Goal: Task Accomplishment & Management: Manage account settings

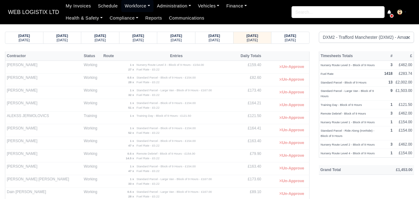
select select "1"
click at [362, 151] on small "Nursery Route Level 4 - Block of 9 Hours" at bounding box center [348, 152] width 54 height 3
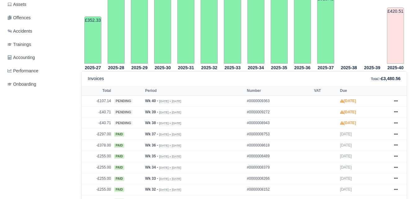
scroll to position [207, 0]
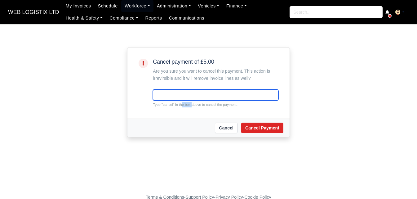
click at [166, 97] on input "text" at bounding box center [216, 94] width 126 height 11
paste input "cancel"
type input "cancel"
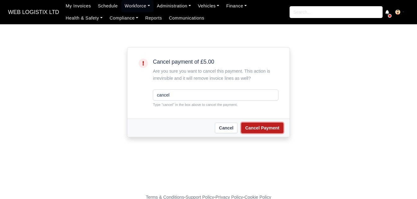
click at [259, 125] on button "Cancel Payment" at bounding box center [262, 128] width 42 height 11
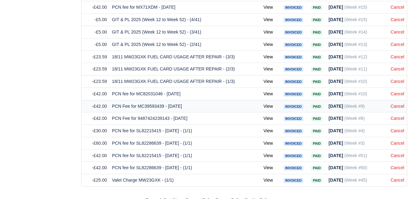
scroll to position [1090, 0]
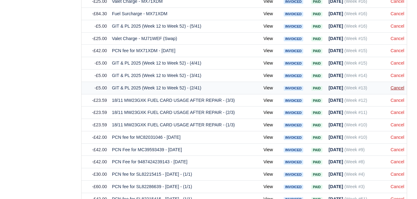
click at [396, 85] on link "Cancel" at bounding box center [398, 87] width 14 height 5
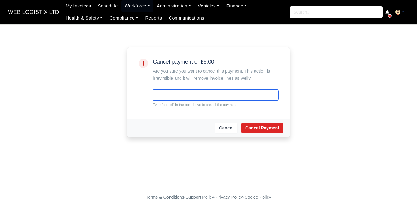
click at [168, 98] on input "text" at bounding box center [216, 94] width 126 height 11
paste input "cancel"
type input "cancel"
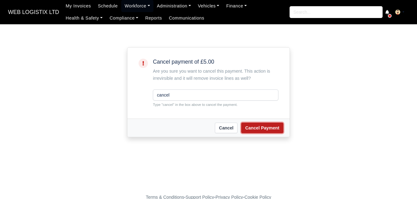
click at [262, 128] on button "Cancel Payment" at bounding box center [262, 128] width 42 height 11
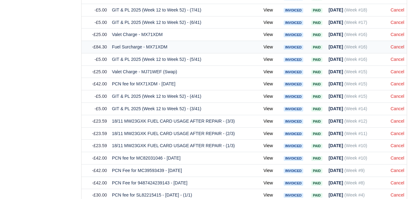
scroll to position [1077, 0]
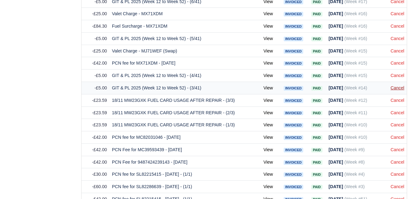
click at [397, 85] on link "Cancel" at bounding box center [398, 87] width 14 height 5
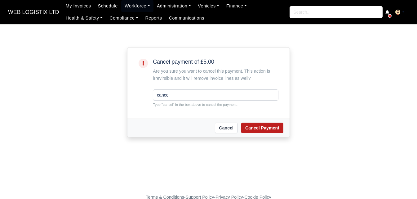
type input "cancel"
click at [255, 133] on button "Cancel Payment" at bounding box center [262, 128] width 42 height 11
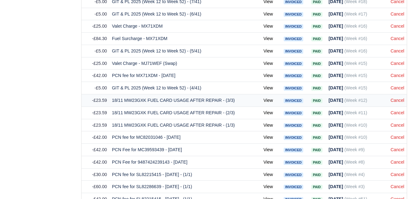
scroll to position [1065, 0]
click at [400, 85] on link "Cancel" at bounding box center [398, 87] width 14 height 5
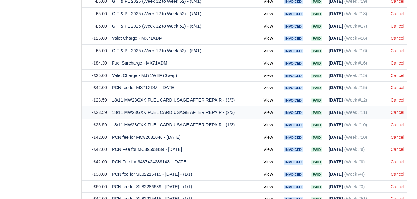
scroll to position [1001, 0]
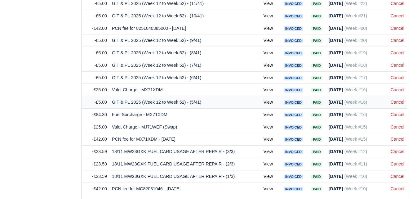
click at [395, 100] on td "Cancel" at bounding box center [397, 102] width 19 height 12
click at [395, 100] on link "Cancel" at bounding box center [398, 102] width 14 height 5
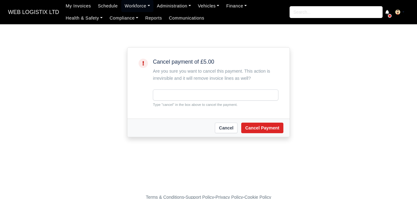
click at [182, 91] on input "text" at bounding box center [216, 94] width 126 height 11
type input "cancel"
click at [265, 132] on button "Cancel Payment" at bounding box center [262, 128] width 42 height 11
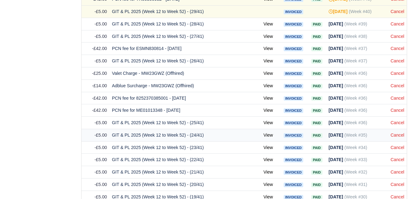
scroll to position [672, 0]
click at [393, 120] on link "Cancel" at bounding box center [398, 122] width 14 height 5
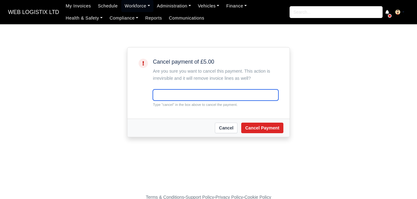
click at [175, 97] on input "text" at bounding box center [216, 94] width 126 height 11
paste input "cancel"
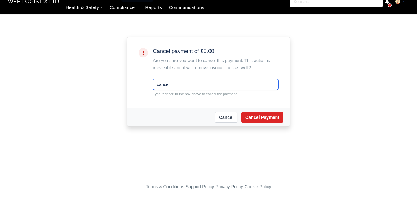
scroll to position [13, 0]
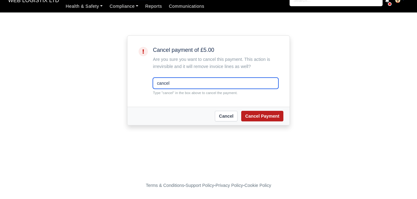
type input "cancel"
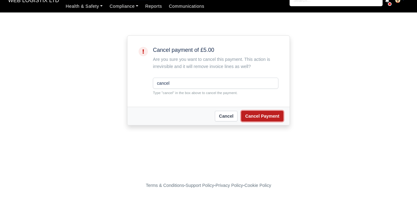
click at [261, 121] on button "Cancel Payment" at bounding box center [262, 116] width 42 height 11
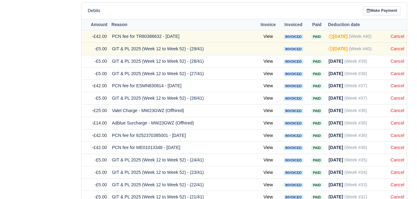
scroll to position [621, 0]
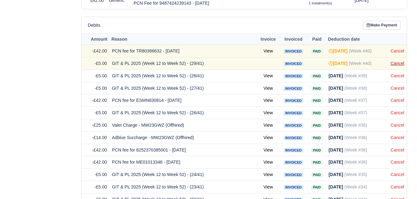
click at [399, 61] on link "Cancel" at bounding box center [398, 63] width 14 height 5
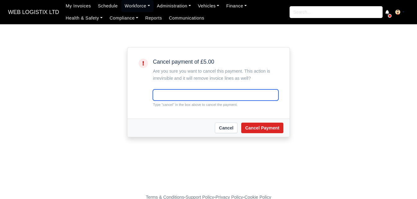
paste input "cancel"
click at [197, 92] on input "text" at bounding box center [216, 94] width 126 height 11
type input "cancel"
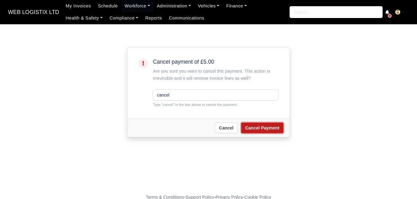
click at [273, 130] on button "Cancel Payment" at bounding box center [262, 128] width 42 height 11
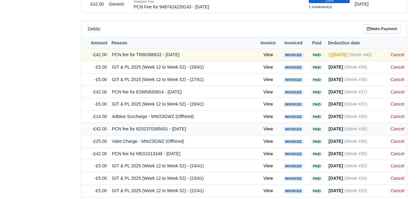
scroll to position [621, 0]
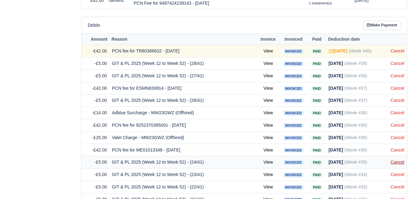
click at [392, 159] on link "Cancel" at bounding box center [398, 161] width 14 height 5
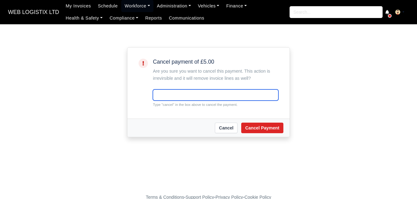
click at [236, 99] on input "text" at bounding box center [216, 94] width 126 height 11
paste input "cancel"
type input "cancel"
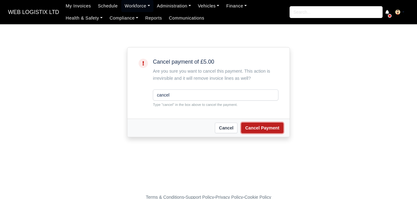
click at [253, 125] on button "Cancel Payment" at bounding box center [262, 128] width 42 height 11
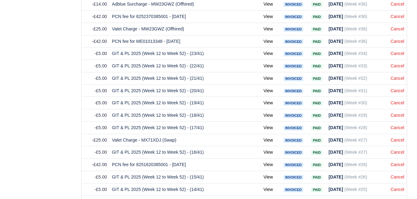
scroll to position [828, 0]
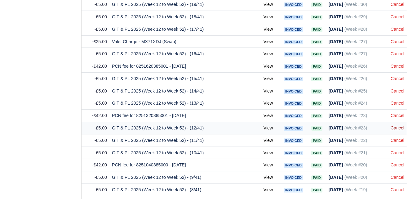
click at [397, 125] on link "Cancel" at bounding box center [398, 127] width 14 height 5
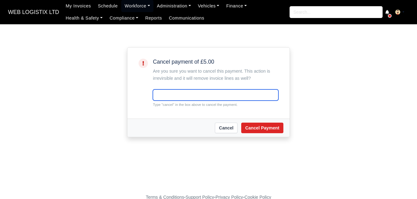
click at [224, 95] on input "text" at bounding box center [216, 94] width 126 height 11
paste input "cancel"
type input "cancel"
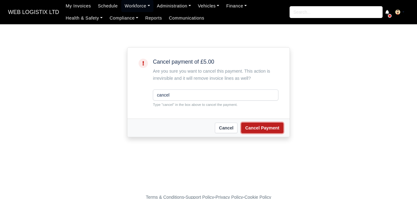
click at [264, 132] on button "Cancel Payment" at bounding box center [262, 128] width 42 height 11
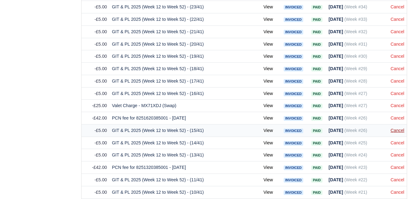
scroll to position [776, 0]
click at [397, 128] on link "Cancel" at bounding box center [398, 130] width 14 height 5
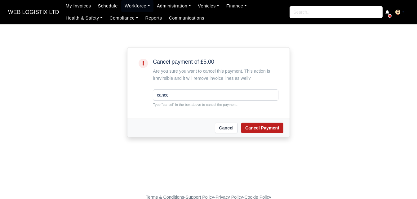
type input "cancel"
click at [265, 125] on button "Cancel Payment" at bounding box center [262, 128] width 42 height 11
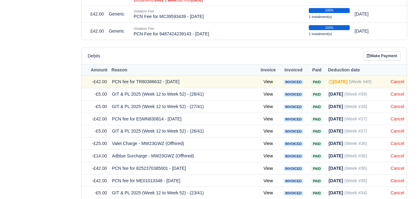
scroll to position [724, 0]
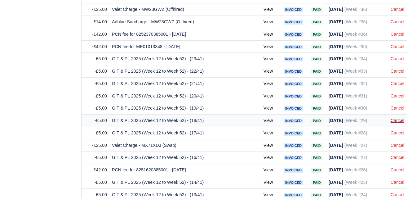
click at [402, 118] on link "Cancel" at bounding box center [398, 120] width 14 height 5
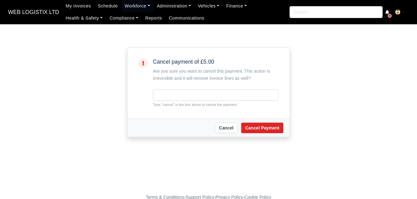
click at [183, 92] on input "text" at bounding box center [216, 94] width 126 height 11
type input "cancel"
click at [272, 120] on div "[PERSON_NAME] Payment" at bounding box center [209, 128] width 162 height 18
click at [273, 122] on div "Cancel Cancel Payment" at bounding box center [209, 128] width 162 height 18
click at [273, 125] on button "Cancel Payment" at bounding box center [262, 128] width 42 height 11
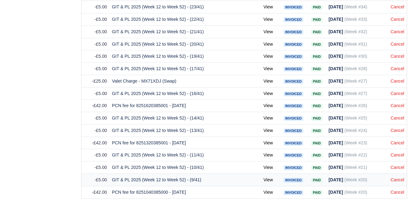
scroll to position [776, 0]
click at [402, 128] on link "Cancel" at bounding box center [398, 130] width 14 height 5
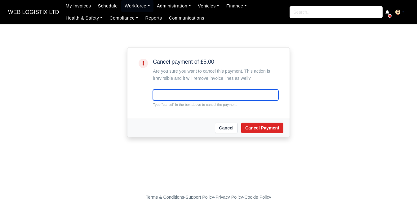
click at [175, 94] on input "text" at bounding box center [216, 94] width 126 height 11
paste input "cancel"
type input "cancel"
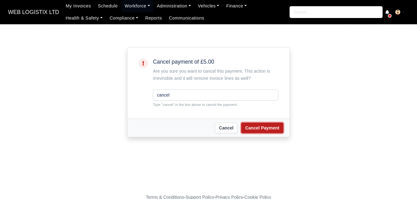
click at [260, 130] on button "Cancel Payment" at bounding box center [262, 128] width 42 height 11
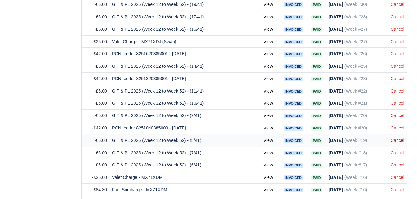
scroll to position [828, 0]
click at [404, 138] on link "Cancel" at bounding box center [398, 140] width 14 height 5
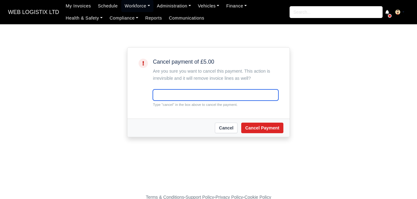
click at [192, 100] on input "text" at bounding box center [216, 94] width 126 height 11
paste input "cancel"
type input "cancel"
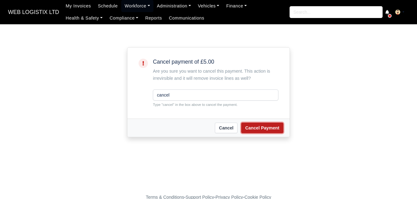
click at [269, 133] on button "Cancel Payment" at bounding box center [262, 128] width 42 height 11
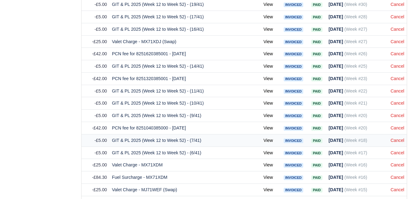
scroll to position [828, 0]
click at [392, 138] on link "Cancel" at bounding box center [398, 140] width 14 height 5
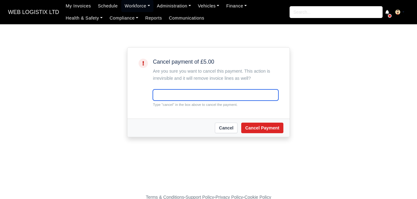
click at [211, 96] on input "text" at bounding box center [216, 94] width 126 height 11
paste input "cancel"
type input "cancel"
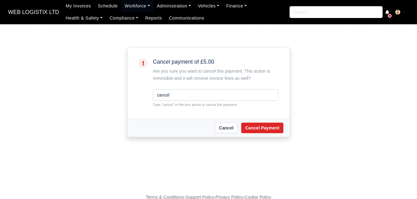
click at [274, 136] on div "Cancel Cancel Payment" at bounding box center [209, 128] width 162 height 18
click at [274, 131] on button "Cancel Payment" at bounding box center [262, 128] width 42 height 11
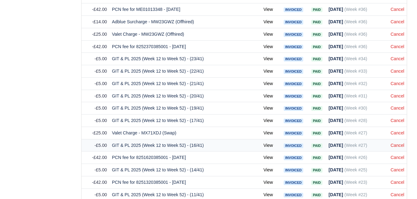
scroll to position [724, 0]
click at [392, 142] on td "Cancel" at bounding box center [397, 145] width 19 height 12
click at [397, 143] on link "Cancel" at bounding box center [398, 145] width 14 height 5
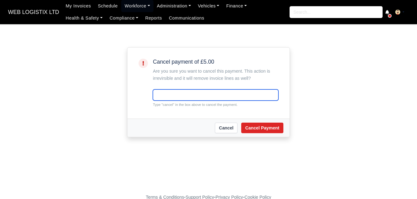
click at [233, 95] on input "text" at bounding box center [216, 94] width 126 height 11
paste input "cancel"
type input "cancel"
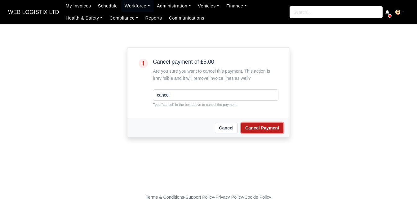
click at [272, 127] on button "Cancel Payment" at bounding box center [262, 128] width 42 height 11
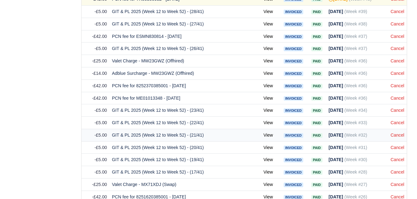
scroll to position [672, 0]
click at [399, 145] on link "Cancel" at bounding box center [398, 147] width 14 height 5
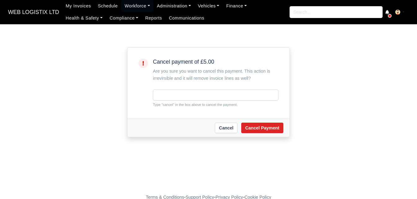
click at [220, 88] on div "Cancel payment of £5.00 Are you sure you want to cancel this payment. This acti…" at bounding box center [216, 83] width 126 height 49
paste input "cancel"
click at [214, 95] on input "text" at bounding box center [216, 94] width 126 height 11
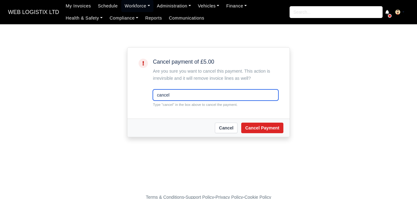
type input "cancel"
click at [265, 121] on div "Cancel Cancel Payment" at bounding box center [209, 128] width 162 height 18
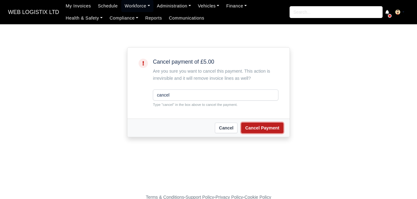
click at [266, 125] on button "Cancel Payment" at bounding box center [262, 128] width 42 height 11
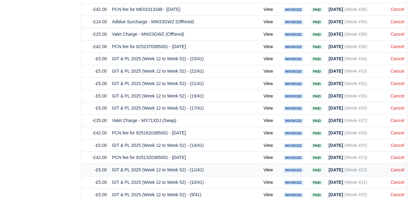
scroll to position [724, 0]
click at [396, 167] on link "Cancel" at bounding box center [398, 169] width 14 height 5
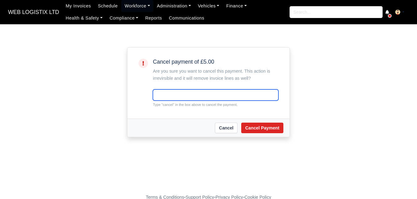
click at [217, 93] on input "text" at bounding box center [216, 94] width 126 height 11
paste input "cancel"
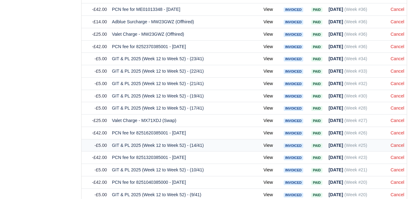
scroll to position [724, 0]
click at [399, 143] on link "Cancel" at bounding box center [398, 145] width 14 height 5
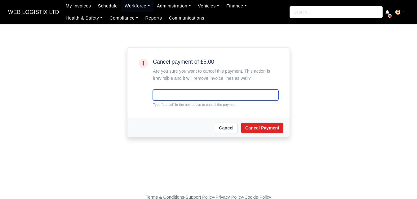
click at [222, 93] on input "text" at bounding box center [216, 94] width 126 height 11
paste input "cancel"
type input "cancel"
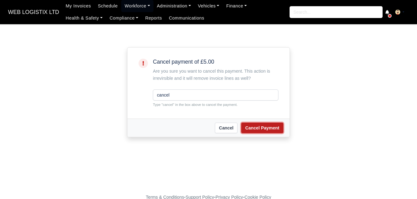
click at [258, 130] on button "Cancel Payment" at bounding box center [262, 128] width 42 height 11
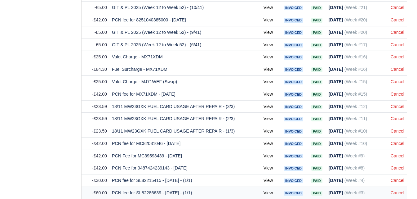
scroll to position [777, 0]
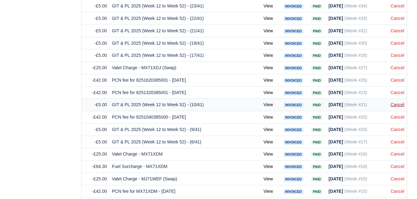
click at [393, 102] on link "Cancel" at bounding box center [398, 104] width 14 height 5
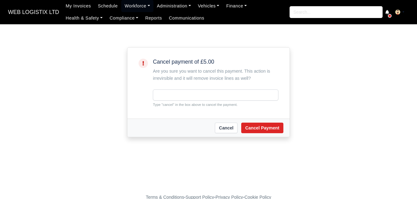
click at [165, 99] on input "text" at bounding box center [216, 94] width 126 height 11
type input "cancel"
click at [254, 132] on button "Cancel Payment" at bounding box center [262, 128] width 42 height 11
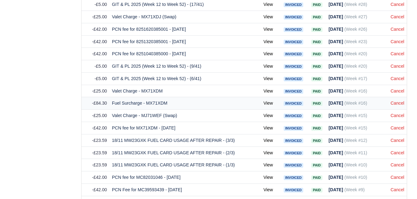
scroll to position [828, 0]
click at [396, 76] on link "Cancel" at bounding box center [398, 78] width 14 height 5
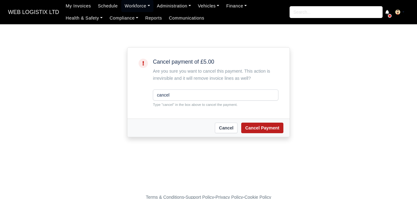
type input "cancel"
click at [254, 125] on button "Cancel Payment" at bounding box center [262, 128] width 42 height 11
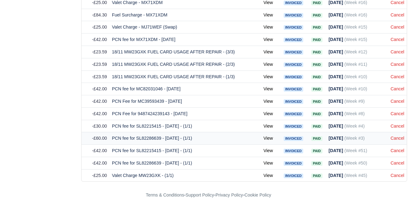
scroll to position [700, 0]
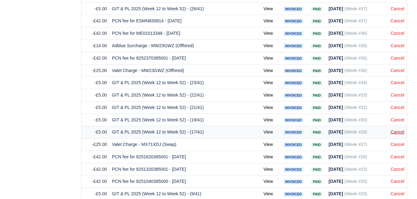
click at [399, 129] on link "Cancel" at bounding box center [398, 131] width 14 height 5
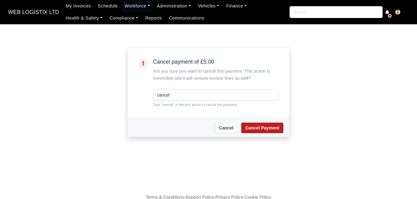
type input "cancel"
click at [275, 132] on button "Cancel Payment" at bounding box center [262, 128] width 42 height 11
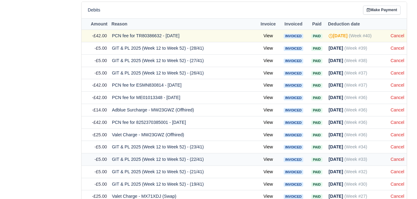
scroll to position [621, 0]
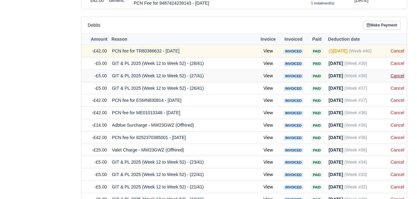
click at [398, 73] on link "Cancel" at bounding box center [398, 75] width 14 height 5
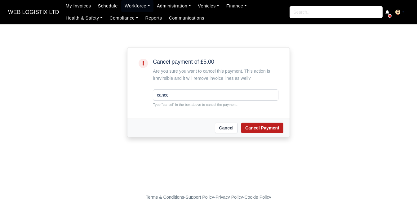
type input "cancel"
click at [269, 126] on button "Cancel Payment" at bounding box center [262, 128] width 42 height 11
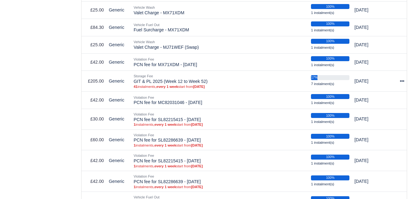
scroll to position [672, 0]
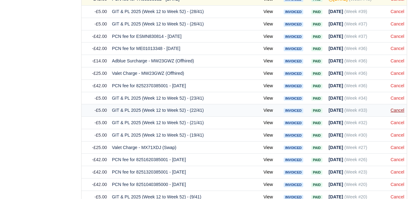
click at [399, 108] on link "Cancel" at bounding box center [398, 110] width 14 height 5
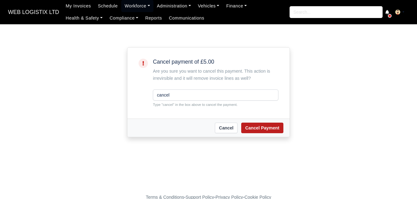
type input "cancel"
click at [260, 133] on button "Cancel Payment" at bounding box center [262, 128] width 42 height 11
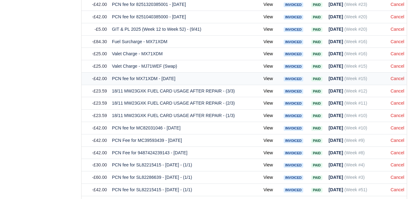
scroll to position [776, 0]
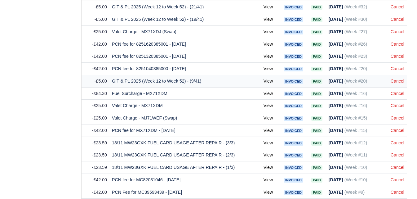
click at [406, 75] on td "Cancel" at bounding box center [397, 81] width 19 height 12
click at [399, 79] on link "Cancel" at bounding box center [398, 81] width 14 height 5
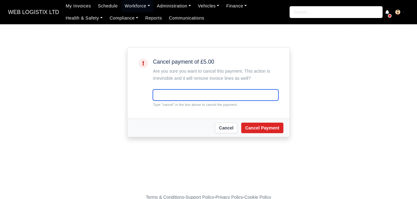
click at [224, 94] on input "text" at bounding box center [216, 94] width 126 height 11
paste input "cancel"
type input "cancel"
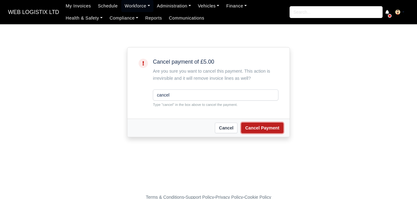
click at [272, 126] on button "Cancel Payment" at bounding box center [262, 128] width 42 height 11
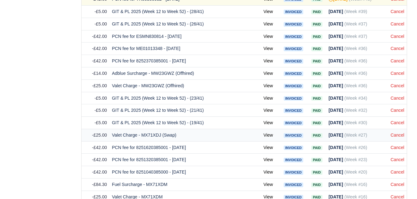
scroll to position [672, 0]
click at [397, 96] on link "Cancel" at bounding box center [398, 98] width 14 height 5
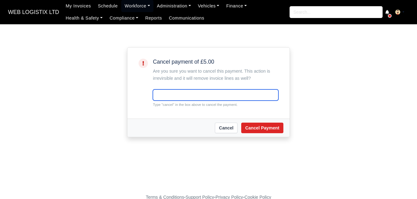
click at [252, 96] on input "text" at bounding box center [216, 94] width 126 height 11
paste input "cancel"
type input "cancel"
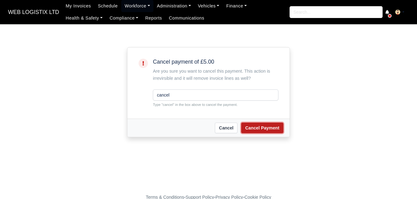
click at [263, 129] on button "Cancel Payment" at bounding box center [262, 128] width 42 height 11
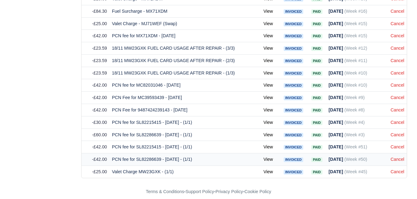
scroll to position [639, 0]
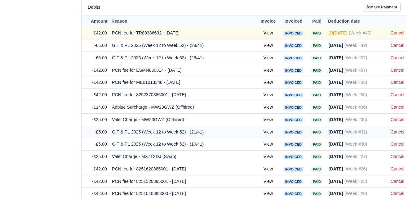
click at [402, 129] on link "Cancel" at bounding box center [398, 131] width 14 height 5
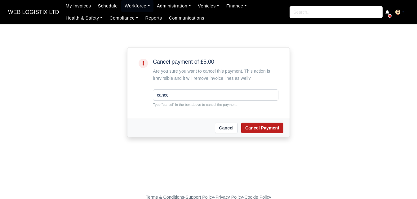
type input "cancel"
click at [270, 124] on button "Cancel Payment" at bounding box center [262, 128] width 42 height 11
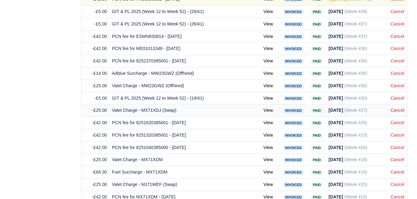
scroll to position [672, 0]
click at [400, 96] on link "Cancel" at bounding box center [398, 98] width 14 height 5
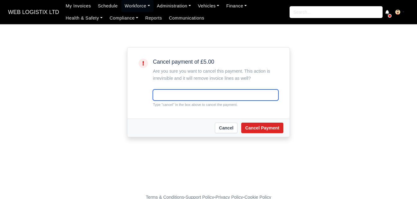
click at [209, 95] on input "text" at bounding box center [216, 94] width 126 height 11
paste input "cancel"
type input "cancel"
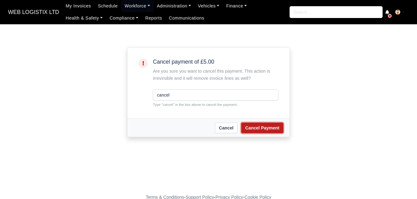
click at [249, 125] on button "Cancel Payment" at bounding box center [262, 128] width 42 height 11
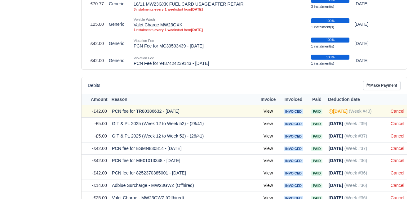
scroll to position [569, 0]
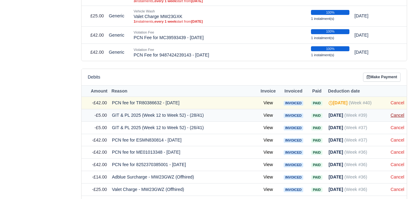
click at [397, 113] on link "Cancel" at bounding box center [398, 115] width 14 height 5
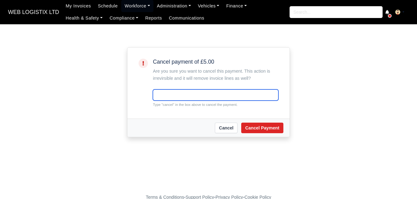
click at [240, 99] on input "text" at bounding box center [216, 94] width 126 height 11
paste input "cancel"
type input "cancel"
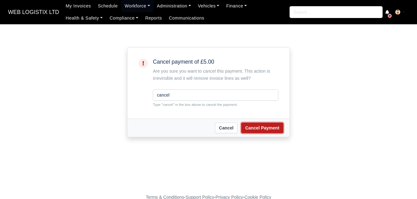
click at [258, 133] on button "Cancel Payment" at bounding box center [262, 128] width 42 height 11
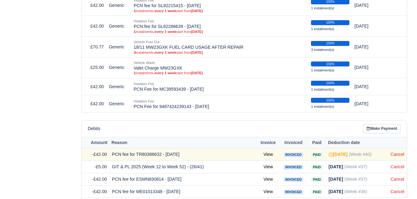
scroll to position [569, 0]
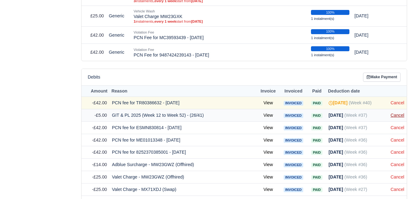
click at [399, 113] on link "Cancel" at bounding box center [398, 115] width 14 height 5
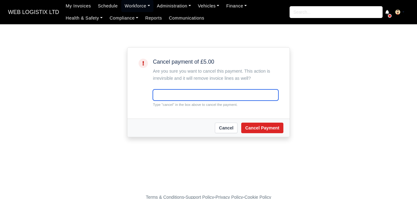
drag, startPoint x: 0, startPoint y: 0, endPoint x: 220, endPoint y: 90, distance: 238.0
click at [220, 90] on input "text" at bounding box center [216, 94] width 126 height 11
paste input "cancel"
type input "cancel"
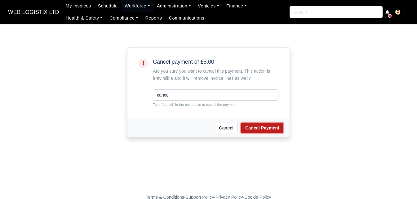
click at [259, 123] on button "Cancel Payment" at bounding box center [262, 128] width 42 height 11
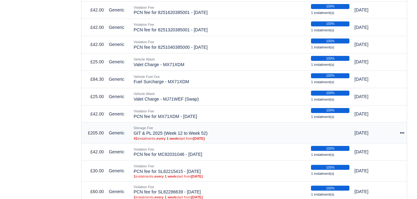
scroll to position [414, 0]
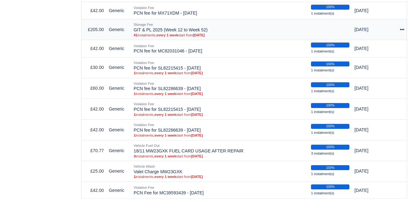
drag, startPoint x: 133, startPoint y: 22, endPoint x: 204, endPoint y: 22, distance: 70.7
click at [204, 22] on td "Storage Fee GIT & PL 2025 (Week 12 to Week 52) 41 instalments, every 1 week sta…" at bounding box center [219, 29] width 177 height 21
copy td "GIT & PL 2025 (Week 12 to Week 52"
click at [189, 23] on td "Storage Fee GIT & PL 2025 (Week 12 to Week 52) 41 instalments, every 1 week sta…" at bounding box center [219, 29] width 177 height 21
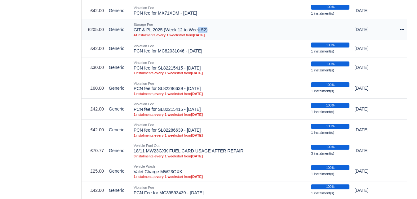
click at [189, 23] on td "Storage Fee GIT & PL 2025 (Week 12 to Week 52) 41 instalments, every 1 week sta…" at bounding box center [219, 29] width 177 height 21
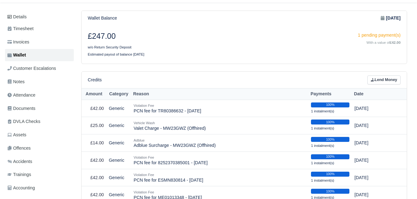
scroll to position [103, 0]
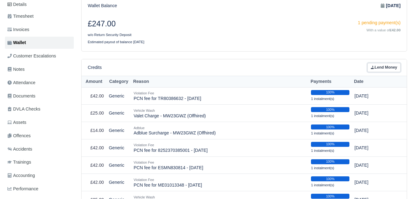
click at [391, 63] on link "Lend Money" at bounding box center [384, 67] width 33 height 9
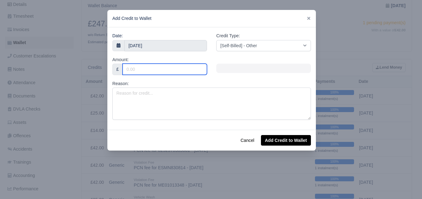
click at [159, 74] on input "Amount:" at bounding box center [165, 69] width 84 height 11
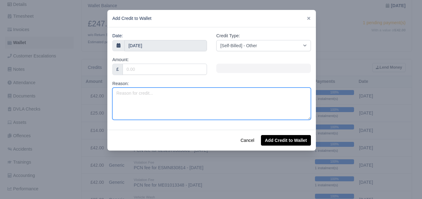
click at [159, 91] on textarea "Reason:" at bounding box center [211, 104] width 199 height 32
paste textarea "GIT & PL 2025 (Week 12 to Week 52)"
type textarea "GIT & PL 2025 (Week 12 to Week 37)"
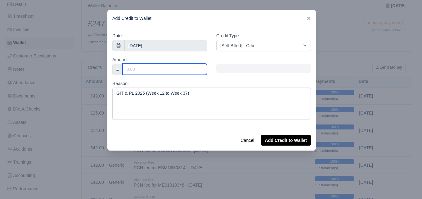
click at [158, 73] on input "Amount:" at bounding box center [165, 69] width 84 height 11
type input "130"
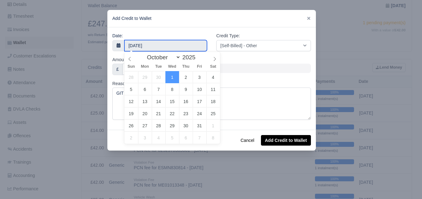
click at [155, 42] on input "1 October 2025" at bounding box center [165, 45] width 83 height 11
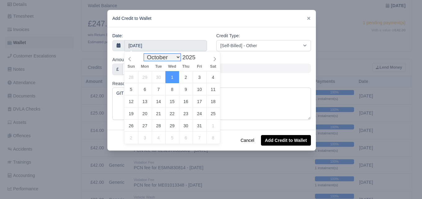
click at [152, 56] on select "January February March April May June July August September October November De…" at bounding box center [162, 57] width 37 height 7
select select "2"
click at [146, 54] on select "January February March April May June July August September October November De…" at bounding box center [162, 57] width 37 height 7
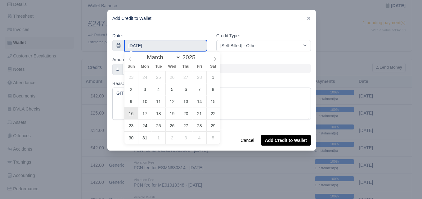
type input "16 March 2025"
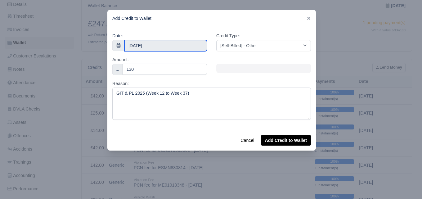
click at [176, 41] on input "16 March 2025" at bounding box center [165, 45] width 83 height 11
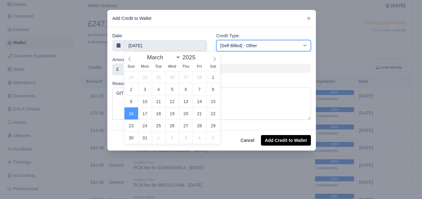
click at [262, 44] on select "[Self-Billed] - Other [Self-Billed] - Negative Invoice [Self-Billed] - Keychain…" at bounding box center [263, 45] width 95 height 11
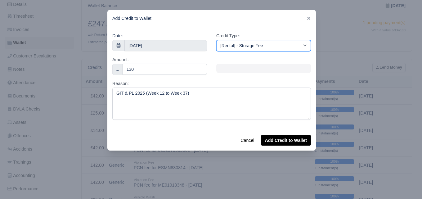
click at [216, 40] on select "[Self-Billed] - Other [Self-Billed] - Negative Invoice [Self-Billed] - Keychain…" at bounding box center [263, 45] width 95 height 11
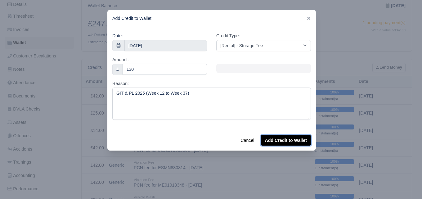
click at [299, 139] on button "Add Credit to Wallet" at bounding box center [286, 140] width 50 height 11
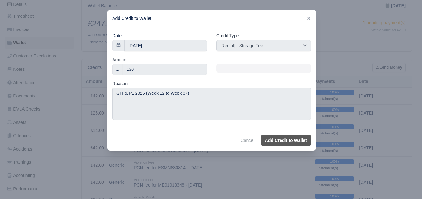
select select "other"
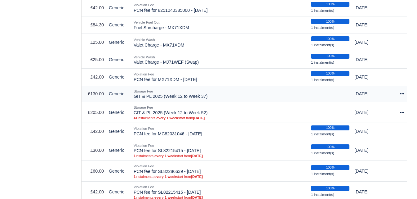
scroll to position [350, 0]
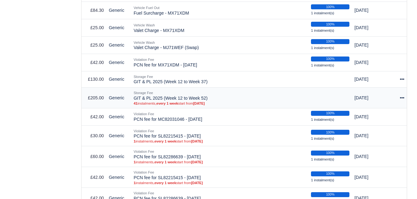
click at [399, 94] on div at bounding box center [400, 97] width 10 height 7
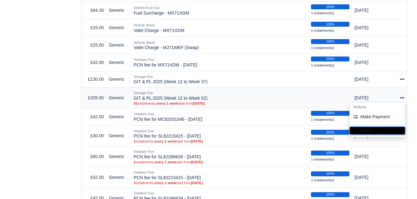
click at [367, 127] on button "Delete" at bounding box center [377, 130] width 55 height 7
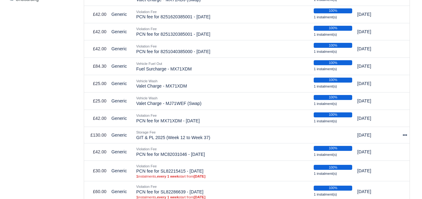
scroll to position [362, 0]
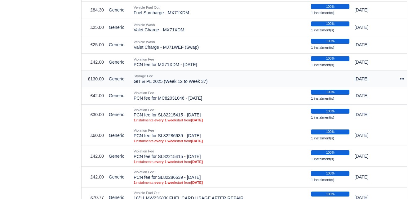
click at [400, 77] on icon at bounding box center [402, 79] width 4 height 4
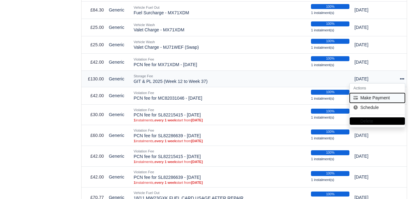
click at [368, 93] on button "Make Payment" at bounding box center [377, 98] width 55 height 10
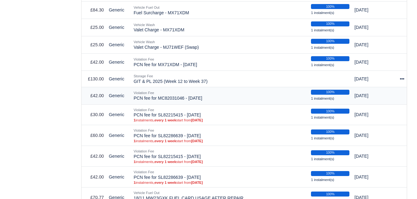
select select "7241"
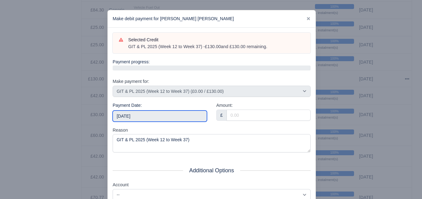
click at [158, 115] on input "2025-10-04" at bounding box center [160, 115] width 94 height 11
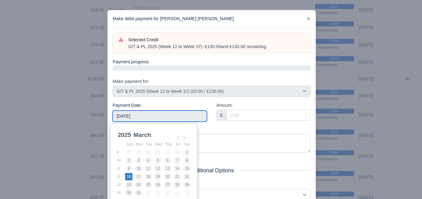
type input "2025-03-16"
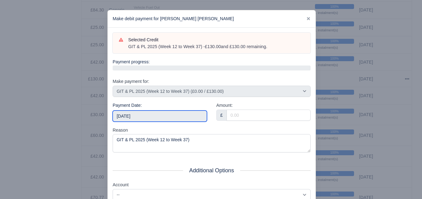
click at [161, 116] on input "2025-03-16" at bounding box center [160, 115] width 94 height 11
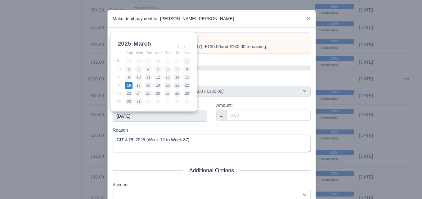
click at [171, 128] on div "Reason GIT & PL 2025 (Week 12 to Week 37)" at bounding box center [212, 140] width 198 height 26
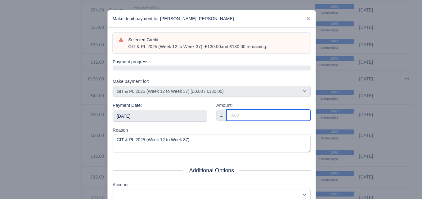
click at [227, 117] on input "Amount:" at bounding box center [269, 115] width 84 height 11
click at [227, 117] on input "5" at bounding box center [269, 115] width 84 height 11
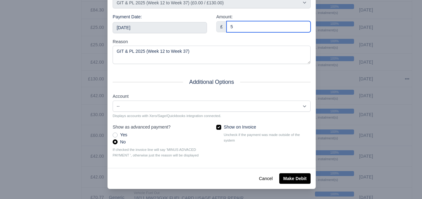
type input "5"
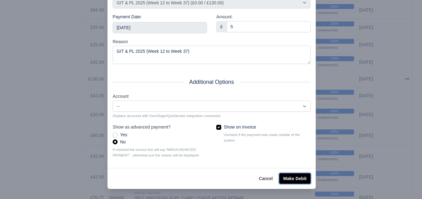
click at [289, 176] on button "Make Debit" at bounding box center [294, 178] width 31 height 11
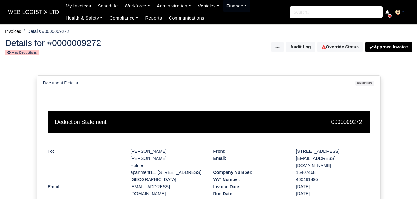
scroll to position [171, 0]
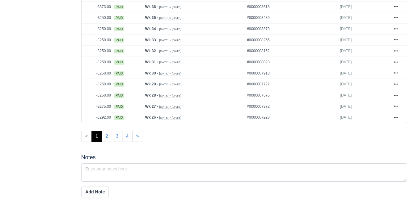
scroll to position [362, 0]
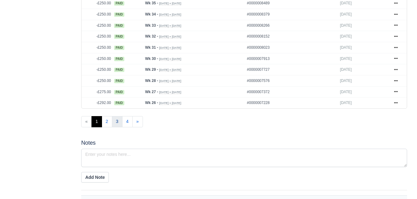
click at [112, 116] on link "3" at bounding box center [117, 121] width 11 height 11
click at [109, 116] on link "2" at bounding box center [107, 121] width 11 height 11
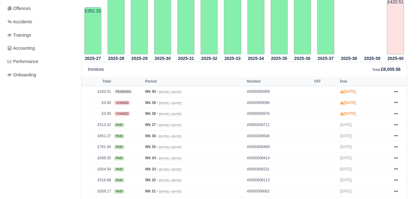
scroll to position [207, 0]
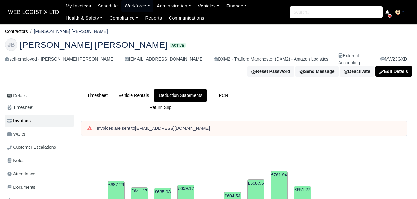
scroll to position [362, 0]
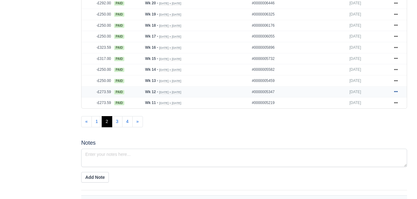
click at [400, 88] on link at bounding box center [396, 92] width 9 height 8
click at [396, 79] on icon at bounding box center [396, 81] width 4 height 4
click at [400, 66] on link at bounding box center [396, 70] width 9 height 8
click at [397, 56] on icon at bounding box center [396, 58] width 4 height 4
click at [395, 46] on icon at bounding box center [396, 48] width 4 height 4
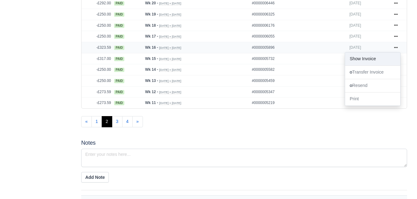
click at [369, 52] on link "Show Invoice" at bounding box center [372, 58] width 55 height 13
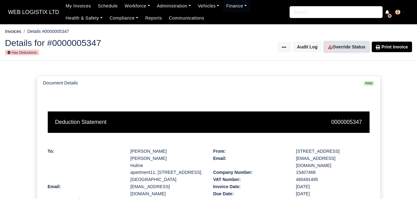
click at [340, 43] on link "Override Status" at bounding box center [346, 47] width 45 height 11
click at [342, 45] on link "Override Status" at bounding box center [346, 47] width 45 height 11
click at [338, 43] on link "Override Status" at bounding box center [346, 47] width 45 height 11
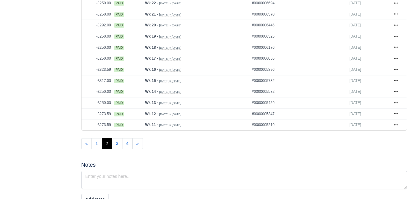
scroll to position [340, 0]
click at [395, 69] on icon at bounding box center [396, 69] width 4 height 1
click at [394, 56] on icon at bounding box center [396, 58] width 4 height 4
click at [394, 45] on icon at bounding box center [396, 47] width 4 height 4
click at [394, 34] on icon at bounding box center [396, 36] width 4 height 4
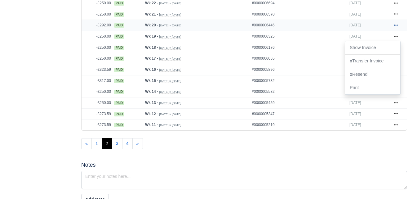
click at [397, 23] on icon at bounding box center [396, 25] width 4 height 4
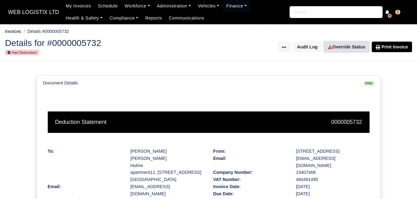
click at [357, 45] on link "Override Status" at bounding box center [346, 47] width 45 height 11
click at [349, 48] on link "Override Status" at bounding box center [346, 47] width 45 height 11
click at [343, 44] on link "Override Status" at bounding box center [346, 47] width 45 height 11
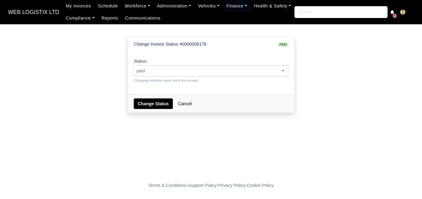
click at [168, 69] on span "paid" at bounding box center [211, 71] width 154 height 8
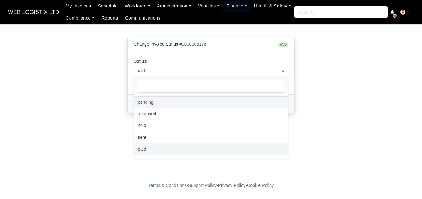
select select "pending"
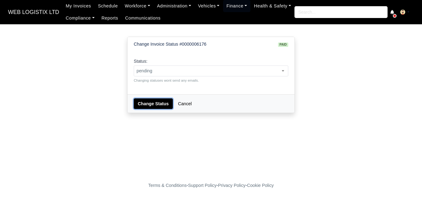
click at [148, 102] on button "Change Status" at bounding box center [153, 103] width 39 height 11
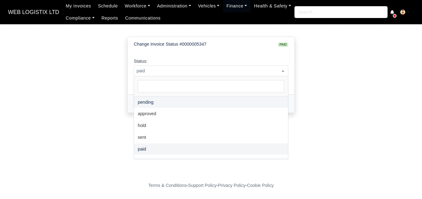
select select "pending"
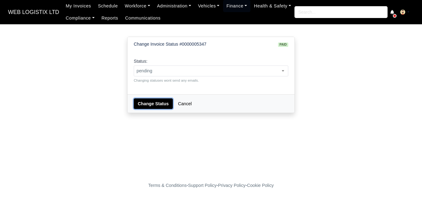
click at [138, 102] on button "Change Status" at bounding box center [153, 103] width 39 height 11
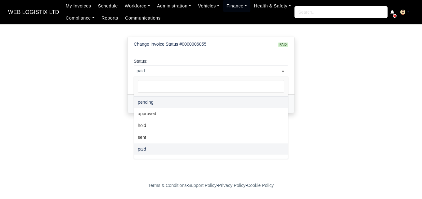
select select "pending"
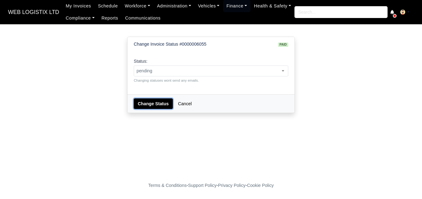
click at [155, 106] on button "Change Status" at bounding box center [153, 103] width 39 height 11
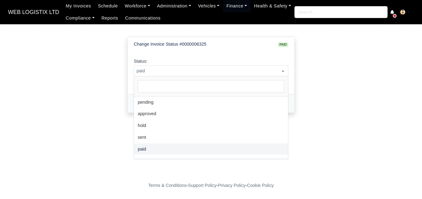
select select "pending"
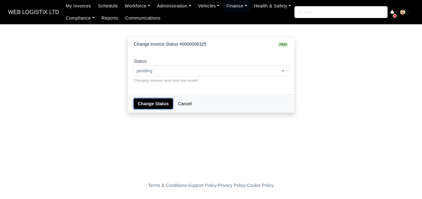
click at [156, 100] on button "Change Status" at bounding box center [153, 103] width 39 height 11
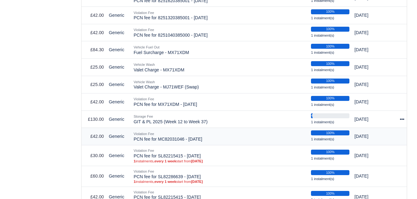
select select "7241"
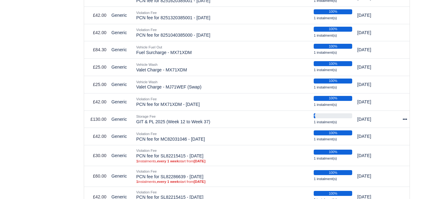
scroll to position [310, 0]
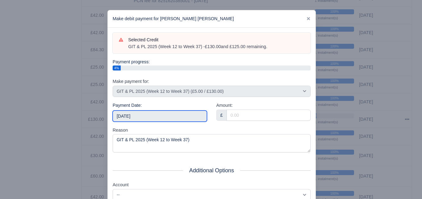
click at [169, 113] on input "[DATE]" at bounding box center [160, 115] width 94 height 11
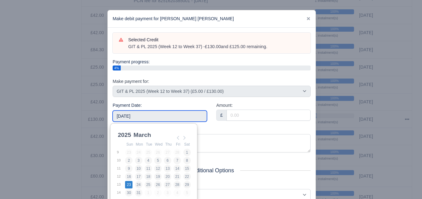
type input "2025-03-23"
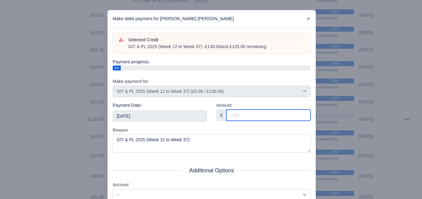
click at [235, 116] on input "Amount:" at bounding box center [269, 115] width 84 height 11
paste input "5"
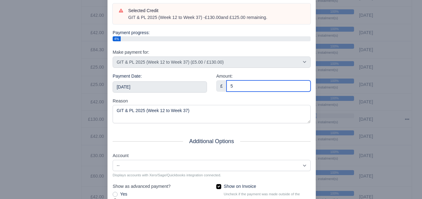
scroll to position [89, 0]
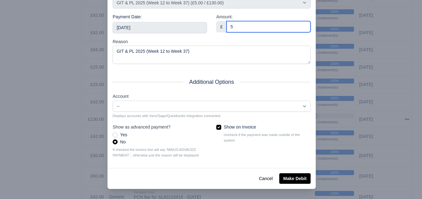
type input "5"
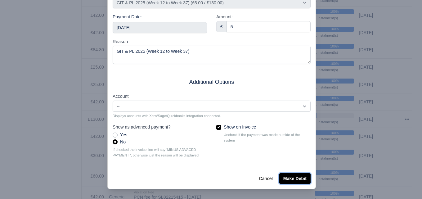
click at [283, 180] on button "Make Debit" at bounding box center [294, 178] width 31 height 11
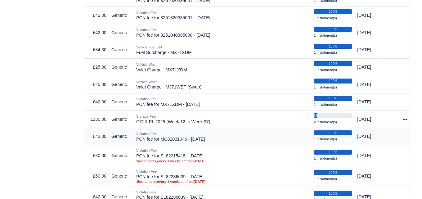
scroll to position [310, 0]
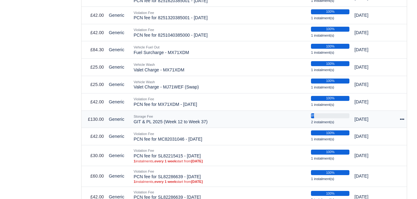
click at [401, 117] on icon at bounding box center [402, 119] width 4 height 4
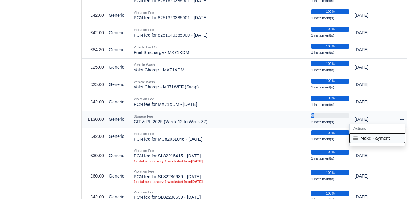
click at [367, 134] on button "Make Payment" at bounding box center [377, 138] width 55 height 10
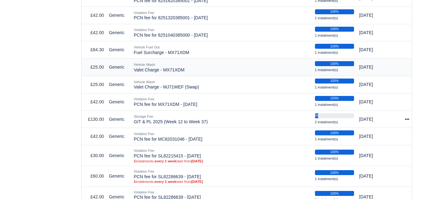
select select "7241"
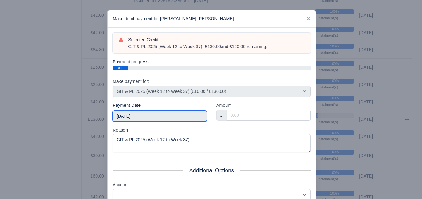
click at [155, 118] on input "[DATE]" at bounding box center [160, 115] width 94 height 11
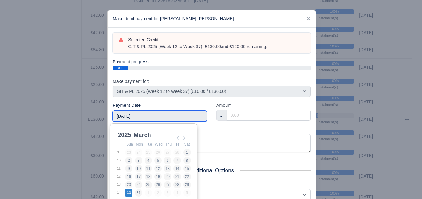
type input "2025-03-30"
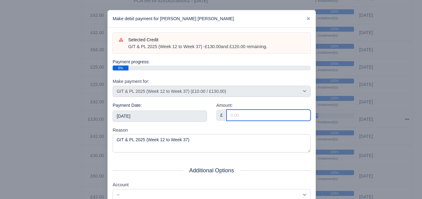
click at [243, 113] on input "Amount:" at bounding box center [269, 115] width 84 height 11
paste input "5"
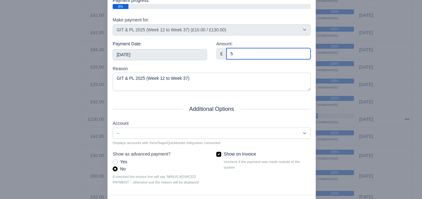
scroll to position [89, 0]
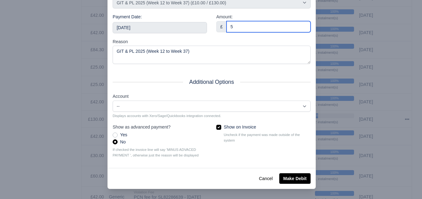
type input "5"
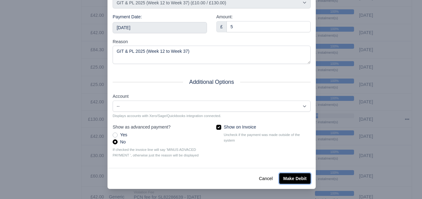
click at [285, 179] on button "Make Debit" at bounding box center [294, 178] width 31 height 11
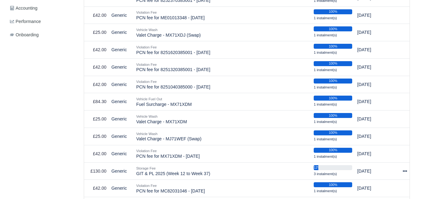
scroll to position [258, 0]
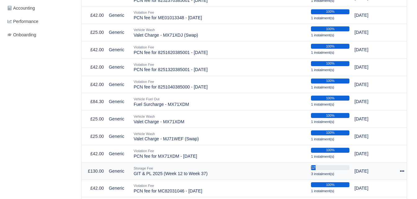
click at [404, 169] on icon at bounding box center [402, 171] width 4 height 4
click at [369, 185] on button "Make Payment" at bounding box center [377, 190] width 55 height 10
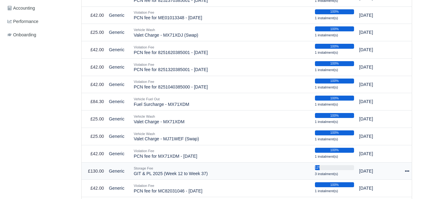
select select "7241"
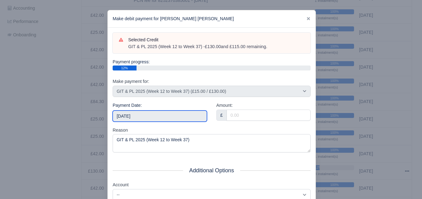
click at [153, 116] on input "[DATE]" at bounding box center [160, 115] width 94 height 11
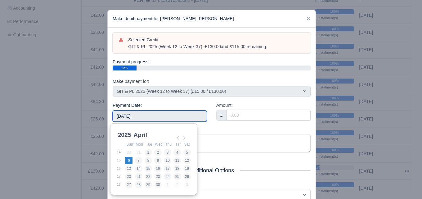
type input "2025-04-06"
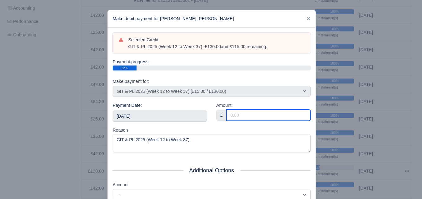
click at [264, 116] on input "Amount:" at bounding box center [269, 115] width 84 height 11
paste input "5"
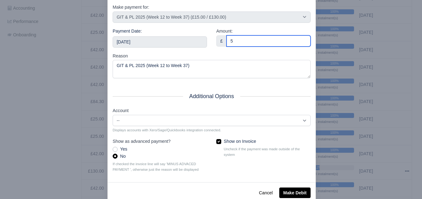
scroll to position [89, 0]
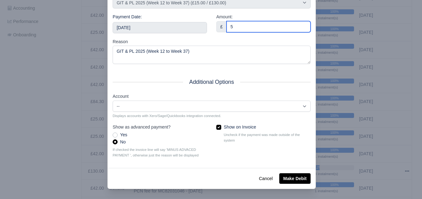
type input "5"
click at [290, 184] on div "Cancel Make Debit" at bounding box center [212, 178] width 208 height 21
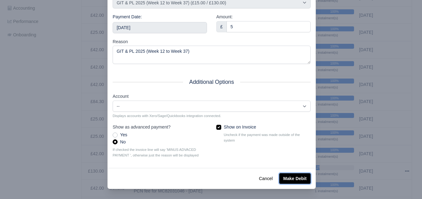
click at [290, 178] on button "Make Debit" at bounding box center [294, 178] width 31 height 11
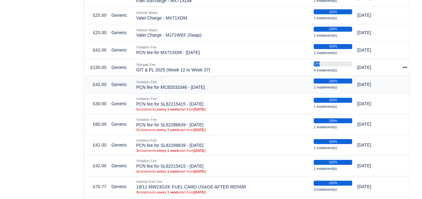
scroll to position [362, 0]
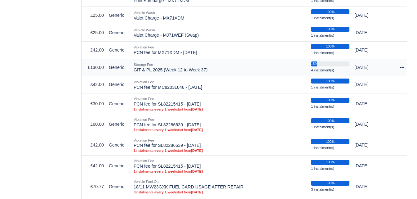
click at [403, 65] on icon at bounding box center [402, 67] width 4 height 4
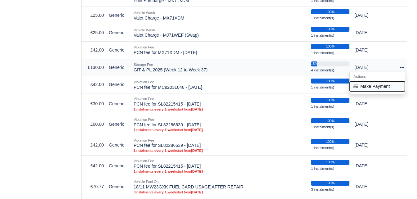
click at [374, 83] on button "Make Payment" at bounding box center [377, 86] width 55 height 10
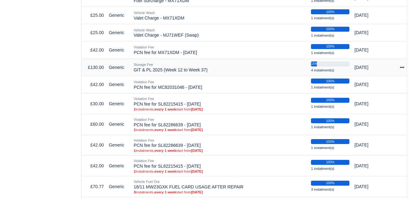
select select "7241"
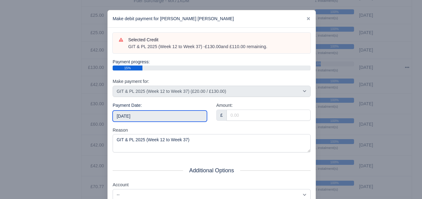
click at [137, 115] on input "[DATE]" at bounding box center [160, 115] width 94 height 11
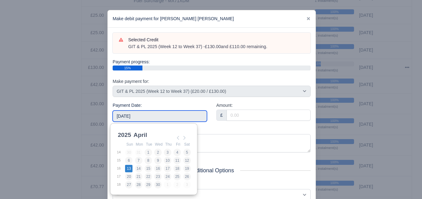
type input "2025-04-13"
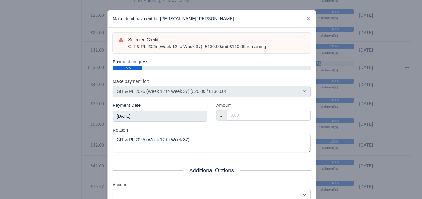
click at [252, 103] on div "Amount: £" at bounding box center [263, 111] width 94 height 19
click at [248, 116] on input "Amount:" at bounding box center [269, 115] width 84 height 11
paste input "5"
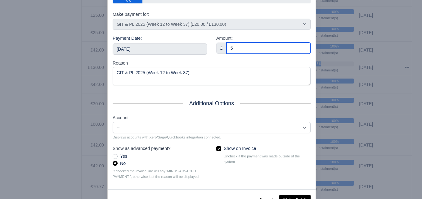
scroll to position [89, 0]
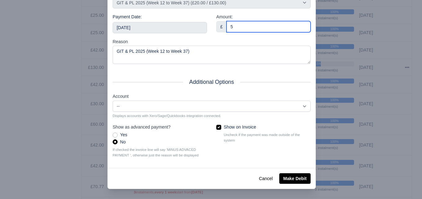
type input "5"
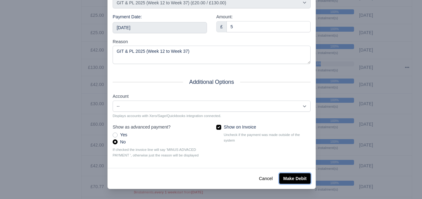
click at [288, 182] on button "Make Debit" at bounding box center [294, 178] width 31 height 11
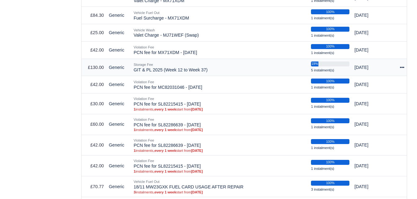
click at [399, 64] on div at bounding box center [400, 67] width 10 height 7
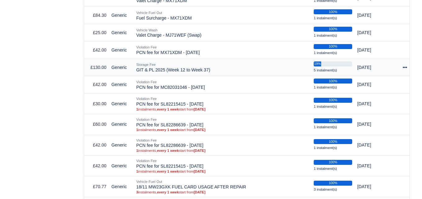
scroll to position [362, 0]
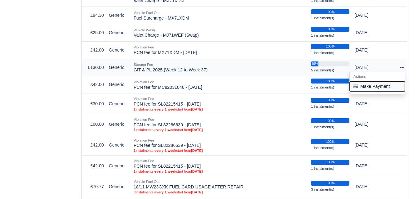
click at [384, 83] on button "Make Payment" at bounding box center [377, 86] width 55 height 10
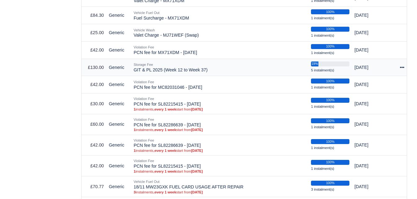
select select "7241"
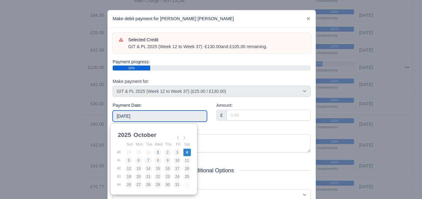
click at [158, 117] on input "[DATE]" at bounding box center [160, 115] width 94 height 11
type input "2025-04-20"
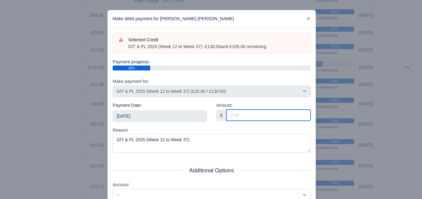
click at [288, 113] on input "Amount:" at bounding box center [269, 115] width 84 height 11
paste input "5"
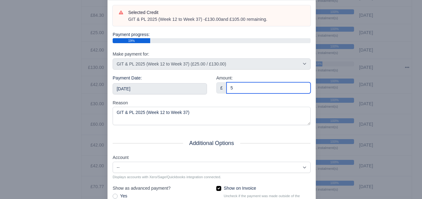
scroll to position [89, 0]
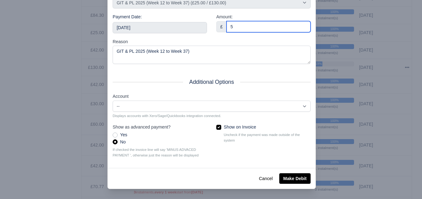
type input "5"
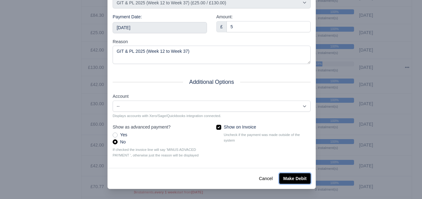
click at [291, 178] on button "Make Debit" at bounding box center [294, 178] width 31 height 11
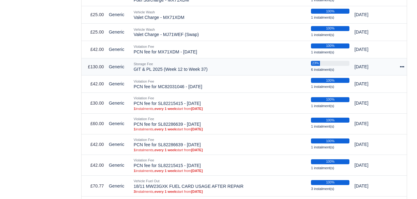
scroll to position [362, 0]
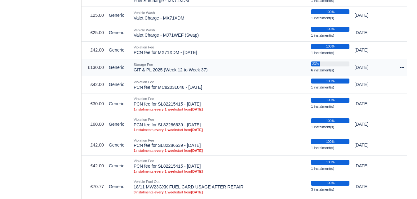
click at [401, 65] on icon at bounding box center [402, 67] width 4 height 4
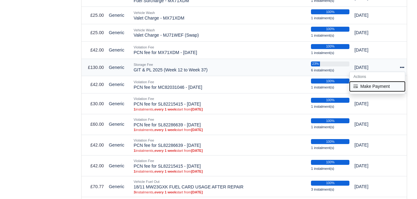
click at [372, 81] on button "Make Payment" at bounding box center [377, 86] width 55 height 10
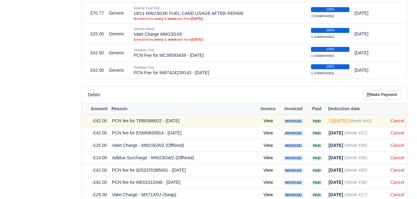
scroll to position [569, 0]
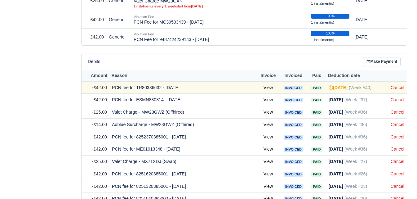
select select "7241"
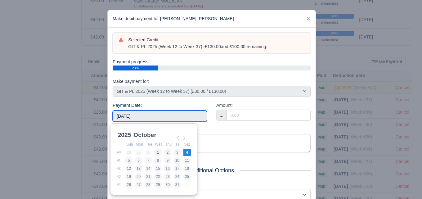
click at [188, 114] on input "2025-10-04" at bounding box center [160, 115] width 94 height 11
type input "[DATE]"
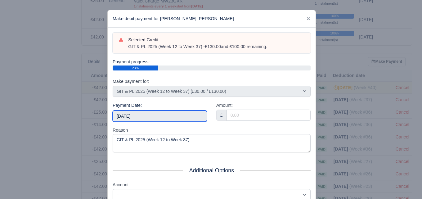
click at [157, 117] on input "[DATE]" at bounding box center [160, 115] width 94 height 11
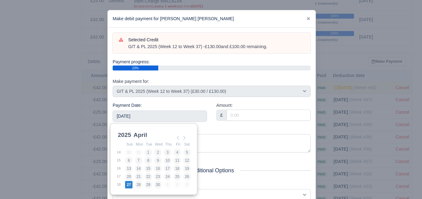
click at [166, 102] on div "Payment Date: 2025-04-27" at bounding box center [160, 112] width 94 height 20
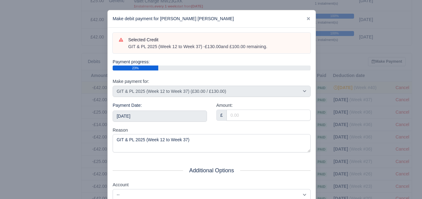
click at [387, 118] on div at bounding box center [211, 99] width 422 height 199
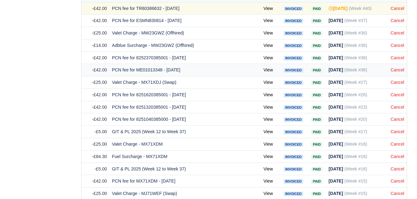
scroll to position [724, 0]
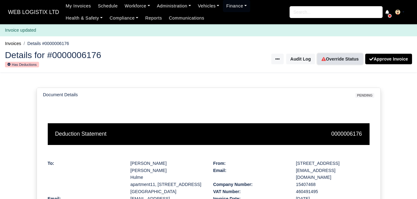
click at [342, 57] on link "Override Status" at bounding box center [340, 59] width 45 height 11
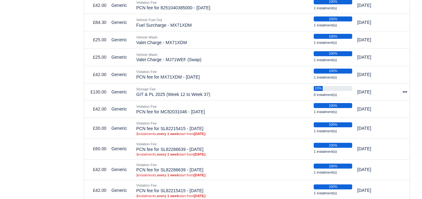
scroll to position [337, 0]
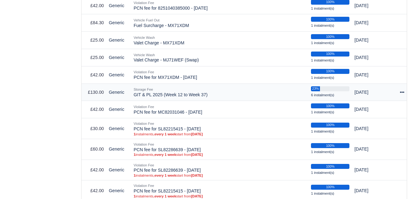
click at [402, 90] on icon at bounding box center [402, 92] width 4 height 4
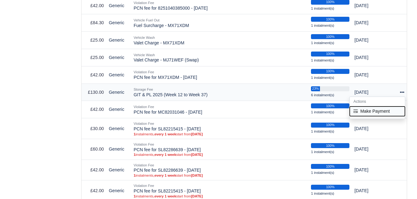
click at [384, 108] on button "Make Payment" at bounding box center [377, 111] width 55 height 10
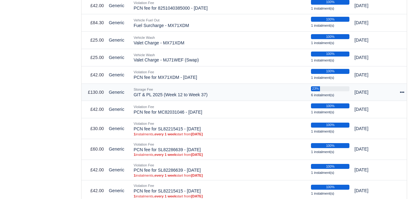
select select "7241"
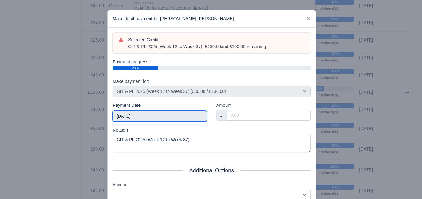
click at [153, 117] on input "[DATE]" at bounding box center [160, 115] width 94 height 11
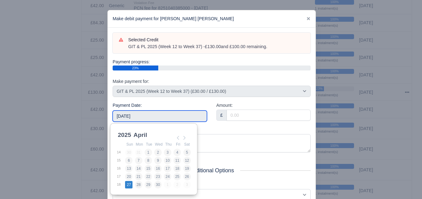
type input "2025-04-27"
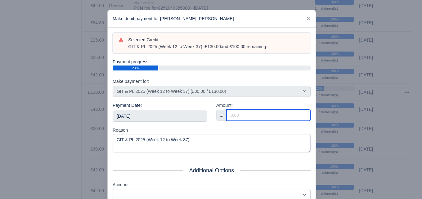
click at [268, 118] on input "Amount:" at bounding box center [269, 115] width 84 height 11
paste input "5"
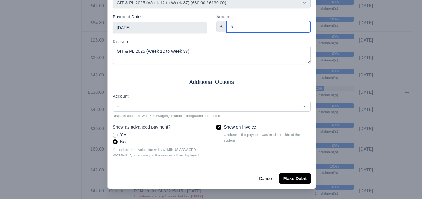
type input "5"
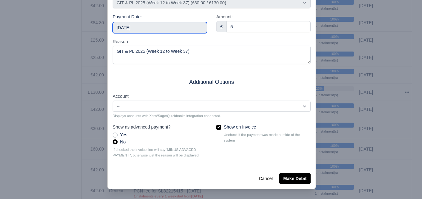
click at [161, 28] on input "2025-04-27" at bounding box center [160, 27] width 94 height 11
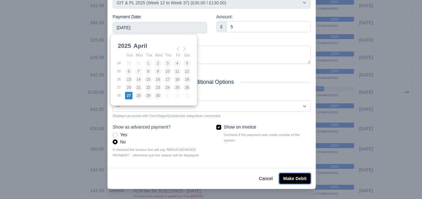
click at [294, 175] on button "Make Debit" at bounding box center [294, 178] width 31 height 11
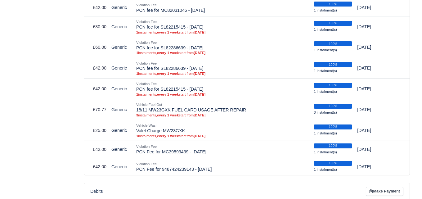
scroll to position [310, 0]
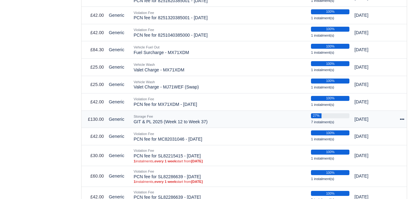
click at [402, 117] on icon at bounding box center [402, 119] width 4 height 4
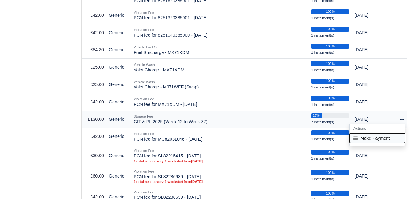
click at [371, 134] on button "Make Payment" at bounding box center [377, 138] width 55 height 10
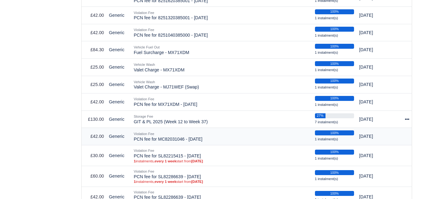
select select "7241"
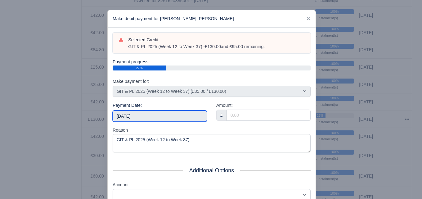
click at [175, 114] on input "[DATE]" at bounding box center [160, 115] width 94 height 11
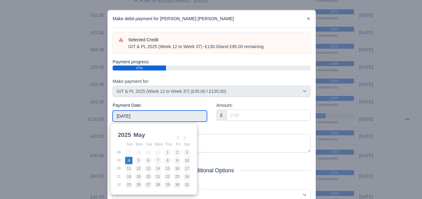
type input "2025-05-04"
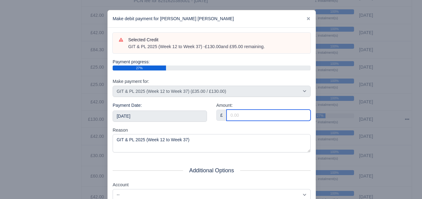
click at [245, 115] on input "Amount:" at bounding box center [269, 115] width 84 height 11
paste input "5"
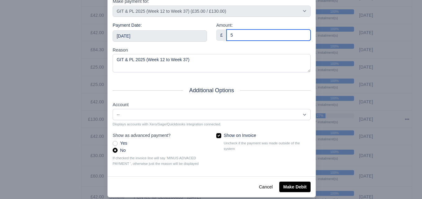
scroll to position [89, 0]
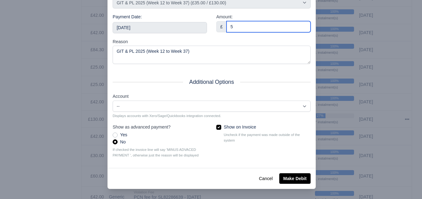
type input "5"
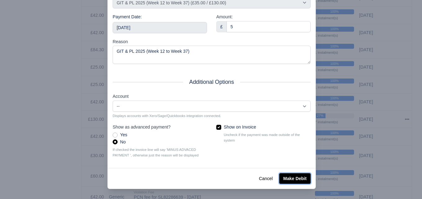
click at [288, 178] on button "Make Debit" at bounding box center [294, 178] width 31 height 11
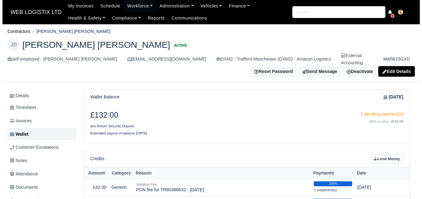
scroll to position [310, 0]
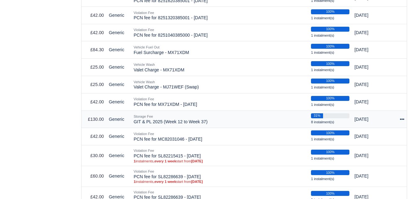
click at [401, 117] on icon at bounding box center [402, 119] width 4 height 4
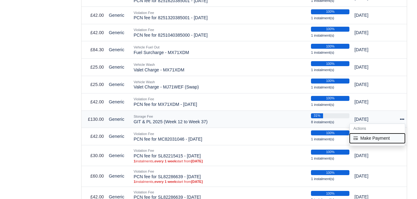
click at [363, 133] on button "Make Payment" at bounding box center [377, 138] width 55 height 10
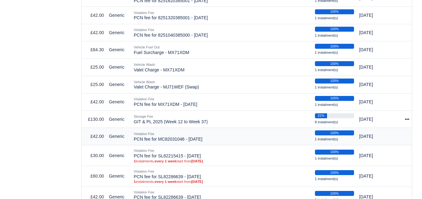
select select "7241"
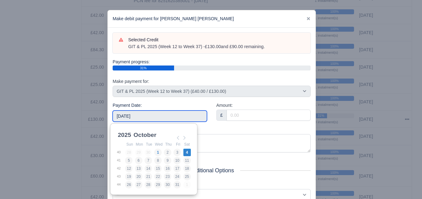
click at [174, 119] on input "2025-10-04" at bounding box center [160, 115] width 94 height 11
type input "2025-05-11"
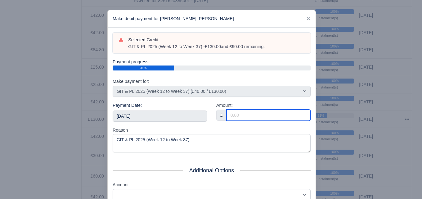
click at [238, 117] on input "Amount:" at bounding box center [269, 115] width 84 height 11
paste input "5"
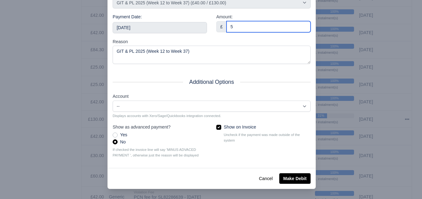
type input "5"
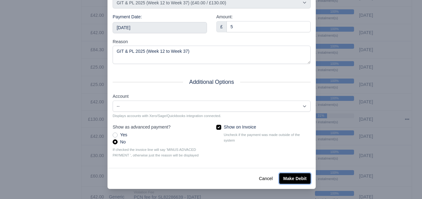
click at [281, 179] on button "Make Debit" at bounding box center [294, 178] width 31 height 11
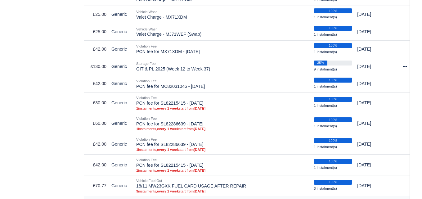
scroll to position [362, 0]
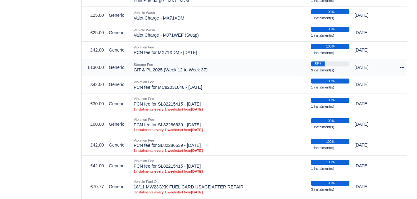
click at [400, 64] on div at bounding box center [400, 67] width 10 height 7
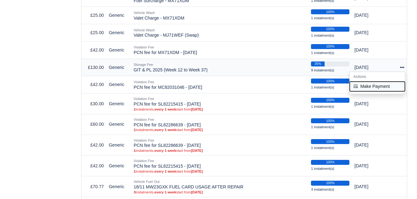
click at [371, 81] on button "Make Payment" at bounding box center [377, 86] width 55 height 10
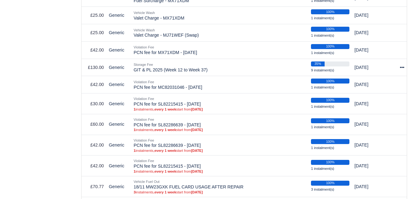
select select "7241"
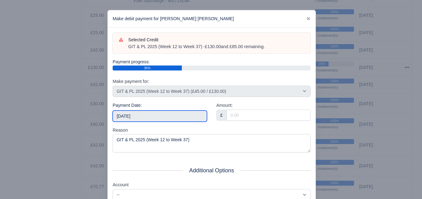
click at [146, 120] on input "2025-10-04" at bounding box center [160, 115] width 94 height 11
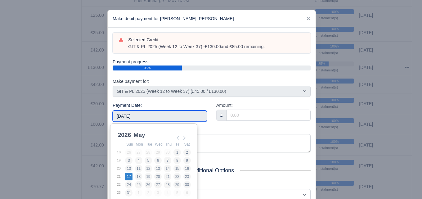
type input "2026-05-17"
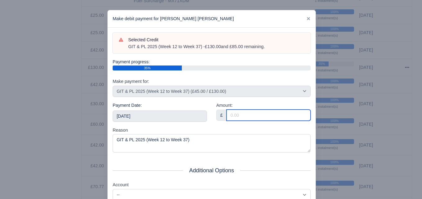
click at [256, 119] on input "Amount:" at bounding box center [269, 115] width 84 height 11
paste input "5"
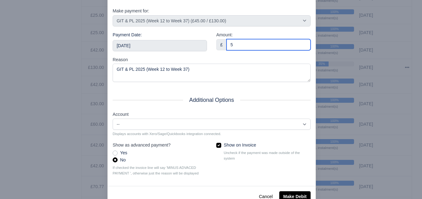
scroll to position [89, 0]
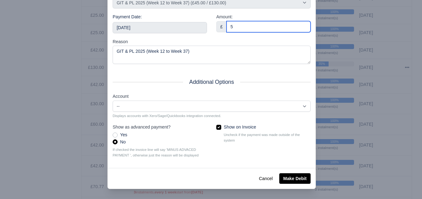
type input "5"
click at [285, 184] on div "Cancel Make Debit" at bounding box center [212, 178] width 208 height 21
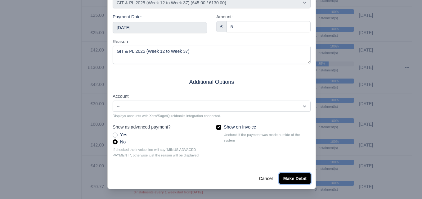
click at [286, 180] on button "Make Debit" at bounding box center [294, 178] width 31 height 11
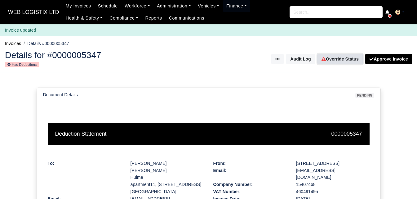
click at [335, 57] on link "Override Status" at bounding box center [340, 59] width 45 height 11
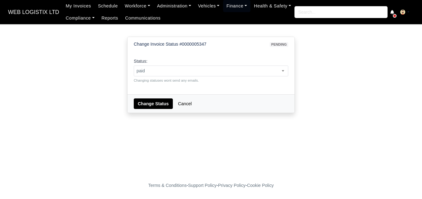
select select "paid"
click at [150, 99] on button "Change Status" at bounding box center [153, 103] width 39 height 11
select select "paid"
click at [133, 65] on select "pending approved hold sent paid voided deducted disputed transferred" at bounding box center [133, 65] width 0 height 0
click at [149, 102] on button "Change Status" at bounding box center [153, 103] width 39 height 11
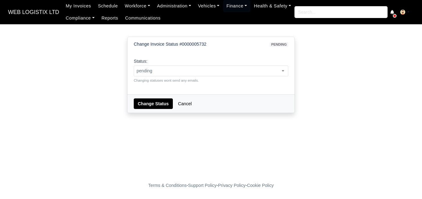
select select "paid"
click at [133, 65] on select "pending approved hold sent paid voided deducted disputed transferred" at bounding box center [133, 65] width 0 height 0
click at [146, 104] on button "Change Status" at bounding box center [153, 103] width 39 height 11
select select "paid"
click at [133, 65] on select "pending approved hold sent paid voided deducted disputed transferred" at bounding box center [133, 65] width 0 height 0
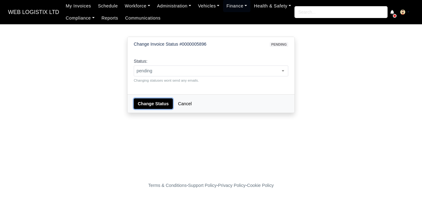
click at [147, 104] on button "Change Status" at bounding box center [153, 103] width 39 height 11
click at [161, 69] on span "voided" at bounding box center [211, 71] width 154 height 8
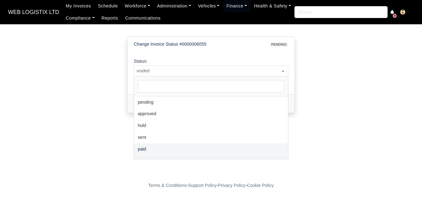
select select "paid"
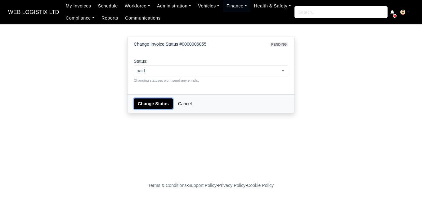
click at [148, 108] on button "Change Status" at bounding box center [153, 103] width 39 height 11
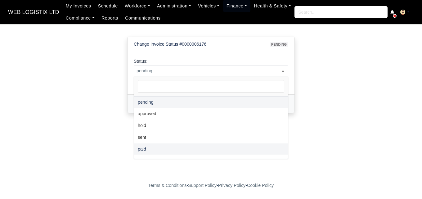
select select "paid"
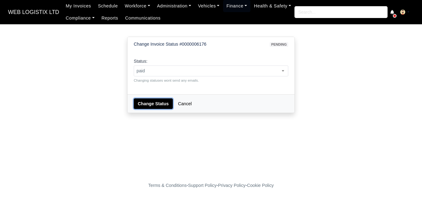
click at [156, 107] on button "Change Status" at bounding box center [153, 103] width 39 height 11
select select "paid"
click at [153, 99] on button "Change Status" at bounding box center [153, 103] width 39 height 11
click at [169, 78] on small "Changing statuses wont send any emails." at bounding box center [211, 81] width 155 height 6
click at [167, 70] on span "pending" at bounding box center [211, 71] width 154 height 8
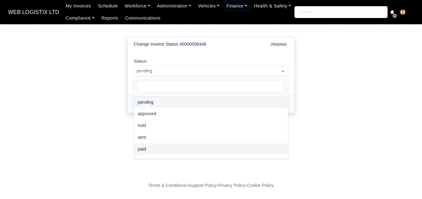
select select "paid"
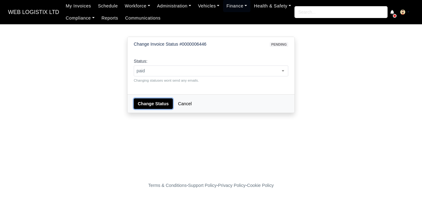
click at [149, 102] on button "Change Status" at bounding box center [153, 103] width 39 height 11
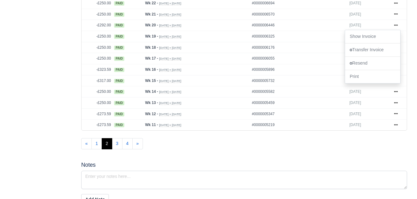
scroll to position [340, 0]
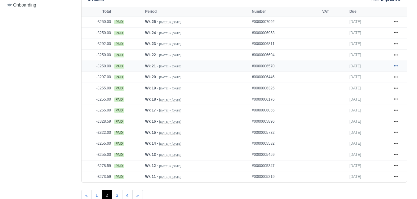
click at [394, 65] on icon at bounding box center [396, 65] width 4 height 1
click at [396, 53] on icon at bounding box center [396, 55] width 4 height 4
click at [397, 43] on icon at bounding box center [396, 43] width 4 height 1
click at [397, 29] on link at bounding box center [396, 33] width 9 height 8
click at [396, 20] on icon at bounding box center [396, 22] width 4 height 4
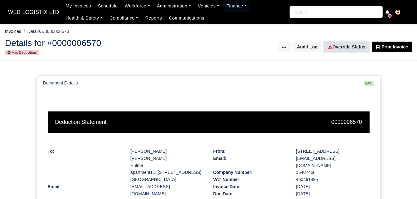
click at [351, 44] on link "Override Status" at bounding box center [346, 47] width 45 height 11
click at [344, 49] on link "Override Status" at bounding box center [346, 47] width 45 height 11
click at [352, 49] on link "Override Status" at bounding box center [346, 47] width 45 height 11
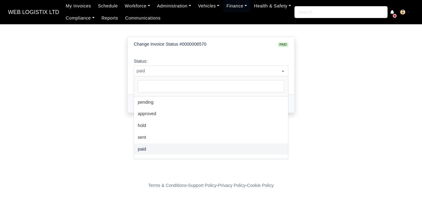
select select "pending"
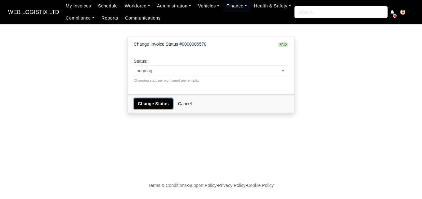
click at [151, 101] on button "Change Status" at bounding box center [153, 103] width 39 height 11
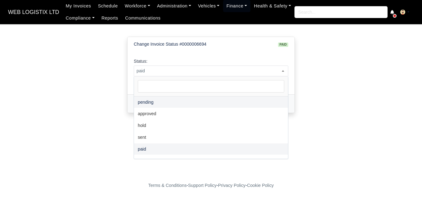
select select "pending"
click at [150, 103] on button "Change Status" at bounding box center [153, 103] width 39 height 11
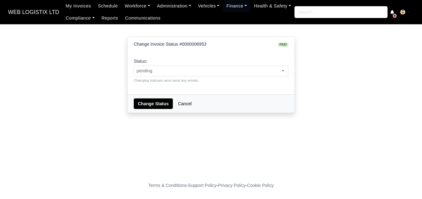
select select "pending"
click at [144, 104] on button "Change Status" at bounding box center [153, 103] width 39 height 11
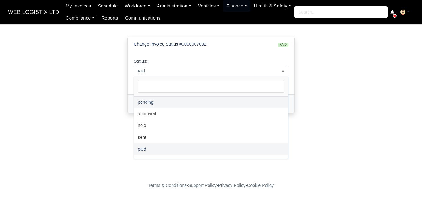
select select "pending"
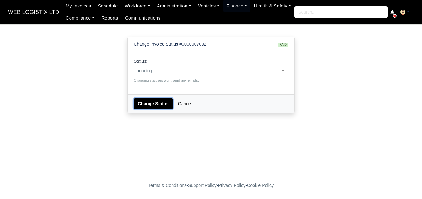
click at [154, 101] on button "Change Status" at bounding box center [153, 103] width 39 height 11
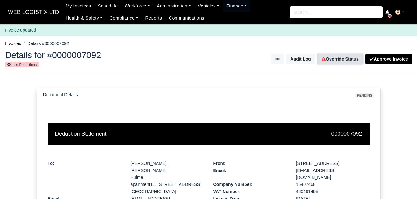
click at [347, 54] on link "Override Status" at bounding box center [340, 59] width 45 height 11
click at [331, 58] on link "Override Status" at bounding box center [340, 59] width 45 height 11
click at [341, 56] on link "Override Status" at bounding box center [340, 59] width 45 height 11
click at [337, 60] on link "Override Status" at bounding box center [340, 59] width 45 height 11
click at [326, 61] on icon at bounding box center [324, 59] width 4 height 4
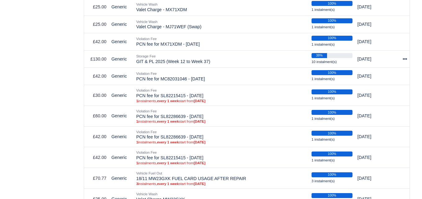
scroll to position [310, 0]
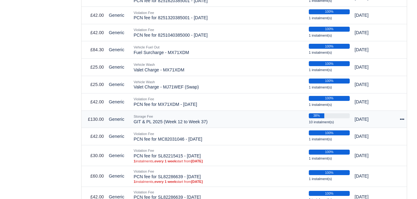
click at [404, 119] on icon at bounding box center [402, 119] width 4 height 1
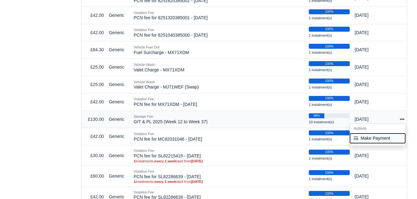
click at [371, 133] on button "Make Payment" at bounding box center [377, 138] width 55 height 10
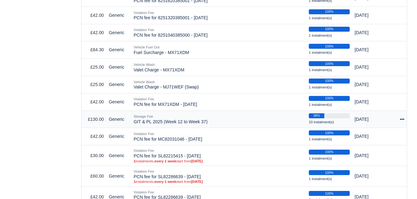
select select "7241"
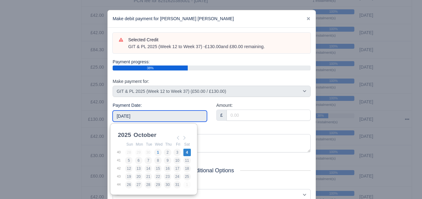
click at [129, 117] on input "2025-10-04" at bounding box center [160, 115] width 94 height 11
type input "2025-05-25"
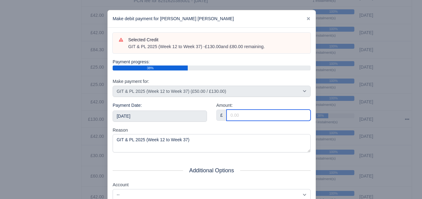
click at [261, 115] on input "Amount:" at bounding box center [269, 115] width 84 height 11
paste input "5"
type input "5"
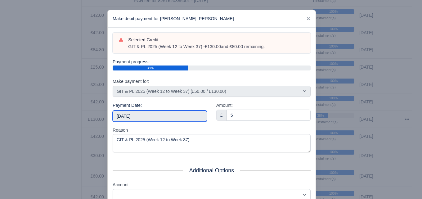
click at [157, 113] on input "2025-05-25" at bounding box center [160, 115] width 94 height 11
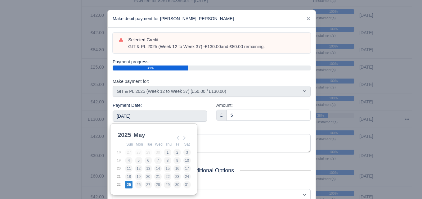
click at [254, 156] on div "Selected Credit GIT & PL 2025 (Week 12 to Week 37) - £130.00 and £80.00 remaini…" at bounding box center [212, 142] width 208 height 229
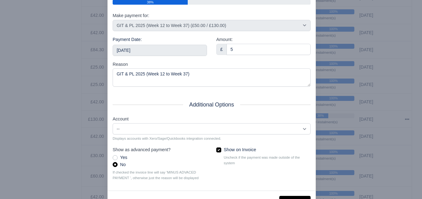
scroll to position [89, 0]
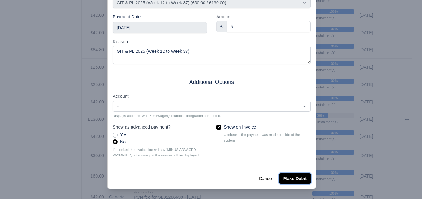
click at [294, 177] on button "Make Debit" at bounding box center [294, 178] width 31 height 11
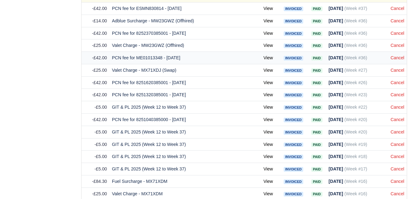
scroll to position [621, 0]
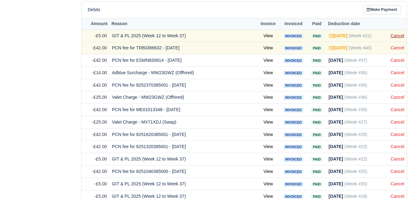
click at [397, 33] on link "Cancel" at bounding box center [398, 35] width 14 height 5
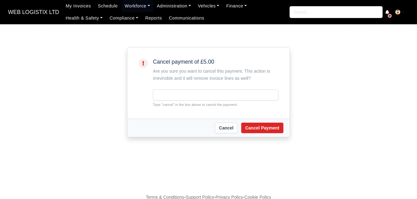
click at [165, 102] on small "Type "cancel" in the box above to cancel the payment." at bounding box center [216, 105] width 126 height 6
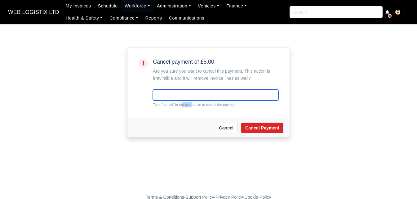
click at [208, 95] on input "text" at bounding box center [216, 94] width 126 height 11
paste input "cancel"
type input "cancel"
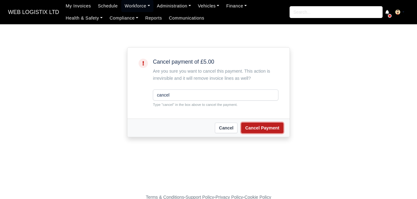
click at [266, 133] on button "Cancel Payment" at bounding box center [262, 128] width 42 height 11
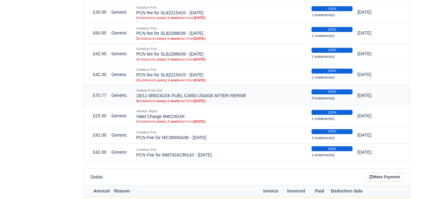
scroll to position [362, 0]
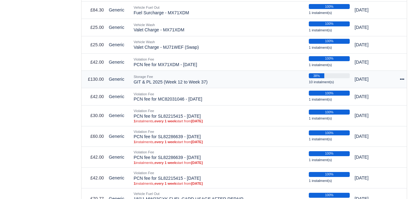
click at [403, 77] on icon at bounding box center [402, 79] width 4 height 4
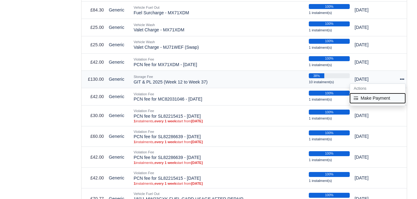
click at [366, 93] on button "Make Payment" at bounding box center [377, 98] width 55 height 10
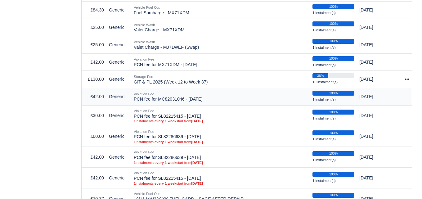
select select "7241"
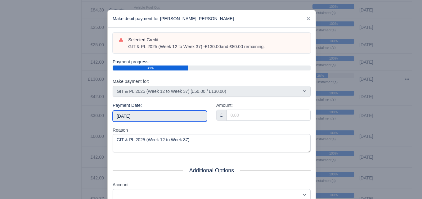
click at [163, 121] on input "[DATE]" at bounding box center [160, 115] width 94 height 11
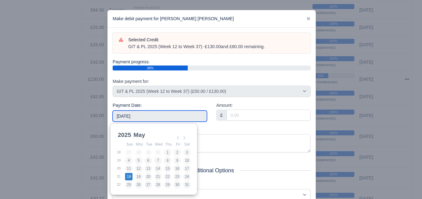
type input "2025-05-18"
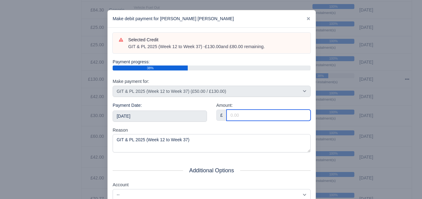
click at [238, 116] on input "Amount:" at bounding box center [269, 115] width 84 height 11
click at [238, 116] on input "5" at bounding box center [269, 115] width 84 height 11
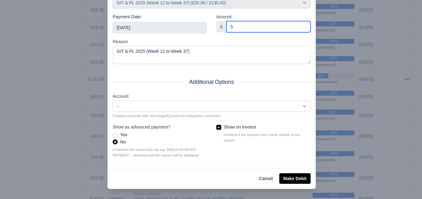
type input "5"
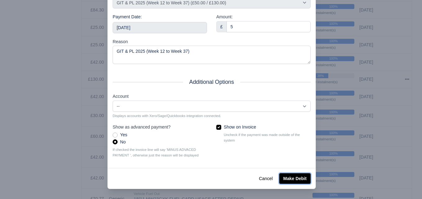
click at [287, 178] on button "Make Debit" at bounding box center [294, 178] width 31 height 11
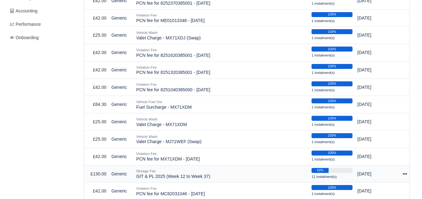
scroll to position [362, 0]
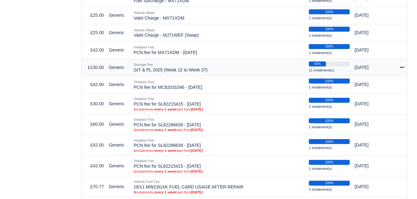
click at [404, 67] on icon at bounding box center [402, 67] width 4 height 1
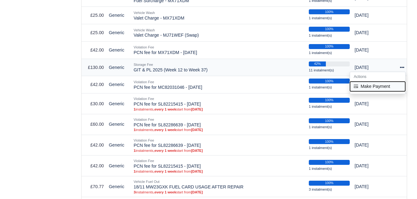
click at [359, 81] on button "Make Payment" at bounding box center [377, 86] width 55 height 10
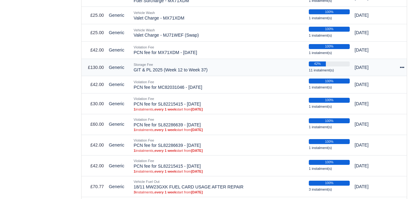
select select "7241"
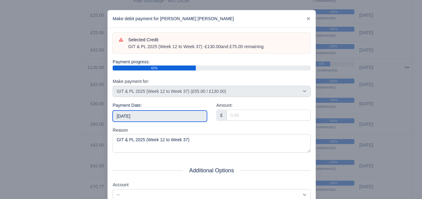
click at [184, 117] on input "[DATE]" at bounding box center [160, 115] width 94 height 11
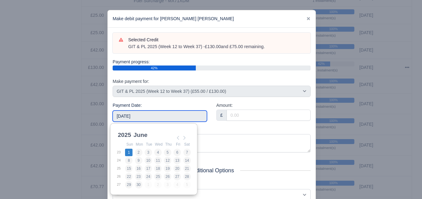
type input "[DATE]"
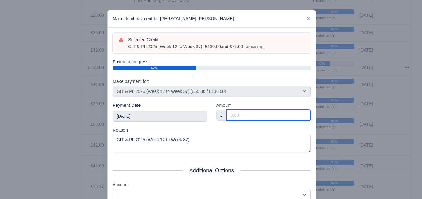
click at [250, 115] on input "Amount:" at bounding box center [269, 115] width 84 height 11
paste input "5"
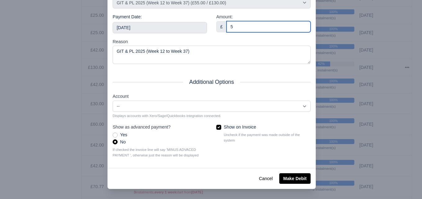
type input "5"
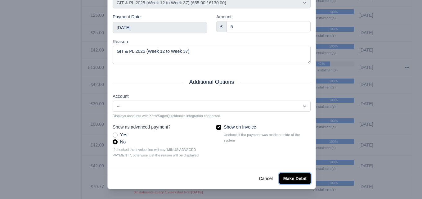
click at [297, 179] on button "Make Debit" at bounding box center [294, 178] width 31 height 11
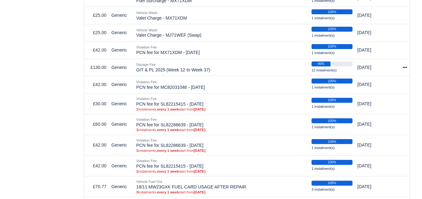
scroll to position [362, 0]
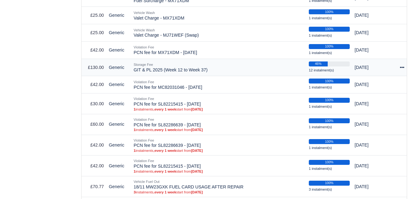
click at [402, 67] on icon at bounding box center [402, 67] width 4 height 1
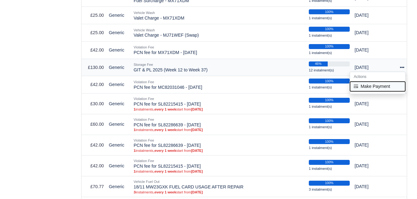
click at [380, 82] on button "Make Payment" at bounding box center [377, 86] width 55 height 10
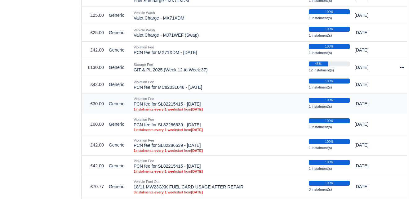
select select "7241"
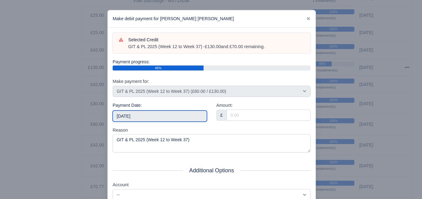
click at [161, 118] on input "2025-10-04" at bounding box center [160, 115] width 94 height 11
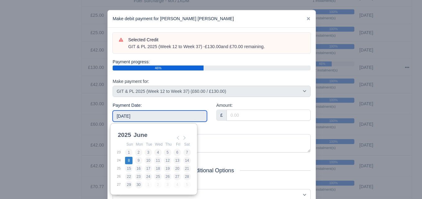
type input "2025-06-08"
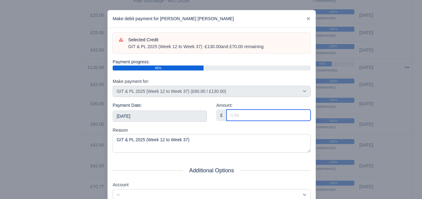
click at [250, 115] on input "Amount:" at bounding box center [269, 115] width 84 height 11
paste input "5"
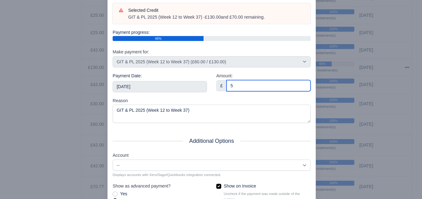
scroll to position [89, 0]
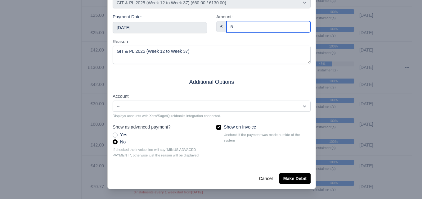
type input "5"
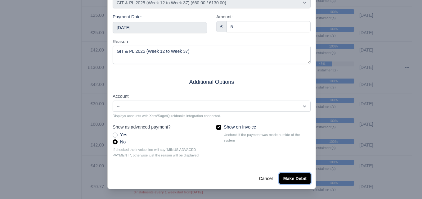
click at [285, 173] on button "Make Debit" at bounding box center [294, 178] width 31 height 11
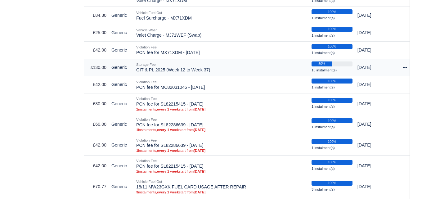
scroll to position [362, 0]
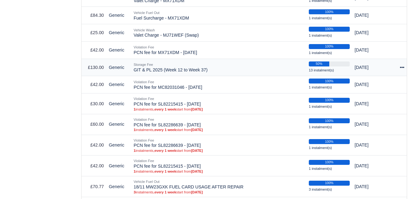
click at [403, 65] on icon at bounding box center [402, 67] width 4 height 4
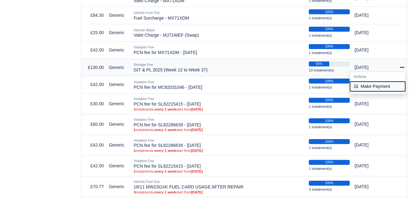
click at [373, 81] on button "Make Payment" at bounding box center [377, 86] width 55 height 10
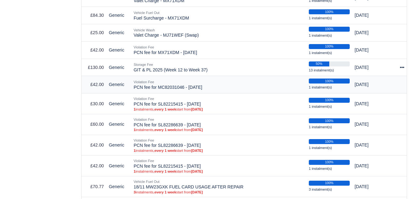
select select "7241"
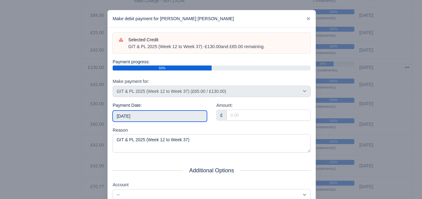
click at [154, 117] on input "2025-10-04" at bounding box center [160, 115] width 94 height 11
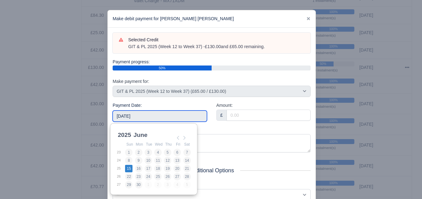
type input "2025-06-15"
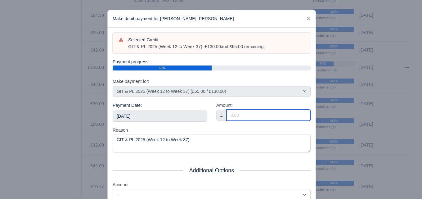
click at [233, 114] on input "Amount:" at bounding box center [269, 115] width 84 height 11
paste input "5"
type input "5"
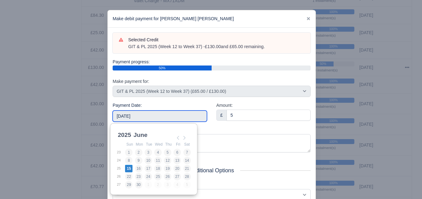
click at [175, 115] on input "2025-06-15" at bounding box center [160, 115] width 94 height 11
click at [217, 126] on div "Amount: £ 5" at bounding box center [264, 114] width 104 height 25
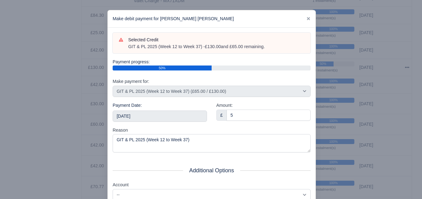
scroll to position [89, 0]
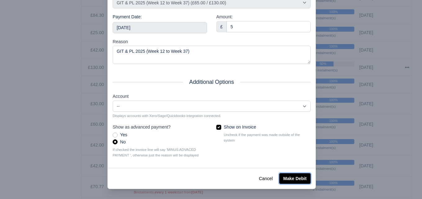
click at [292, 175] on button "Make Debit" at bounding box center [294, 178] width 31 height 11
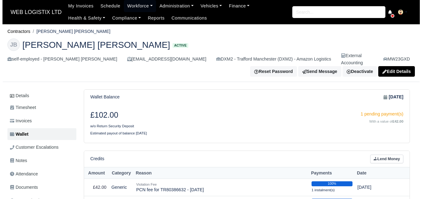
scroll to position [362, 0]
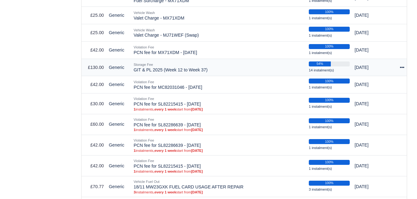
click at [404, 67] on icon at bounding box center [402, 67] width 4 height 1
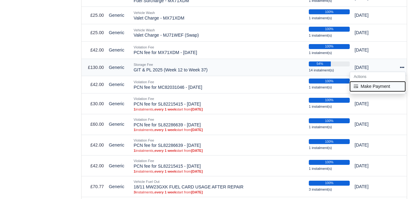
click at [372, 81] on button "Make Payment" at bounding box center [377, 86] width 55 height 10
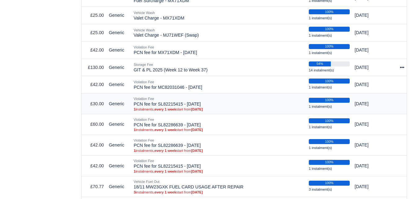
select select "7241"
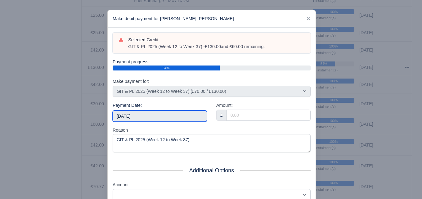
click at [153, 114] on input "2025-10-04" at bounding box center [160, 115] width 94 height 11
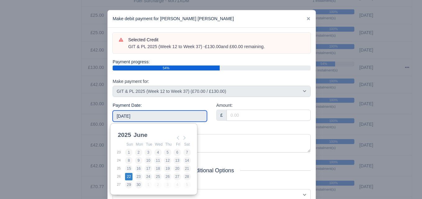
type input "2025-06-22"
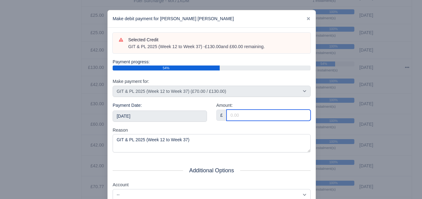
click at [250, 115] on input "Amount:" at bounding box center [269, 115] width 84 height 11
paste input "5"
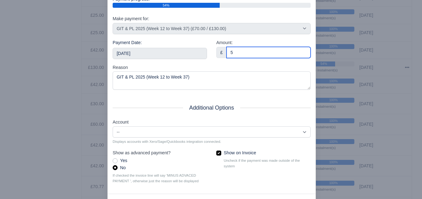
scroll to position [89, 0]
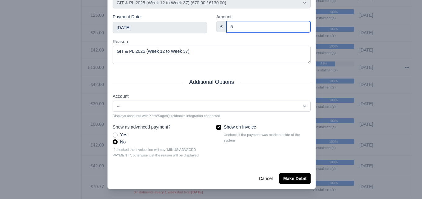
type input "5"
click at [293, 186] on div "Cancel Make Debit" at bounding box center [212, 178] width 208 height 21
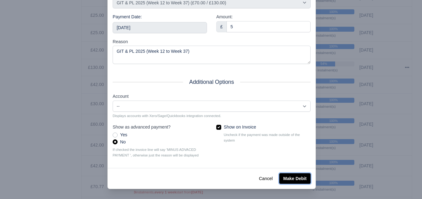
click at [292, 182] on button "Make Debit" at bounding box center [294, 178] width 31 height 11
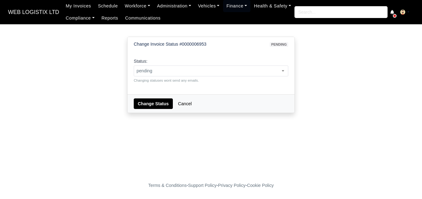
click at [209, 78] on small "Changing statuses wont send any emails." at bounding box center [211, 81] width 155 height 6
click at [209, 70] on span "pending" at bounding box center [211, 71] width 154 height 8
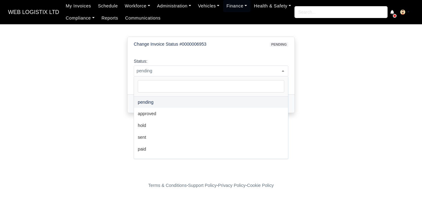
drag, startPoint x: 325, startPoint y: 59, endPoint x: 333, endPoint y: 35, distance: 25.0
click at [326, 58] on div "Change Invoice Status #0000006953 pending Status: pending approved hold sent pa…" at bounding box center [211, 80] width 354 height 96
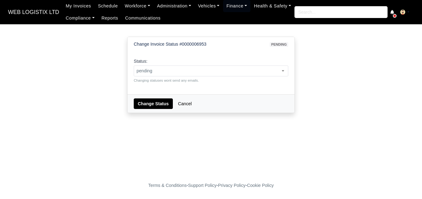
click at [162, 64] on div "Status: pending approved hold sent paid voided deducted disputed transferred pe…" at bounding box center [211, 70] width 155 height 25
click at [161, 69] on span "pending" at bounding box center [211, 71] width 154 height 8
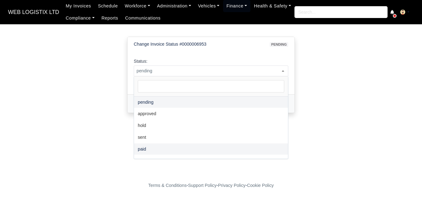
select select "paid"
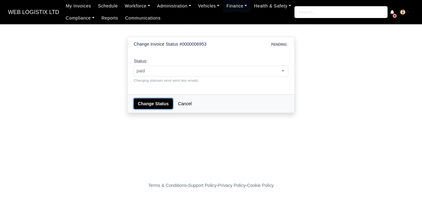
click at [162, 102] on button "Change Status" at bounding box center [153, 103] width 39 height 11
click at [155, 69] on span "pending" at bounding box center [211, 71] width 154 height 8
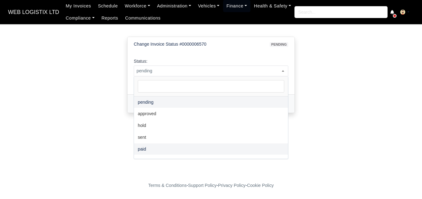
select select "paid"
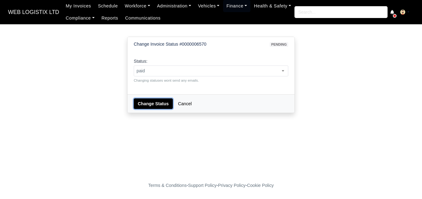
click at [148, 105] on button "Change Status" at bounding box center [153, 103] width 39 height 11
click at [167, 78] on small "Changing statuses wont send any emails." at bounding box center [211, 81] width 155 height 6
click at [166, 66] on span "pending" at bounding box center [211, 70] width 155 height 11
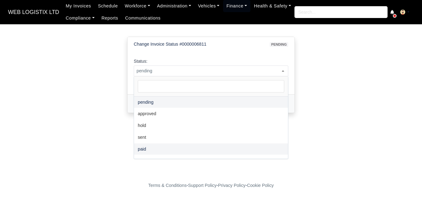
select select "paid"
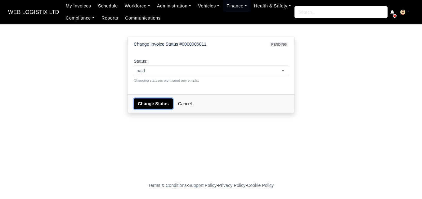
click at [146, 102] on button "Change Status" at bounding box center [153, 103] width 39 height 11
click at [160, 67] on span "pending" at bounding box center [211, 71] width 154 height 8
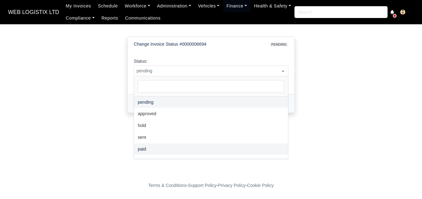
select select "paid"
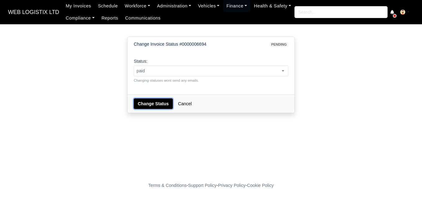
click at [145, 107] on button "Change Status" at bounding box center [153, 103] width 39 height 11
click at [204, 58] on div "Status: pending approved hold sent paid voided deducted disputed transferred pe…" at bounding box center [211, 70] width 155 height 25
click at [193, 76] on span "pending" at bounding box center [211, 70] width 155 height 11
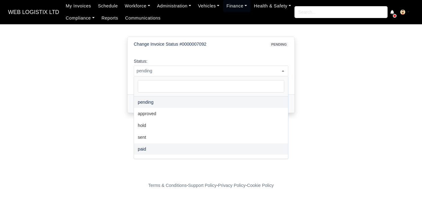
select select "paid"
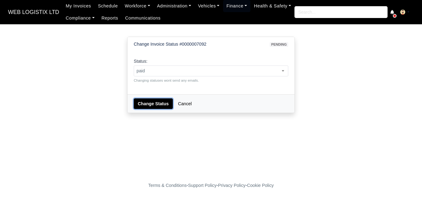
click at [148, 99] on button "Change Status" at bounding box center [153, 103] width 39 height 11
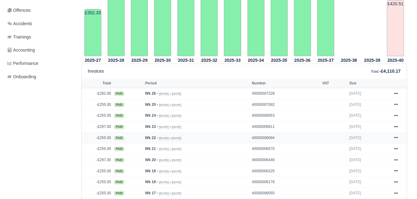
scroll to position [236, 0]
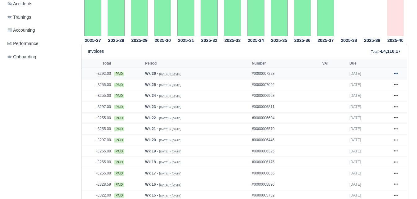
click at [395, 73] on icon at bounding box center [396, 73] width 4 height 1
click at [63, 105] on div "Details Timesheet Invoices Wallet Customer Escalations Notes Attendance Documen…" at bounding box center [40, 170] width 71 height 635
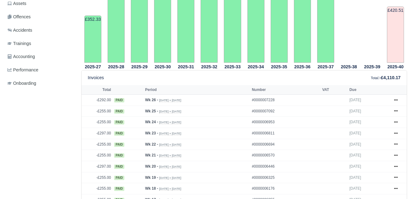
scroll to position [258, 0]
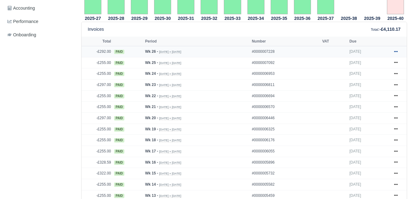
drag, startPoint x: 389, startPoint y: 45, endPoint x: 396, endPoint y: 45, distance: 6.5
click at [392, 46] on td "Show Invoice Transfer Invoice Resend Print" at bounding box center [397, 51] width 19 height 11
click at [396, 50] on icon at bounding box center [396, 52] width 4 height 4
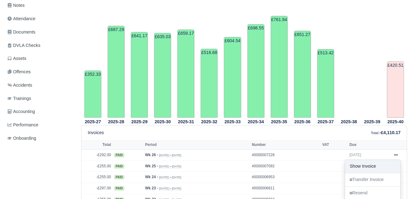
scroll to position [414, 0]
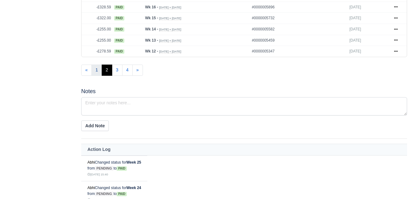
click at [97, 65] on link "1" at bounding box center [97, 70] width 11 height 11
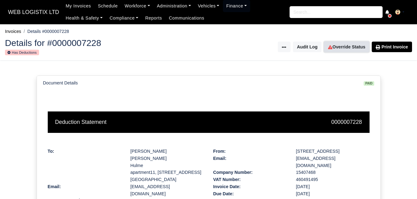
click at [339, 43] on link "Override Status" at bounding box center [346, 47] width 45 height 11
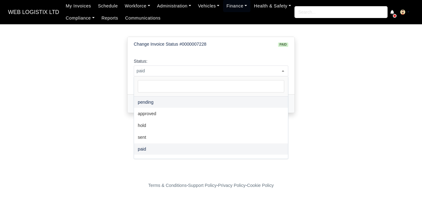
select select "pending"
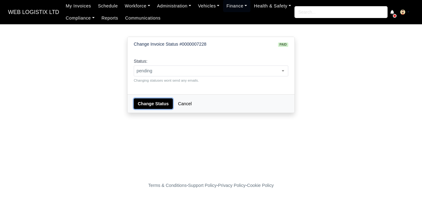
click at [154, 105] on button "Change Status" at bounding box center [153, 103] width 39 height 11
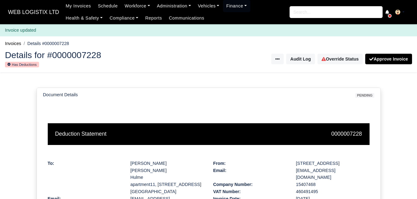
click at [333, 52] on div "Details for #0000007228 Has Deductions Invoice Actions Put on Hold Void Invoice…" at bounding box center [208, 59] width 417 height 27
click at [333, 55] on link "Override Status" at bounding box center [340, 59] width 45 height 11
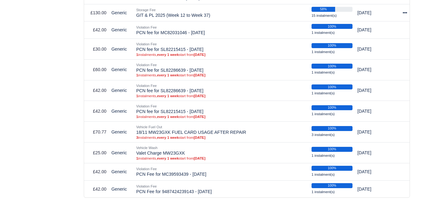
scroll to position [362, 0]
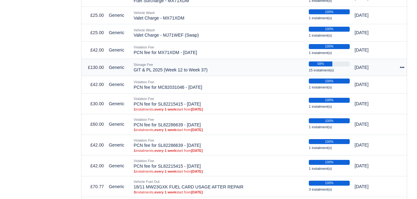
click at [402, 64] on div at bounding box center [399, 67] width 9 height 7
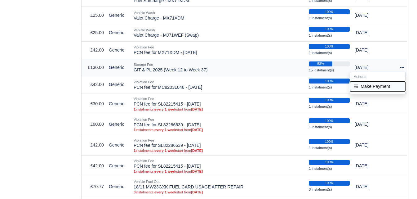
click at [382, 82] on button "Make Payment" at bounding box center [377, 86] width 55 height 10
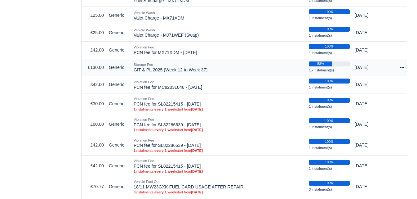
select select "7241"
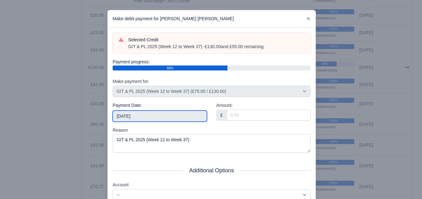
click at [166, 120] on input "2025-10-04" at bounding box center [160, 115] width 94 height 11
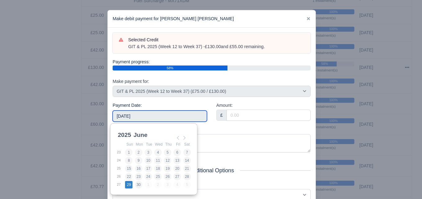
type input "2025-06-29"
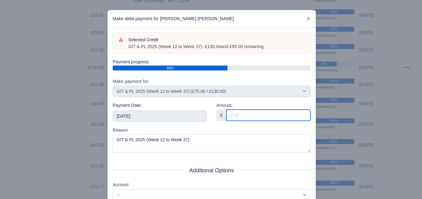
click at [228, 115] on input "Amount:" at bounding box center [269, 115] width 84 height 11
paste input "5"
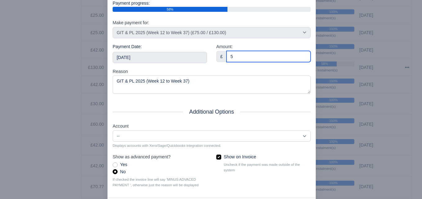
scroll to position [89, 0]
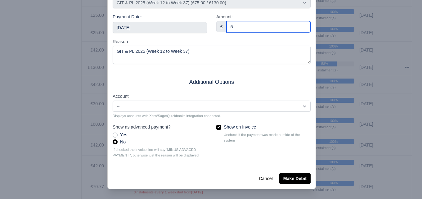
type input "5"
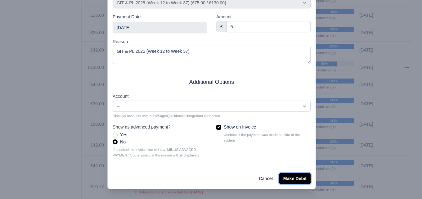
click at [290, 182] on button "Make Debit" at bounding box center [294, 178] width 31 height 11
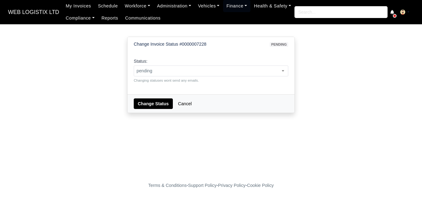
click at [195, 71] on span "pending" at bounding box center [211, 71] width 154 height 8
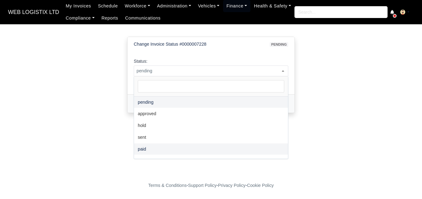
select select "paid"
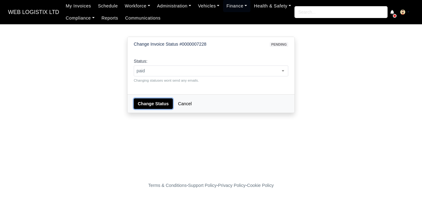
click at [149, 102] on button "Change Status" at bounding box center [153, 103] width 39 height 11
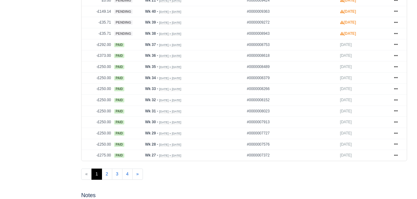
scroll to position [310, 0]
click at [396, 153] on icon at bounding box center [396, 155] width 4 height 4
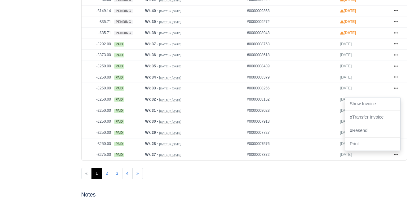
click at [299, 168] on ul "« 1 2 3 4 »" at bounding box center [244, 173] width 326 height 11
click at [395, 141] on icon at bounding box center [396, 143] width 4 height 4
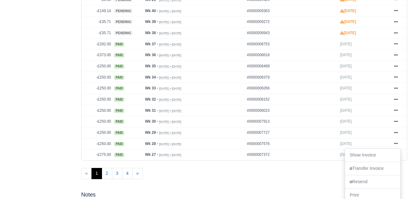
click at [284, 161] on div "2025-27 £352.33 2025-28 £687.29 2025-29 £641.17 2025-30 £635.03 :" at bounding box center [244, 7] width 335 height 354
click at [397, 153] on icon at bounding box center [396, 155] width 4 height 4
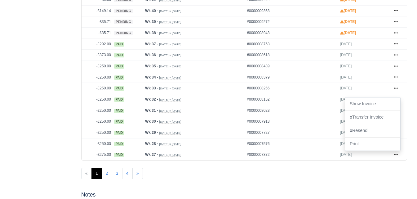
drag, startPoint x: 343, startPoint y: 161, endPoint x: 365, endPoint y: 156, distance: 23.1
click at [342, 161] on div "2025-27 £352.33 2025-28 £687.29 2025-29 £641.17 2025-30 £635.03 :" at bounding box center [244, 7] width 335 height 354
click at [395, 141] on icon at bounding box center [396, 143] width 4 height 4
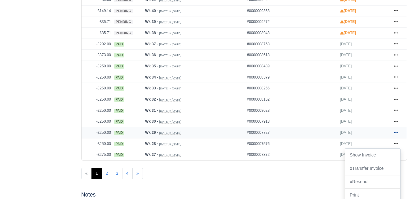
click at [396, 132] on icon at bounding box center [396, 132] width 4 height 1
click at [397, 119] on icon at bounding box center [396, 121] width 4 height 4
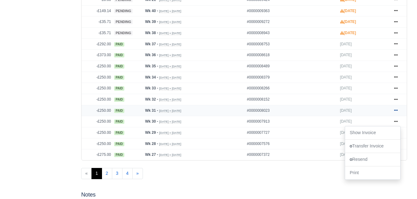
click at [395, 108] on icon at bounding box center [396, 110] width 4 height 4
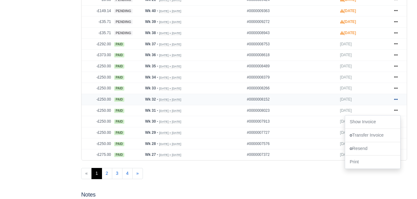
click at [395, 99] on icon at bounding box center [396, 99] width 4 height 1
click at [396, 86] on icon at bounding box center [396, 88] width 4 height 4
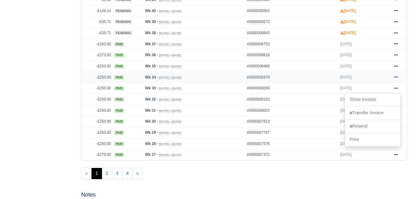
click at [397, 77] on icon at bounding box center [396, 77] width 4 height 1
click at [398, 62] on link at bounding box center [396, 66] width 9 height 8
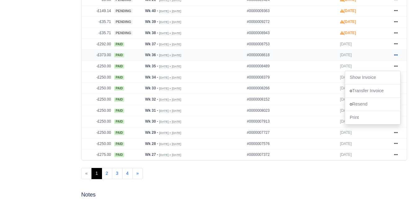
click at [396, 54] on icon at bounding box center [396, 54] width 4 height 1
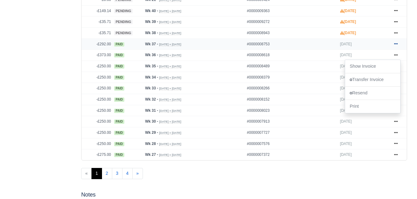
click at [396, 42] on icon at bounding box center [396, 44] width 4 height 4
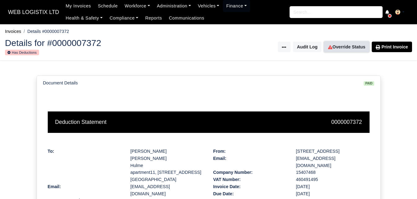
click at [348, 48] on link "Override Status" at bounding box center [346, 47] width 45 height 11
click at [341, 47] on link "Override Status" at bounding box center [346, 47] width 45 height 11
click at [339, 44] on link "Override Status" at bounding box center [346, 47] width 45 height 11
click at [355, 49] on link "Override Status" at bounding box center [346, 47] width 45 height 11
click at [357, 52] on link "Override Status" at bounding box center [346, 47] width 45 height 11
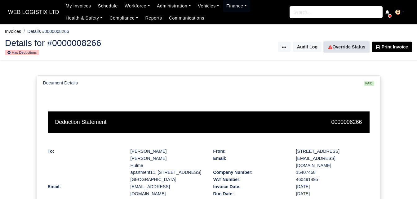
click at [353, 50] on link "Override Status" at bounding box center [346, 47] width 45 height 11
click at [336, 52] on link "Override Status" at bounding box center [346, 47] width 45 height 11
click at [336, 47] on link "Override Status" at bounding box center [346, 47] width 45 height 11
click at [343, 47] on link "Override Status" at bounding box center [346, 47] width 45 height 11
click at [340, 47] on link "Override Status" at bounding box center [346, 47] width 45 height 11
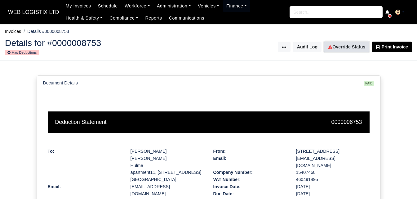
drag, startPoint x: 53, startPoint y: 57, endPoint x: 342, endPoint y: 44, distance: 289.2
click at [339, 43] on link "Override Status" at bounding box center [346, 47] width 45 height 11
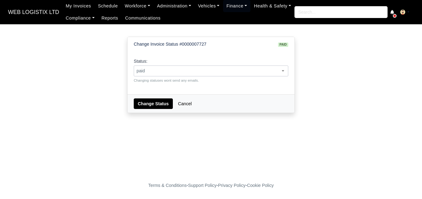
click at [147, 74] on span "paid" at bounding box center [211, 71] width 154 height 8
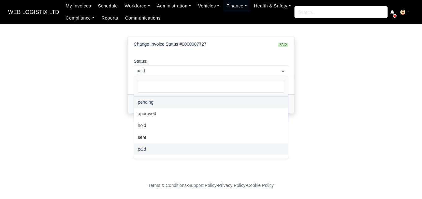
select select "pending"
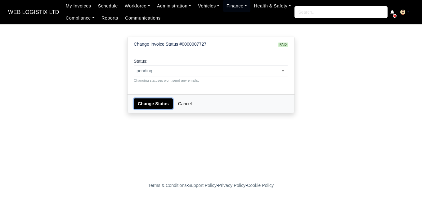
click at [146, 104] on button "Change Status" at bounding box center [153, 103] width 39 height 11
click at [179, 67] on span "paid" at bounding box center [211, 71] width 154 height 8
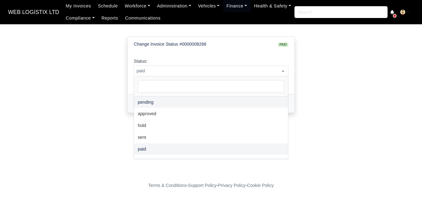
select select "pending"
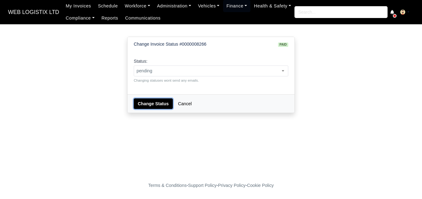
click at [154, 104] on button "Change Status" at bounding box center [153, 103] width 39 height 11
click at [158, 68] on span "paid" at bounding box center [211, 71] width 154 height 8
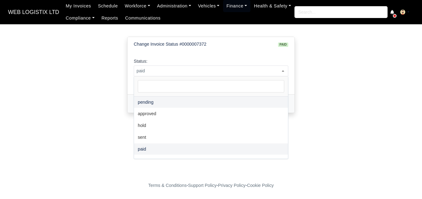
select select "pending"
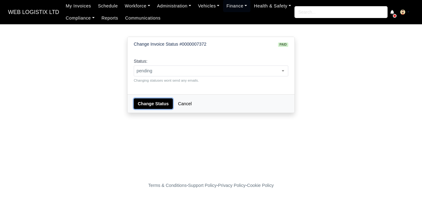
click at [148, 101] on button "Change Status" at bounding box center [153, 103] width 39 height 11
click at [179, 70] on span "paid" at bounding box center [211, 71] width 154 height 8
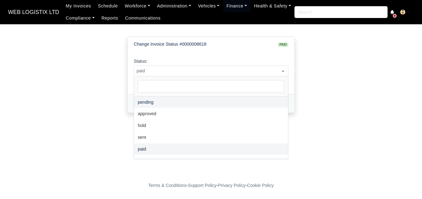
select select "pending"
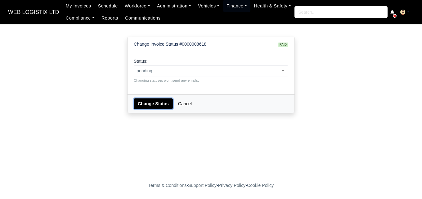
click at [138, 100] on button "Change Status" at bounding box center [153, 103] width 39 height 11
click at [147, 70] on span "paid" at bounding box center [211, 71] width 154 height 8
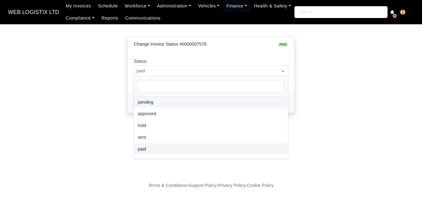
select select "pending"
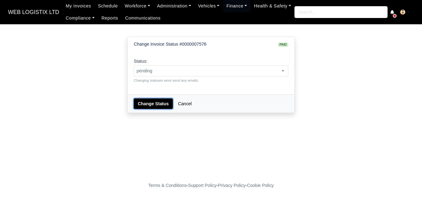
click at [146, 102] on button "Change Status" at bounding box center [153, 103] width 39 height 11
click at [164, 69] on span "paid" at bounding box center [211, 71] width 154 height 8
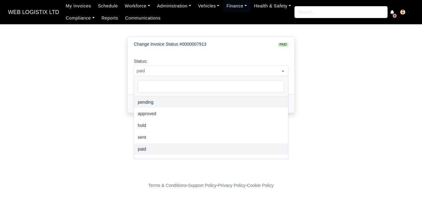
select select "pending"
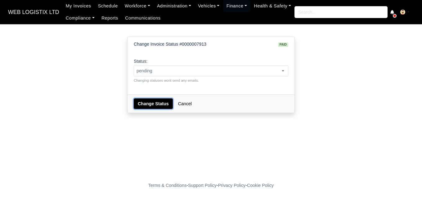
click at [151, 105] on button "Change Status" at bounding box center [153, 103] width 39 height 11
click at [164, 77] on div "Status: pending approved hold sent paid voided deducted disputed transferred pa…" at bounding box center [211, 70] width 155 height 25
click at [164, 76] on span "paid" at bounding box center [211, 70] width 155 height 11
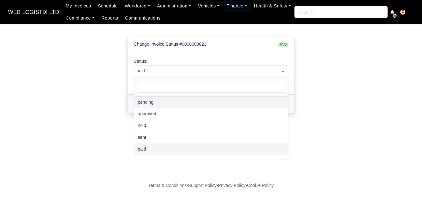
select select "pending"
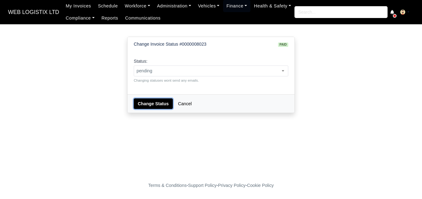
click at [158, 105] on button "Change Status" at bounding box center [153, 103] width 39 height 11
click at [175, 78] on small "Changing statuses wont send any emails." at bounding box center [211, 81] width 155 height 6
click at [175, 71] on span "paid" at bounding box center [211, 71] width 154 height 8
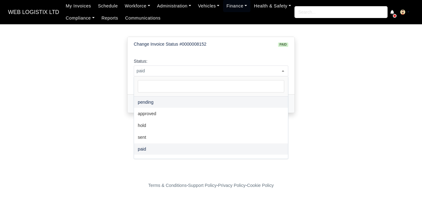
select select "pending"
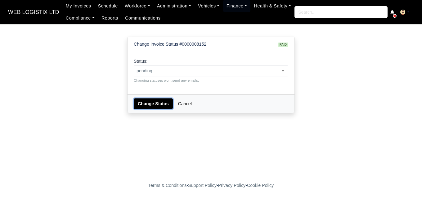
click at [157, 107] on button "Change Status" at bounding box center [153, 103] width 39 height 11
click at [192, 70] on span "paid" at bounding box center [211, 71] width 154 height 8
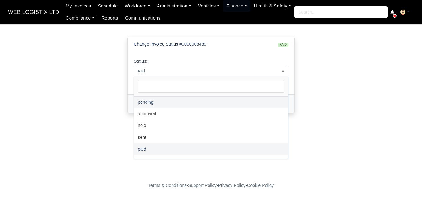
select select "pending"
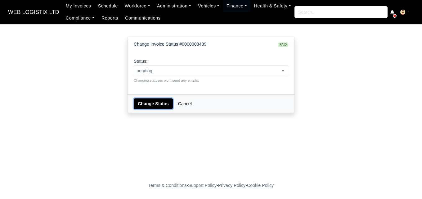
click at [145, 104] on button "Change Status" at bounding box center [153, 103] width 39 height 11
click at [177, 74] on span "paid" at bounding box center [211, 71] width 154 height 8
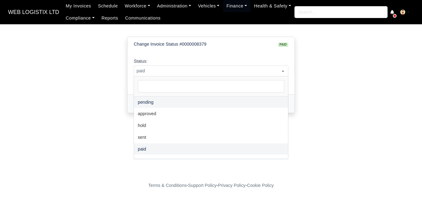
select select "pending"
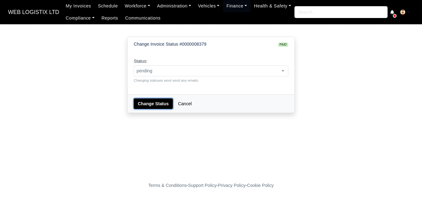
click at [142, 106] on button "Change Status" at bounding box center [153, 103] width 39 height 11
click at [178, 71] on span "paid" at bounding box center [211, 71] width 154 height 8
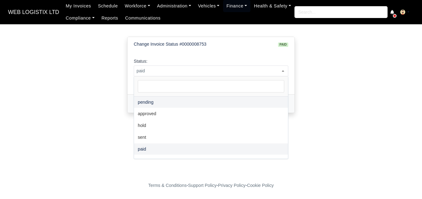
select select "pending"
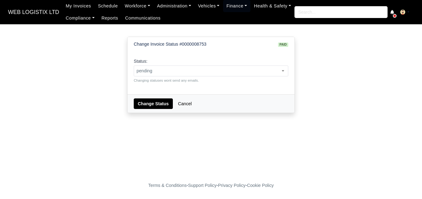
click at [152, 98] on div "Change Status Cancel" at bounding box center [211, 103] width 167 height 18
click at [150, 103] on button "Change Status" at bounding box center [153, 103] width 39 height 11
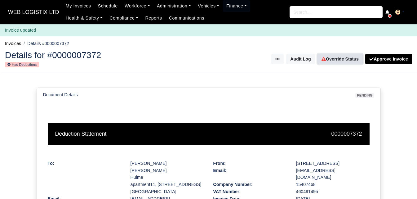
click at [341, 62] on link "Override Status" at bounding box center [340, 59] width 45 height 11
click at [331, 63] on link "Override Status" at bounding box center [340, 59] width 45 height 11
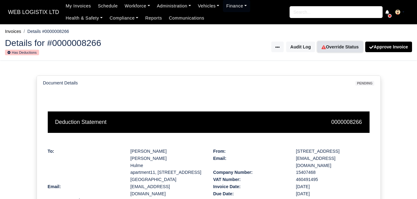
click at [338, 47] on link "Override Status" at bounding box center [340, 47] width 45 height 11
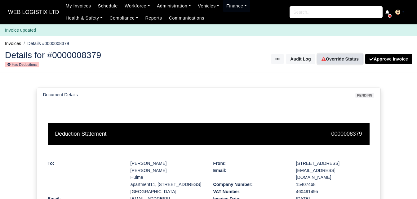
click at [342, 56] on link "Override Status" at bounding box center [340, 59] width 45 height 11
click at [336, 59] on link "Override Status" at bounding box center [340, 59] width 45 height 11
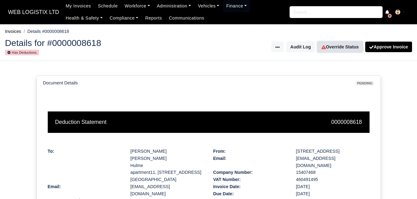
click at [341, 42] on link "Override Status" at bounding box center [340, 47] width 45 height 11
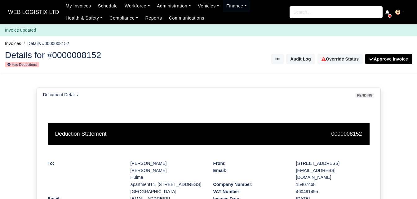
click at [338, 67] on div "Details for #0000008152 Has Deductions Invoice Actions Put on Hold Void Invoice…" at bounding box center [208, 59] width 417 height 27
click at [336, 61] on link "Override Status" at bounding box center [340, 59] width 45 height 11
click at [332, 61] on link "Override Status" at bounding box center [340, 59] width 45 height 11
click at [343, 54] on link "Override Status" at bounding box center [340, 59] width 45 height 11
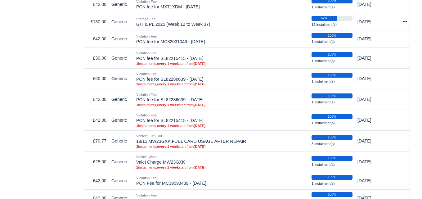
scroll to position [362, 0]
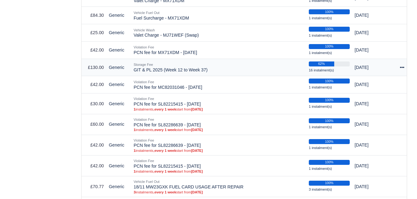
click at [403, 65] on icon at bounding box center [402, 67] width 4 height 4
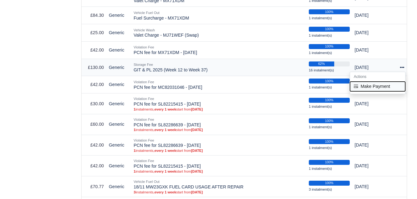
click at [379, 81] on button "Make Payment" at bounding box center [377, 86] width 55 height 10
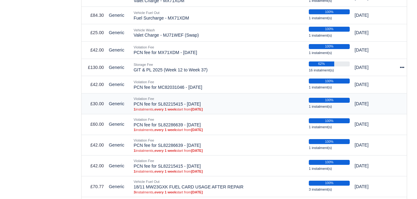
select select "7241"
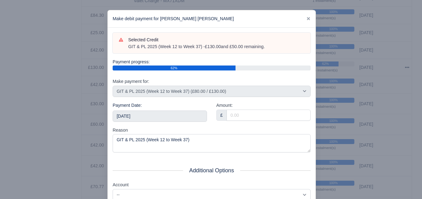
click at [169, 98] on div "Selected Credit GIT & PL 2025 (Week 12 to Week 37) - £130.00 and £50.00 remaini…" at bounding box center [212, 142] width 208 height 229
click at [156, 110] on div "Payment Date: 2025-10-04" at bounding box center [160, 112] width 94 height 20
click at [156, 114] on input "[DATE]" at bounding box center [160, 115] width 94 height 11
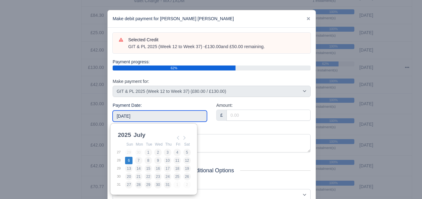
type input "2025-07-06"
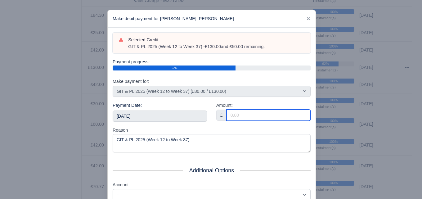
click at [250, 112] on input "Amount:" at bounding box center [269, 115] width 84 height 11
paste input "5"
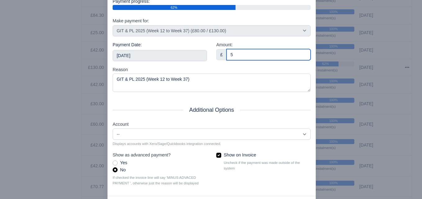
scroll to position [89, 0]
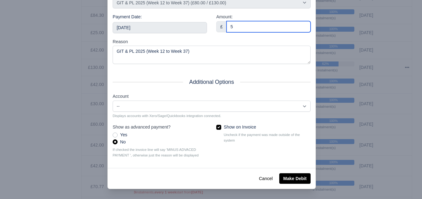
type input "5"
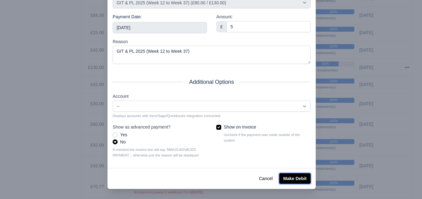
click at [296, 177] on button "Make Debit" at bounding box center [294, 178] width 31 height 11
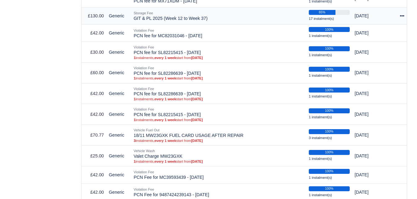
click at [402, 14] on icon at bounding box center [402, 16] width 4 height 4
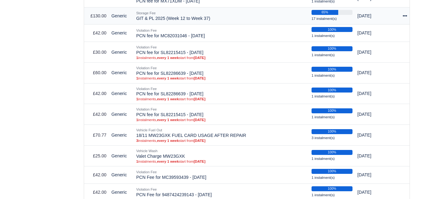
scroll to position [414, 0]
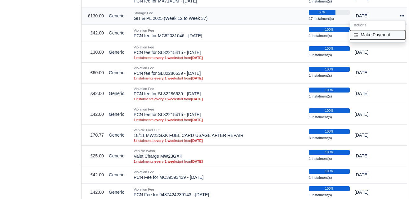
click at [372, 30] on button "Make Payment" at bounding box center [377, 35] width 55 height 10
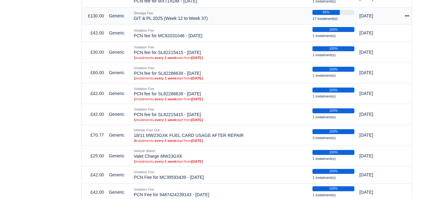
select select "7241"
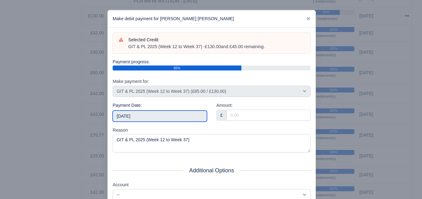
click at [143, 113] on input "2025-10-04" at bounding box center [160, 115] width 94 height 11
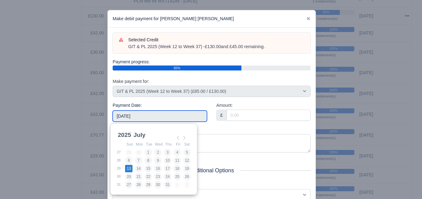
type input "2025-07-13"
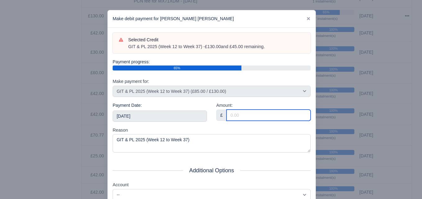
click at [264, 114] on input "Amount:" at bounding box center [269, 115] width 84 height 11
paste input "5"
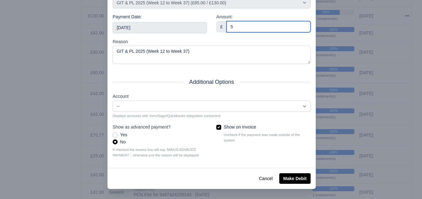
type input "5"
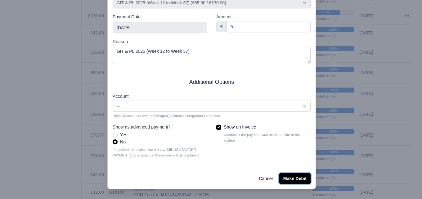
click at [297, 179] on button "Make Debit" at bounding box center [294, 178] width 31 height 11
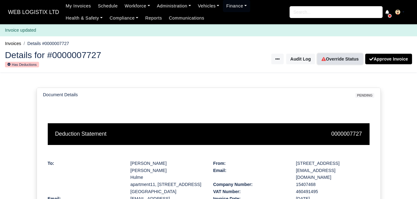
click at [336, 61] on link "Override Status" at bounding box center [340, 59] width 45 height 11
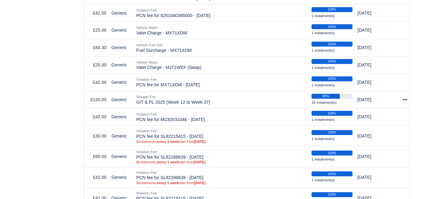
scroll to position [310, 0]
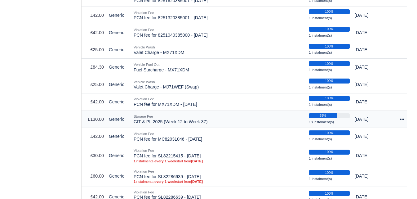
click at [402, 119] on icon at bounding box center [402, 119] width 4 height 1
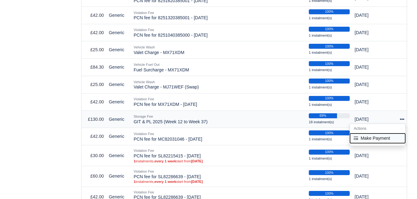
click at [365, 133] on button "Make Payment" at bounding box center [377, 138] width 55 height 10
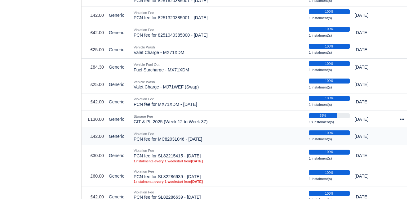
select select "7241"
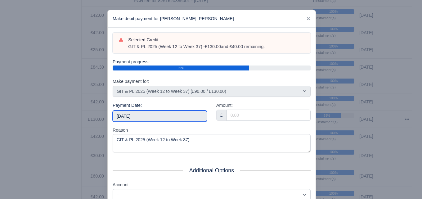
click at [177, 114] on input "[DATE]" at bounding box center [160, 115] width 94 height 11
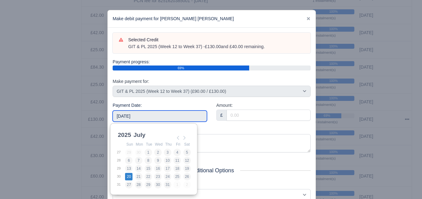
type input "[DATE]"
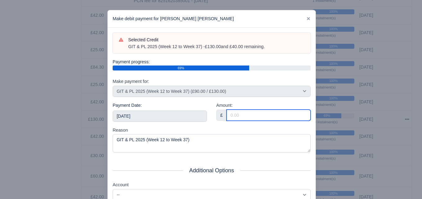
click at [261, 112] on input "Amount:" at bounding box center [269, 115] width 84 height 11
paste input "5"
type input "5"
click at [167, 121] on div "Payment Date: [DATE]" at bounding box center [160, 114] width 104 height 25
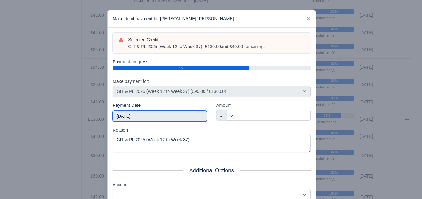
click at [166, 119] on input "[DATE]" at bounding box center [160, 115] width 94 height 11
click at [236, 129] on div "Reason GIT & PL 2025 (Week 12 to Week 37)" at bounding box center [212, 140] width 198 height 26
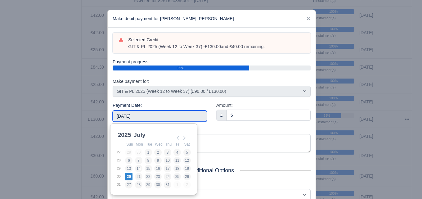
click at [200, 118] on input "[DATE]" at bounding box center [160, 115] width 94 height 11
click at [230, 124] on div "Amount: £ 5" at bounding box center [264, 114] width 104 height 25
click at [179, 114] on input "2025-07-20" at bounding box center [160, 115] width 94 height 11
click at [212, 124] on div "Amount: £ 5" at bounding box center [264, 114] width 104 height 25
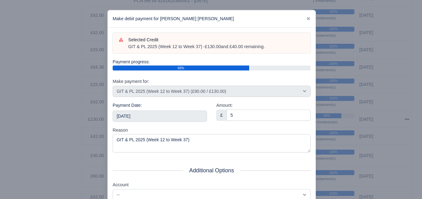
scroll to position [89, 0]
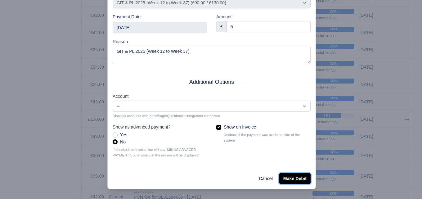
click at [297, 180] on button "Make Debit" at bounding box center [294, 178] width 31 height 11
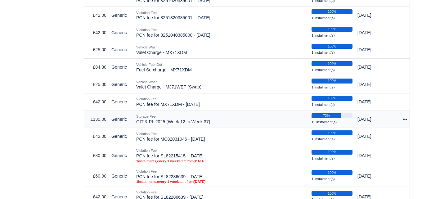
scroll to position [310, 0]
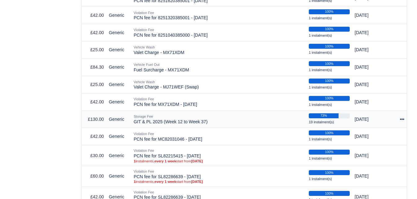
click at [401, 119] on icon at bounding box center [402, 119] width 4 height 1
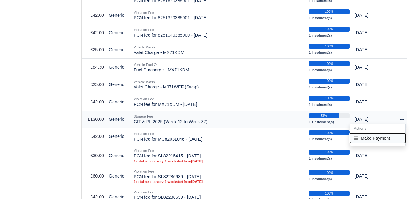
click at [376, 133] on button "Make Payment" at bounding box center [377, 138] width 55 height 10
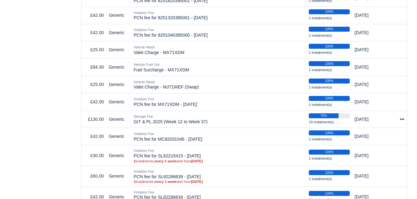
select select "7241"
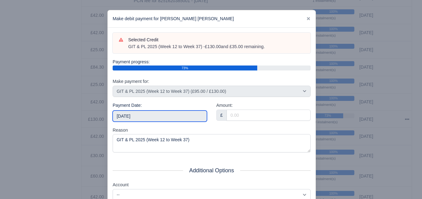
click at [152, 114] on input "[DATE]" at bounding box center [160, 115] width 94 height 11
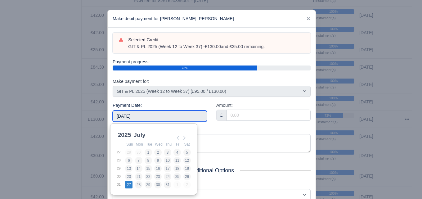
type input "[DATE]"
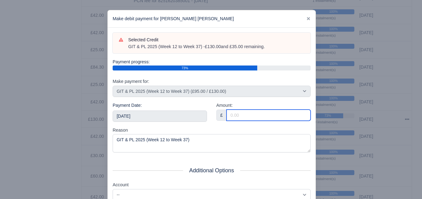
click at [241, 110] on input "Amount:" at bounding box center [269, 115] width 84 height 11
paste input "5"
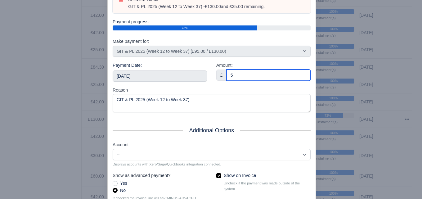
scroll to position [89, 0]
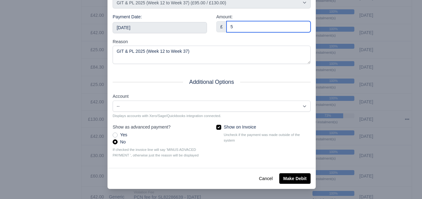
type input "5"
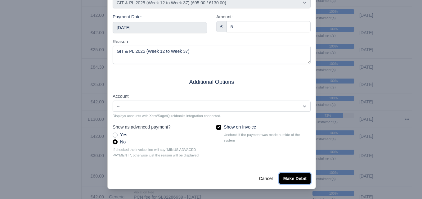
click at [293, 176] on button "Make Debit" at bounding box center [294, 178] width 31 height 11
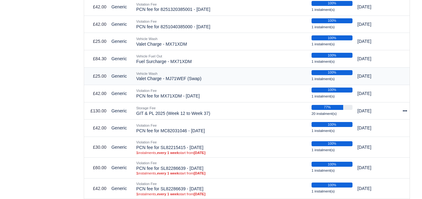
scroll to position [362, 0]
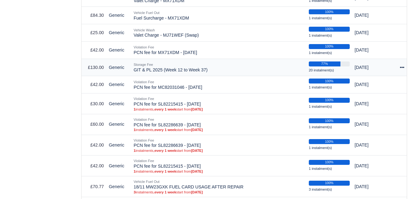
click at [401, 65] on icon at bounding box center [402, 67] width 4 height 4
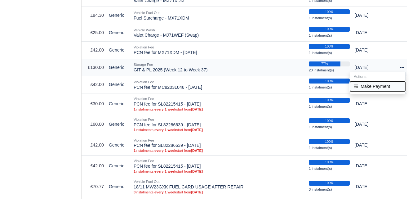
click at [382, 81] on button "Make Payment" at bounding box center [377, 86] width 55 height 10
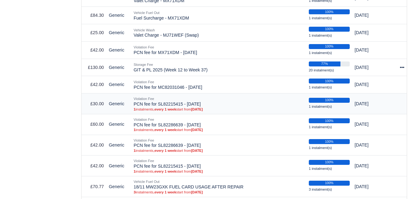
select select "7241"
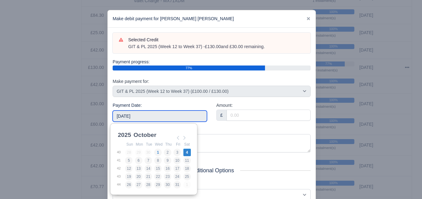
click at [146, 113] on input "[DATE]" at bounding box center [160, 115] width 94 height 11
type input "2025-08-03"
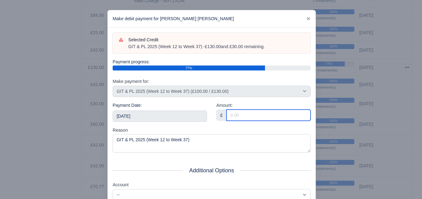
click at [268, 111] on input "Amount:" at bounding box center [269, 115] width 84 height 11
paste input "5"
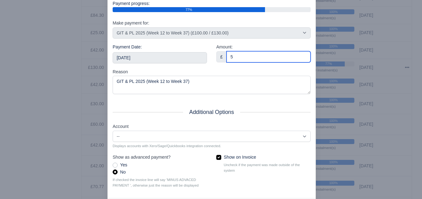
scroll to position [89, 0]
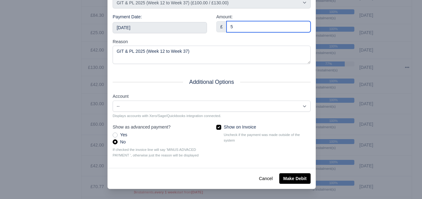
type input "5"
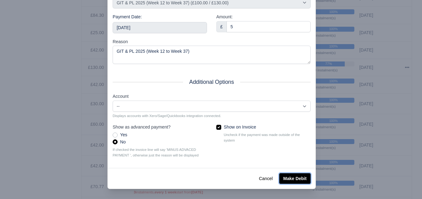
click at [290, 181] on button "Make Debit" at bounding box center [294, 178] width 31 height 11
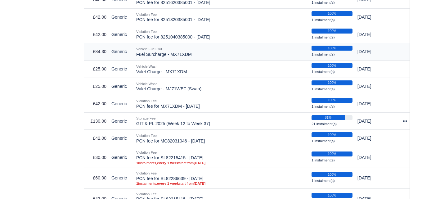
scroll to position [310, 0]
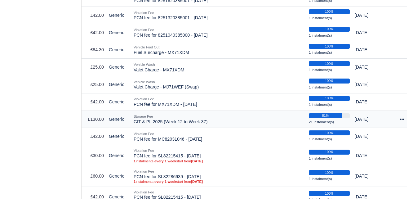
click at [399, 116] on div at bounding box center [399, 119] width 9 height 7
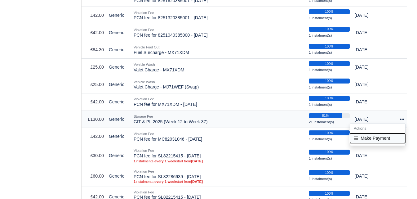
click at [378, 133] on button "Make Payment" at bounding box center [377, 138] width 55 height 10
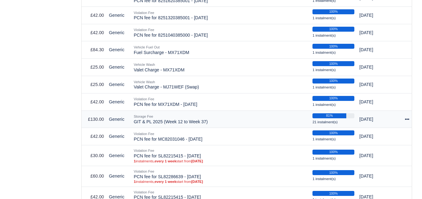
select select "7241"
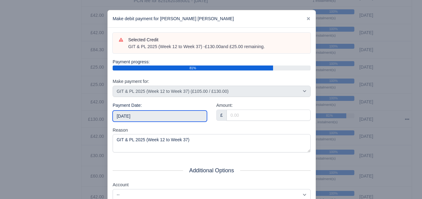
click at [181, 112] on input "[DATE]" at bounding box center [160, 115] width 94 height 11
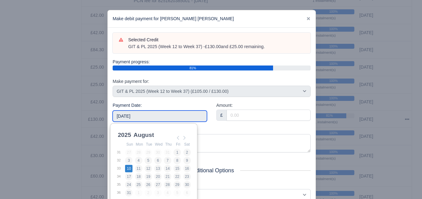
type input "2025-08-10"
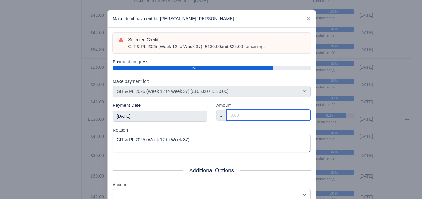
click at [282, 116] on input "Amount:" at bounding box center [269, 115] width 84 height 11
paste input "5"
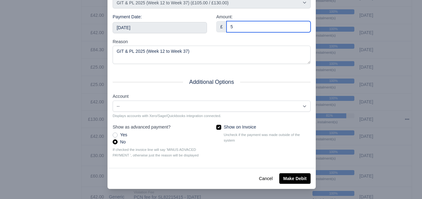
type input "5"
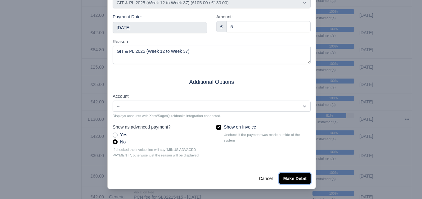
click at [294, 180] on button "Make Debit" at bounding box center [294, 178] width 31 height 11
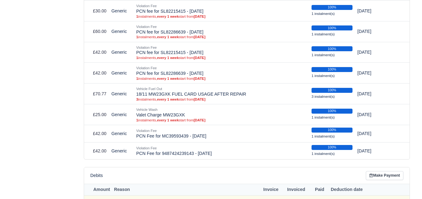
scroll to position [362, 0]
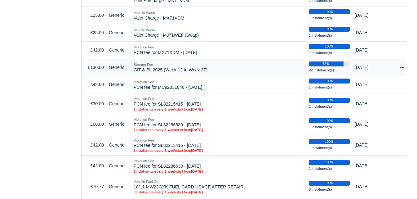
click at [402, 67] on icon at bounding box center [402, 67] width 4 height 1
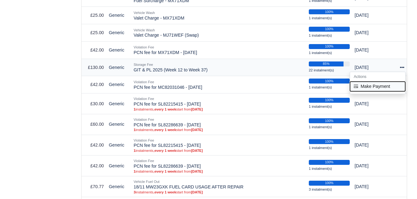
click at [387, 85] on button "Make Payment" at bounding box center [377, 86] width 55 height 10
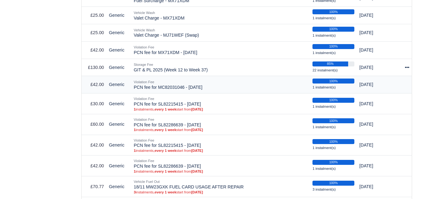
select select "7241"
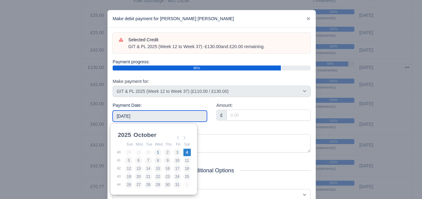
click at [157, 120] on input "[DATE]" at bounding box center [160, 115] width 94 height 11
type input "2025-08-17"
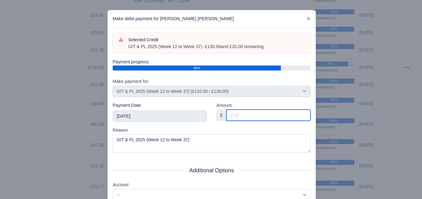
click at [271, 116] on input "Amount:" at bounding box center [269, 115] width 84 height 11
paste input "5"
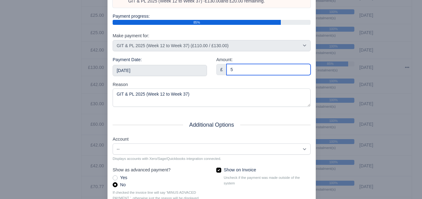
scroll to position [89, 0]
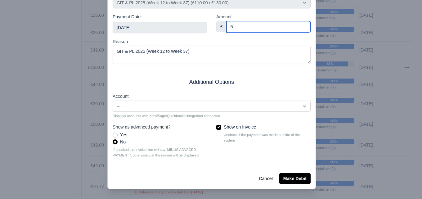
type input "5"
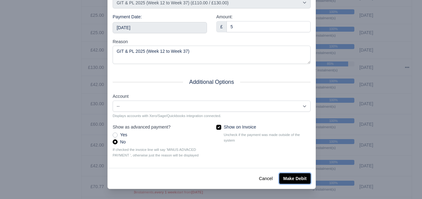
click at [287, 175] on button "Make Debit" at bounding box center [294, 178] width 31 height 11
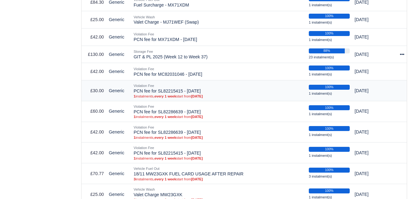
scroll to position [362, 0]
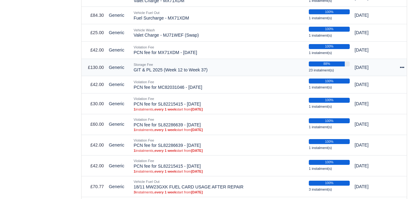
click at [403, 64] on div at bounding box center [399, 67] width 9 height 7
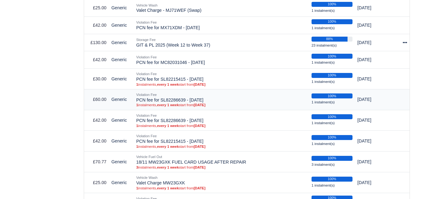
scroll to position [310, 0]
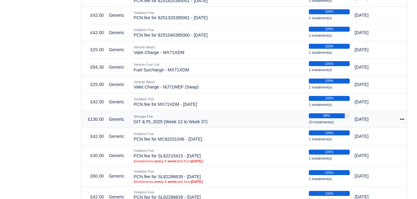
click at [405, 112] on td "Actions Make Payment" at bounding box center [400, 118] width 14 height 17
click at [403, 117] on icon at bounding box center [402, 119] width 4 height 4
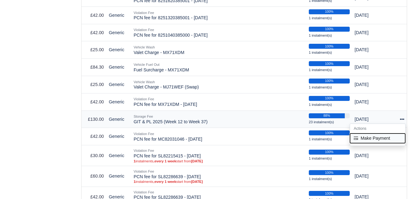
click at [381, 135] on button "Make Payment" at bounding box center [377, 138] width 55 height 10
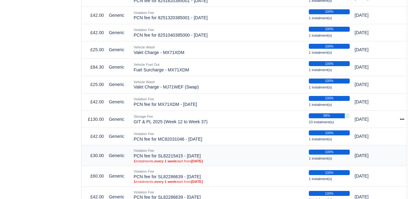
select select "7241"
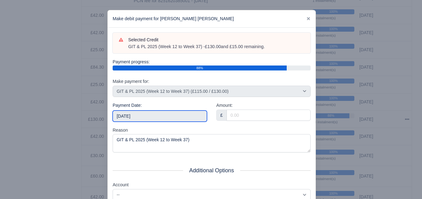
click at [137, 119] on input "2025-10-04" at bounding box center [160, 115] width 94 height 11
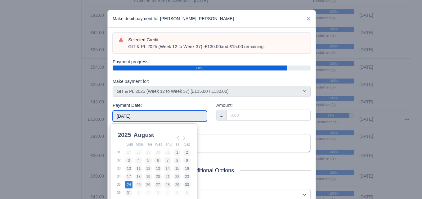
type input "2025-08-24"
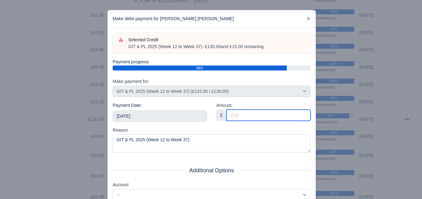
click at [283, 115] on input "Amount:" at bounding box center [269, 115] width 84 height 11
paste input "5"
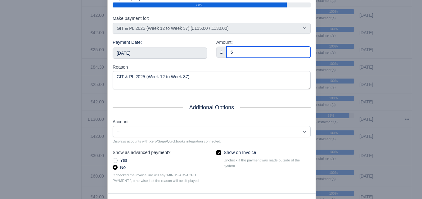
scroll to position [89, 0]
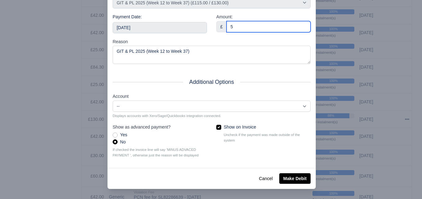
type input "5"
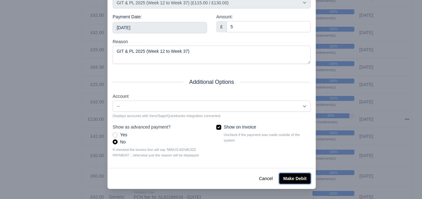
click at [288, 182] on button "Make Debit" at bounding box center [294, 178] width 31 height 11
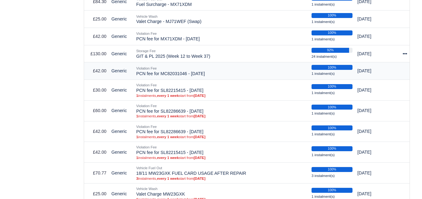
scroll to position [362, 0]
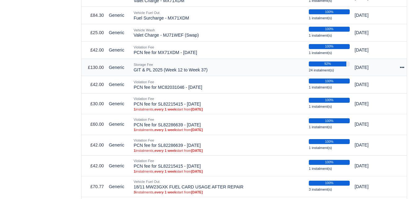
click at [403, 65] on icon at bounding box center [402, 67] width 4 height 4
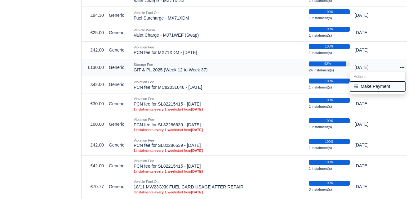
click at [382, 81] on button "Make Payment" at bounding box center [377, 86] width 55 height 10
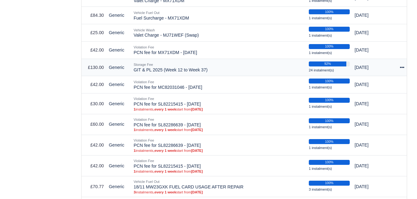
select select "7241"
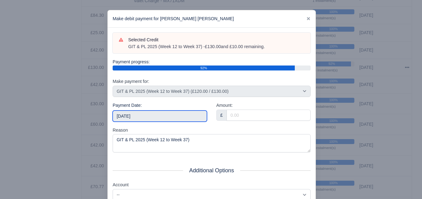
click at [166, 119] on input "[DATE]" at bounding box center [160, 115] width 94 height 11
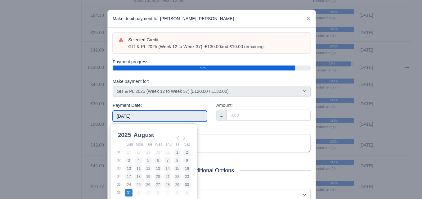
type input "[DATE]"
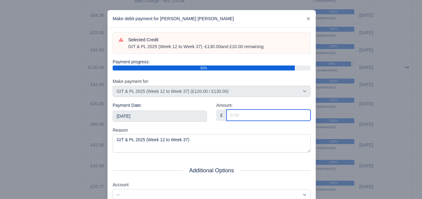
click at [249, 117] on input "Amount:" at bounding box center [269, 115] width 84 height 11
paste input "5"
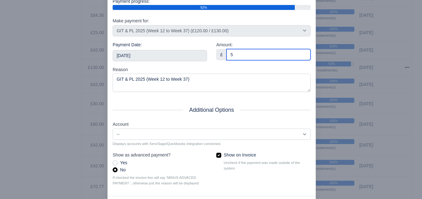
scroll to position [89, 0]
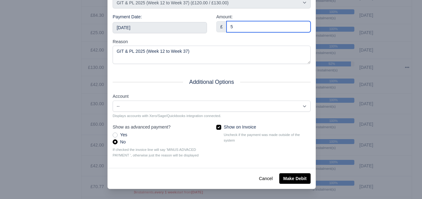
type input "5"
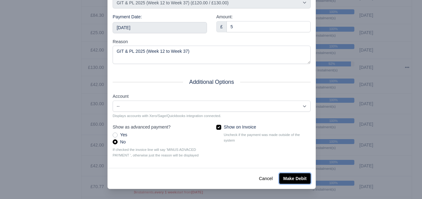
click at [296, 175] on button "Make Debit" at bounding box center [294, 178] width 31 height 11
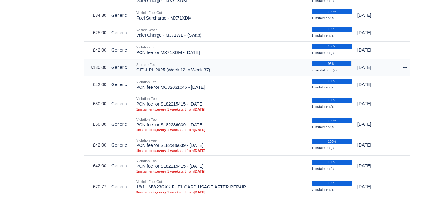
scroll to position [362, 0]
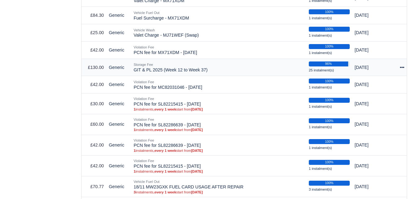
click at [400, 64] on div at bounding box center [399, 67] width 9 height 7
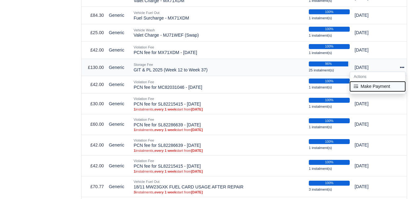
click at [394, 81] on button "Make Payment" at bounding box center [377, 86] width 55 height 10
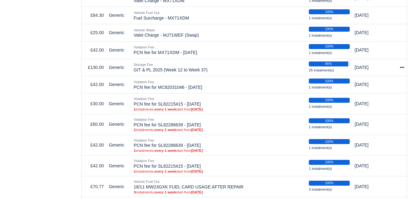
select select "7241"
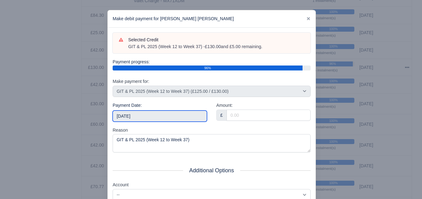
click at [152, 116] on input "2025-10-04" at bounding box center [160, 115] width 94 height 11
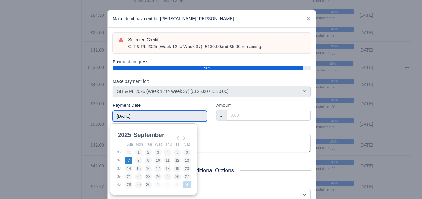
type input "2025-09-07"
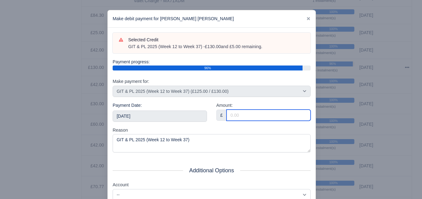
click at [254, 115] on input "Amount:" at bounding box center [269, 115] width 84 height 11
paste input "5"
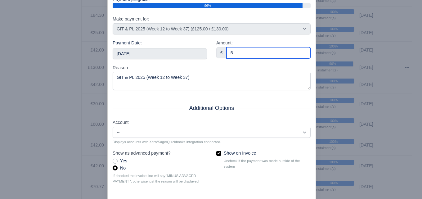
scroll to position [89, 0]
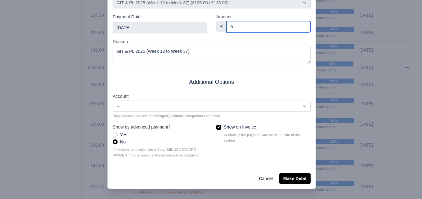
type input "5"
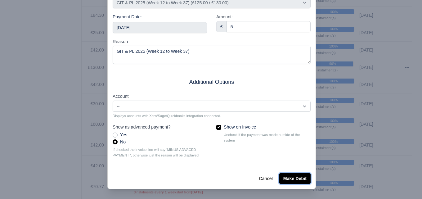
click at [285, 180] on button "Make Debit" at bounding box center [294, 178] width 31 height 11
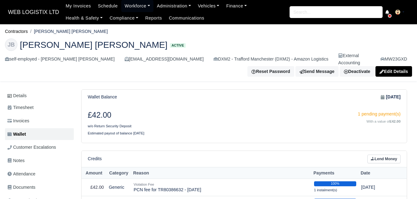
scroll to position [362, 0]
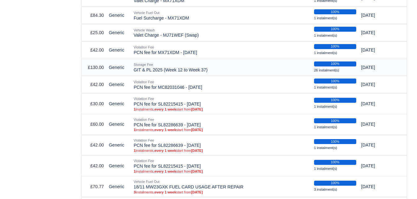
drag, startPoint x: 134, startPoint y: 65, endPoint x: 206, endPoint y: 62, distance: 71.4
click at [206, 62] on td "Storage Fee GIT & PL 2025 (Week 12 to Week 37)" at bounding box center [221, 67] width 181 height 17
copy td "GIT & PL 2025 (Week 12 to Week 37)"
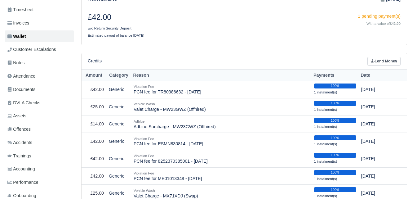
scroll to position [52, 0]
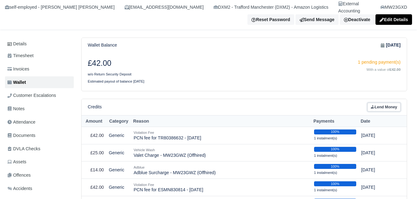
click at [385, 103] on link "Lend Money" at bounding box center [384, 107] width 33 height 9
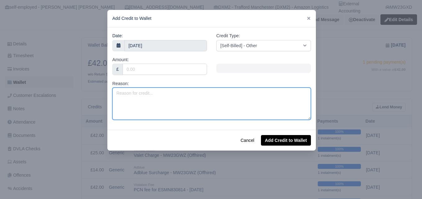
click at [165, 101] on textarea "Reason:" at bounding box center [211, 104] width 199 height 32
paste textarea "GIT & PL 2025 (Week 12 to Week 37)"
drag, startPoint x: 159, startPoint y: 92, endPoint x: 163, endPoint y: 92, distance: 4.4
click at [163, 92] on textarea "GIT & PL 2025 (Week 12 to Week 37)" at bounding box center [211, 104] width 199 height 32
drag, startPoint x: 180, startPoint y: 94, endPoint x: 185, endPoint y: 94, distance: 4.7
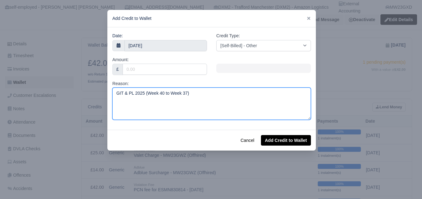
click at [185, 94] on textarea "GIT & PL 2025 (Week 40 to Week 37)" at bounding box center [211, 104] width 199 height 32
click at [224, 98] on textarea "GIT & PL 2025 (Week 40 to Week 52)" at bounding box center [211, 104] width 199 height 32
click at [188, 94] on textarea "GIT & PL 2025 (Week 40 to Week 52) (After Holidays)" at bounding box center [211, 104] width 199 height 32
click at [190, 94] on textarea "GIT & PL 2025 (Week 40 to Week 52) (After Holidays)" at bounding box center [211, 104] width 199 height 32
drag, startPoint x: 222, startPoint y: 93, endPoint x: 217, endPoint y: 96, distance: 5.6
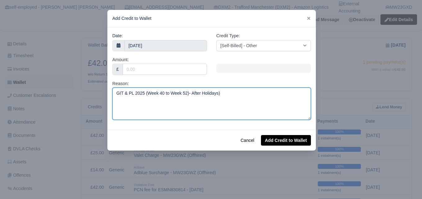
click at [217, 96] on textarea "GIT & PL 2025 (Week 40 to Week 52)- After Holidays)" at bounding box center [211, 104] width 199 height 32
click at [224, 101] on textarea "GIT & PL 2025 (Week 40 to Week 52)- After Holidays" at bounding box center [211, 104] width 199 height 32
type textarea "GIT & PL 2025 (Week 40 to Week 52)- After Holidays"
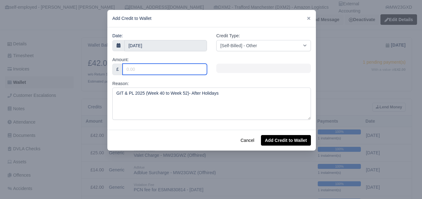
click at [184, 72] on input "Amount:" at bounding box center [165, 69] width 84 height 11
type input "65"
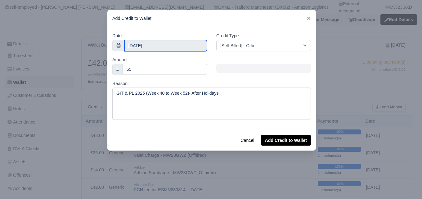
click at [152, 47] on body "WEB LOGISTIX LTD My Invoices Schedule Workforce Manpower Expiring Documents Lea…" at bounding box center [211, 47] width 422 height 199
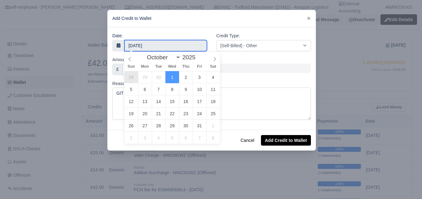
type input "28 September 2025"
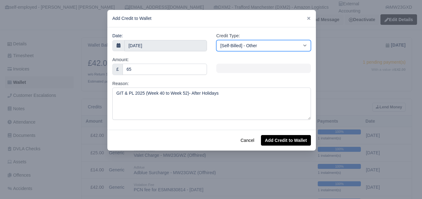
click at [255, 46] on select "[Self-Billed] - Other [Self-Billed] - Negative Invoice [Self-Billed] - Keychain…" at bounding box center [263, 45] width 95 height 11
click at [216, 40] on select "[Self-Billed] - Other [Self-Billed] - Negative Invoice [Self-Billed] - Keychain…" at bounding box center [263, 45] width 95 height 11
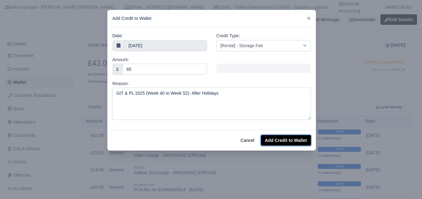
click at [292, 143] on button "Add Credit to Wallet" at bounding box center [286, 140] width 50 height 11
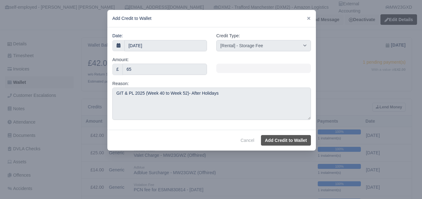
select select "other"
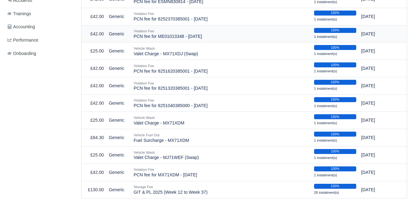
scroll to position [258, 0]
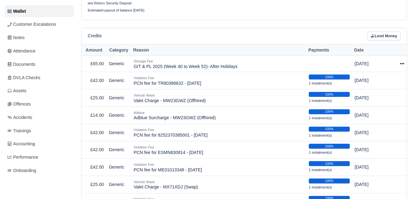
scroll to position [103, 0]
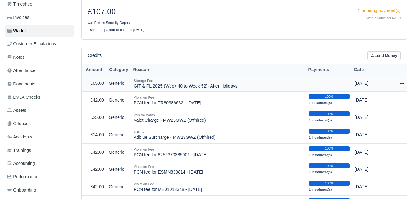
drag, startPoint x: 134, startPoint y: 80, endPoint x: 250, endPoint y: 82, distance: 116.4
click at [250, 82] on td "Storage Fee GIT & PL 2025 (Week 40 to Week 52)- After Holidays" at bounding box center [218, 83] width 175 height 16
copy td "GIT & PL 2025 (Week 40 to Week 52)- After Holidays"
click at [378, 51] on link "Lend Money" at bounding box center [384, 55] width 33 height 9
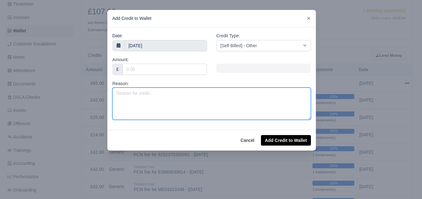
click at [186, 117] on textarea "Reason:" at bounding box center [211, 104] width 199 height 32
paste textarea "GIT & PL 2025 (Week 40 to Week 52)- After Holidays"
click at [186, 94] on textarea "GIT & PL 2025 (Week 40 to Week 52)- After Holidays" at bounding box center [211, 104] width 199 height 32
click at [186, 95] on textarea "GIT & PL 2025 (Week 40 to Week 52)- After Holidays" at bounding box center [211, 104] width 199 height 32
click at [187, 93] on textarea "GIT & PL 2025 (Week 40 to Week 52)- After Holidays" at bounding box center [211, 104] width 199 height 32
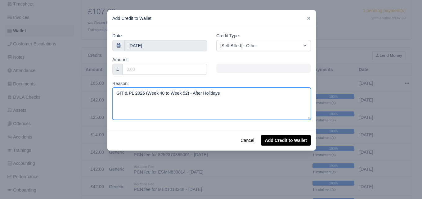
type textarea "GIT & PL 2025 (Week 40 to Week 52) - After Holidays"
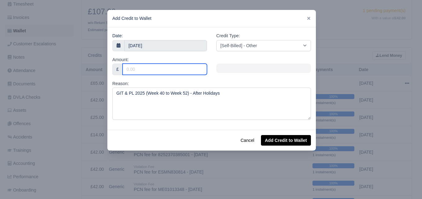
click at [176, 70] on input "Amount:" at bounding box center [165, 69] width 84 height 11
type input "65"
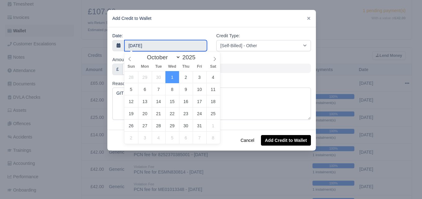
click at [173, 45] on input "1 October 2025" at bounding box center [165, 45] width 83 height 11
type input "28 September 2025"
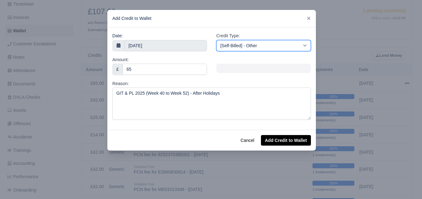
click at [257, 43] on select "[Self-Billed] - Other [Self-Billed] - Negative Invoice [Self-Billed] - Keychain…" at bounding box center [263, 45] width 95 height 11
click at [216, 40] on select "[Self-Billed] - Other [Self-Billed] - Negative Invoice [Self-Billed] - Keychain…" at bounding box center [263, 45] width 95 height 11
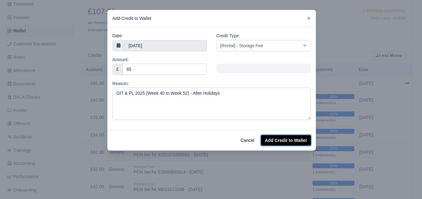
click at [282, 141] on button "Add Credit to Wallet" at bounding box center [286, 140] width 50 height 11
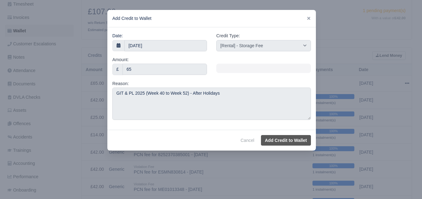
select select "other"
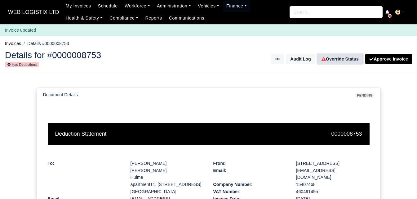
click at [341, 58] on link "Override Status" at bounding box center [340, 59] width 45 height 11
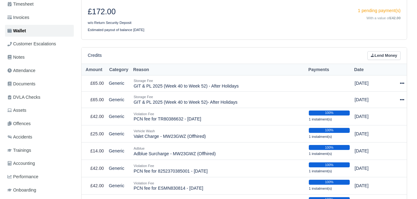
scroll to position [103, 0]
click at [403, 97] on icon at bounding box center [402, 99] width 4 height 4
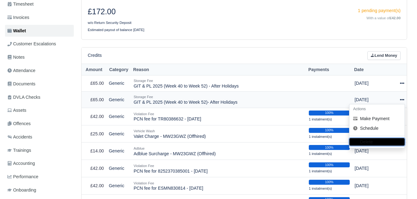
click at [357, 138] on button "Delete" at bounding box center [377, 141] width 55 height 7
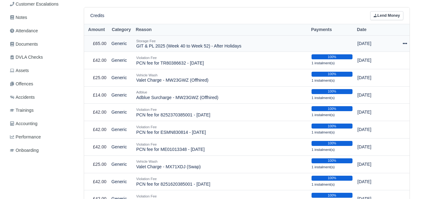
scroll to position [155, 0]
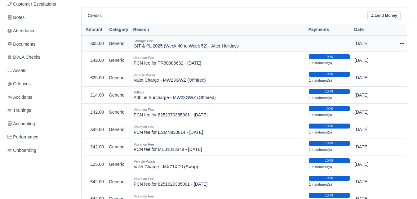
click at [402, 41] on icon at bounding box center [402, 43] width 4 height 4
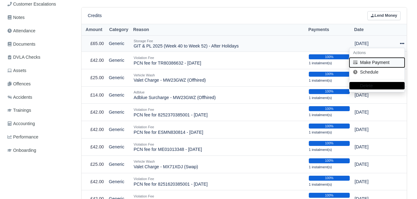
click at [379, 58] on button "Make Payment" at bounding box center [377, 63] width 55 height 10
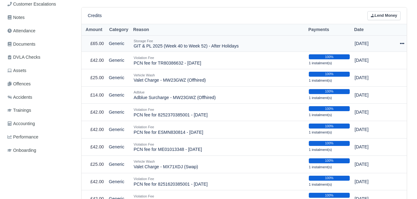
select select "7271"
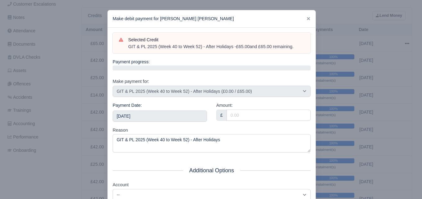
click at [378, 52] on div at bounding box center [211, 99] width 422 height 199
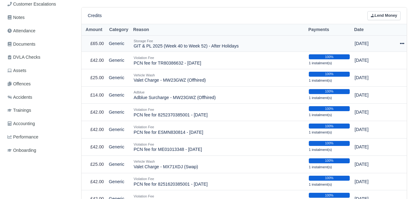
click at [402, 41] on icon at bounding box center [402, 43] width 4 height 4
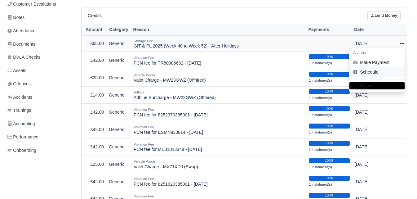
click at [379, 68] on link "Schedule" at bounding box center [377, 72] width 55 height 10
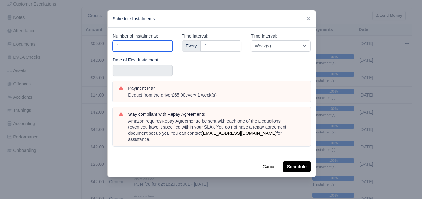
click at [143, 46] on input "1" at bounding box center [143, 45] width 60 height 11
type input "13"
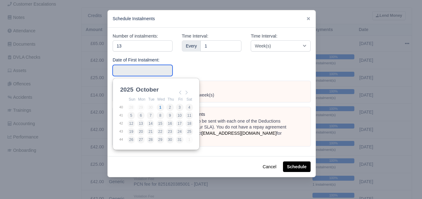
click at [142, 74] on input "Use the arrow keys to pick a date" at bounding box center [143, 70] width 60 height 11
click at [128, 109] on table "Sun Mon Tue Wed Thu Fri Sat 40 28 29 30 1 2 3 4 41 5 6 7 8 9 10 11 42 12 13 14 …" at bounding box center [156, 120] width 74 height 48
type input "2025-09-28"
click at [140, 71] on input "2025-09-28" at bounding box center [143, 70] width 60 height 11
click at [201, 61] on div "Time Interval: Every 1" at bounding box center [211, 57] width 69 height 48
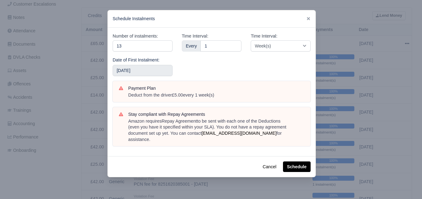
click at [154, 79] on div "Number of instalments: 13 Date of First Instalment: 2025-09-28" at bounding box center [142, 57] width 69 height 48
click at [154, 73] on input "2025-09-28" at bounding box center [143, 70] width 60 height 11
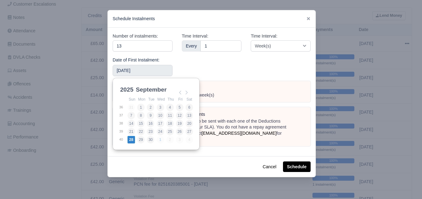
click at [202, 69] on div "Time Interval: Every 1" at bounding box center [211, 57] width 69 height 48
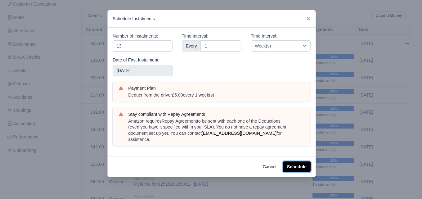
click at [291, 161] on button "Schedule" at bounding box center [297, 166] width 28 height 11
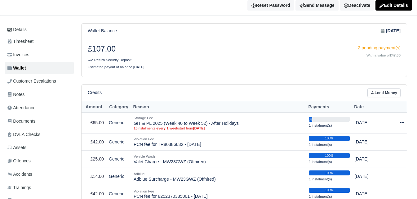
scroll to position [52, 0]
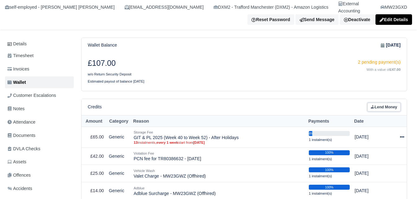
click at [394, 103] on link "Lend Money" at bounding box center [384, 107] width 33 height 9
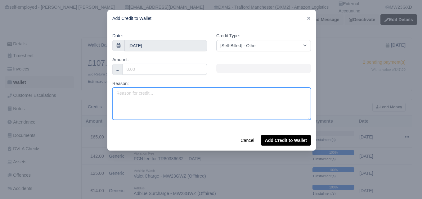
click at [176, 117] on textarea "Reason:" at bounding box center [211, 104] width 199 height 32
type textarea "Negative Invoice Week 38"
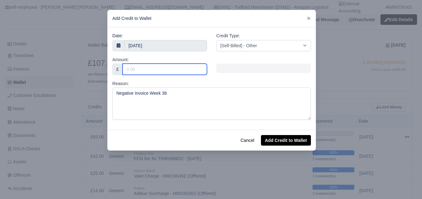
click at [166, 70] on input "Amount:" at bounding box center [165, 69] width 84 height 11
type input "35.71"
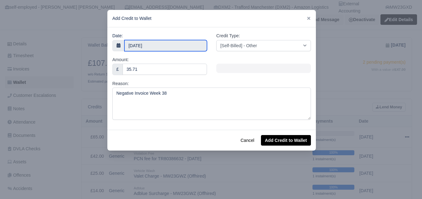
click at [199, 47] on input "1 October 2025" at bounding box center [165, 45] width 83 height 11
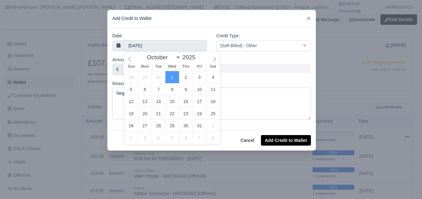
click at [132, 62] on div "Sun Mon Tue Wed Thu Fri Sat" at bounding box center [172, 66] width 96 height 9
select select "8"
click at [131, 61] on icon at bounding box center [130, 59] width 4 height 4
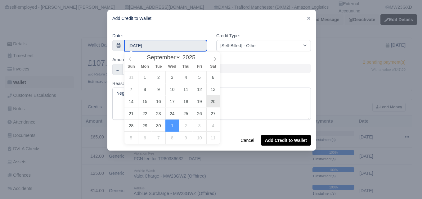
type input "20 September 2025"
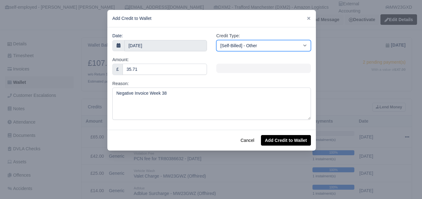
click at [238, 43] on select "[Self-Billed] - Other [Self-Billed] - Negative Invoice [Self-Billed] - Keychain…" at bounding box center [263, 45] width 95 height 11
click at [216, 40] on select "[Self-Billed] - Other [Self-Billed] - Negative Invoice [Self-Billed] - Keychain…" at bounding box center [263, 45] width 95 height 11
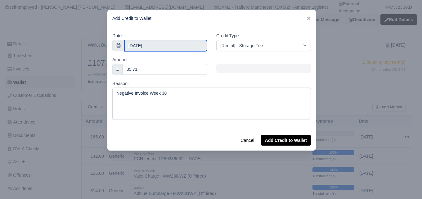
click at [162, 48] on input "20 September 2025" at bounding box center [165, 45] width 83 height 11
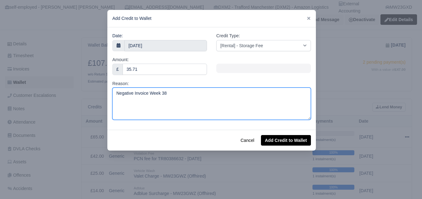
click at [228, 105] on textarea "Negative Invoice Week 38" at bounding box center [211, 104] width 199 height 32
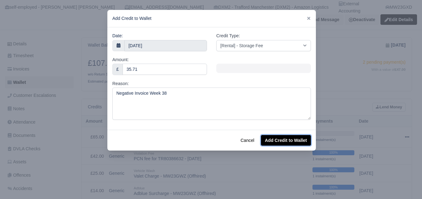
click at [279, 139] on button "Add Credit to Wallet" at bounding box center [286, 140] width 50 height 11
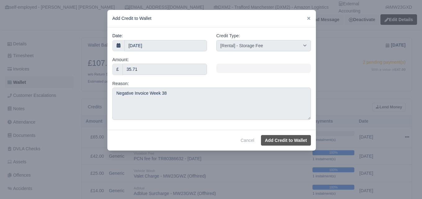
select select "other"
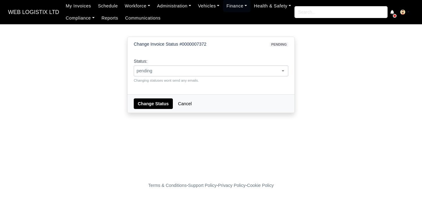
click at [191, 69] on span "pending" at bounding box center [211, 71] width 154 height 8
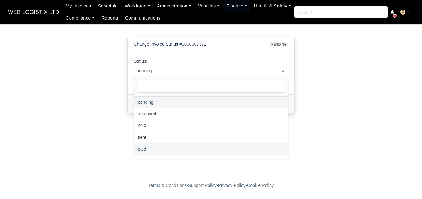
select select "paid"
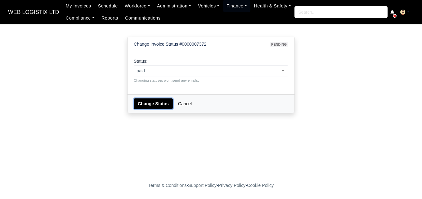
click at [144, 106] on button "Change Status" at bounding box center [153, 103] width 39 height 11
select select "paid"
click at [146, 102] on button "Change Status" at bounding box center [153, 103] width 39 height 11
select select "paid"
click at [133, 65] on select "pending approved hold sent paid voided deducted disputed transferred" at bounding box center [133, 65] width 0 height 0
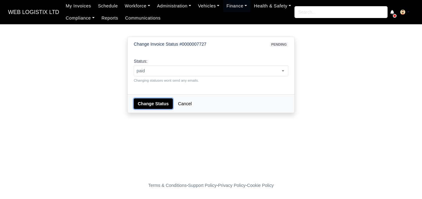
click at [143, 102] on button "Change Status" at bounding box center [153, 103] width 39 height 11
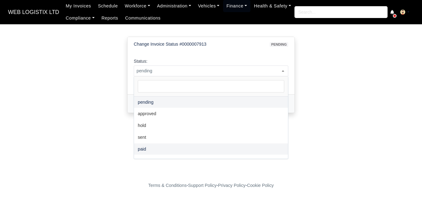
select select "paid"
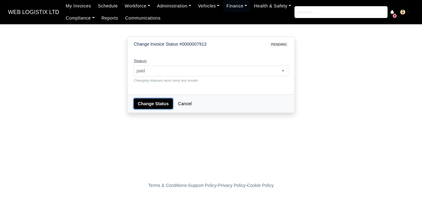
click at [155, 106] on button "Change Status" at bounding box center [153, 103] width 39 height 11
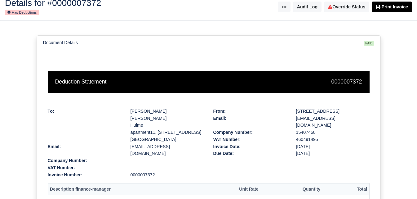
scroll to position [52, 0]
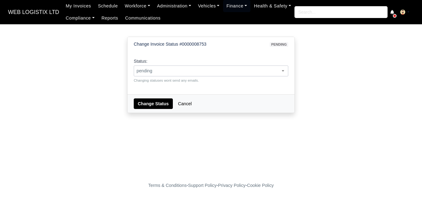
click at [199, 69] on span "pending" at bounding box center [211, 71] width 154 height 8
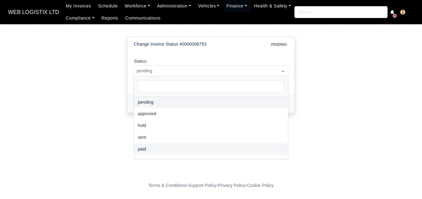
select select "paid"
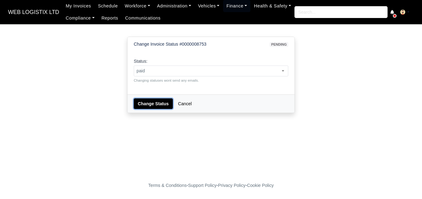
click at [151, 103] on button "Change Status" at bounding box center [153, 103] width 39 height 11
click at [186, 70] on span "pending" at bounding box center [211, 71] width 154 height 8
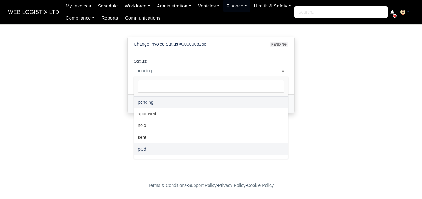
select select "paid"
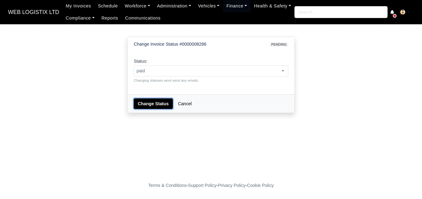
click at [152, 105] on button "Change Status" at bounding box center [153, 103] width 39 height 11
click at [156, 73] on span "pending" at bounding box center [211, 71] width 154 height 8
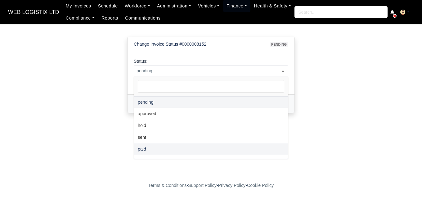
select select "paid"
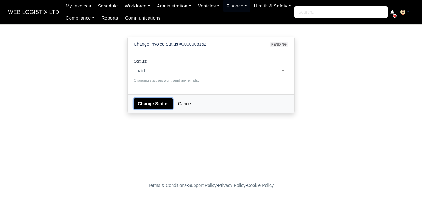
click at [144, 100] on button "Change Status" at bounding box center [153, 103] width 39 height 11
click at [170, 69] on span "pending" at bounding box center [211, 71] width 154 height 8
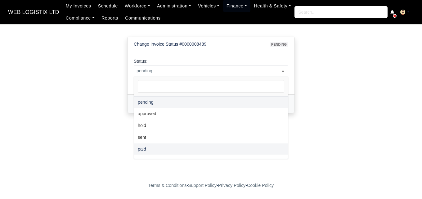
select select "paid"
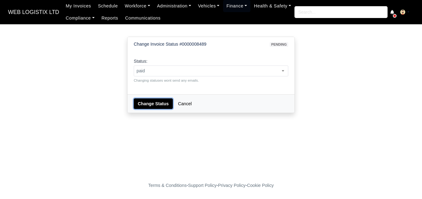
click at [152, 103] on button "Change Status" at bounding box center [153, 103] width 39 height 11
click at [156, 78] on small "Changing statuses wont send any emails." at bounding box center [211, 81] width 155 height 6
click at [156, 70] on span "pending" at bounding box center [211, 71] width 154 height 8
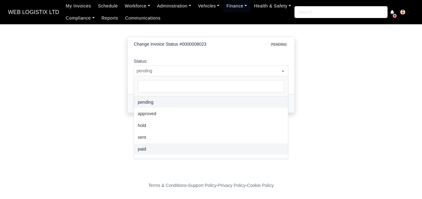
select select "paid"
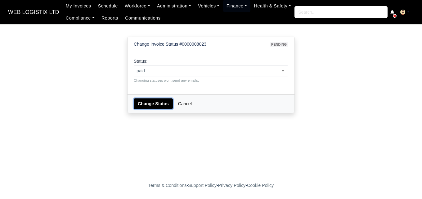
click at [151, 100] on button "Change Status" at bounding box center [153, 103] width 39 height 11
click at [174, 76] on span "pending" at bounding box center [211, 70] width 155 height 11
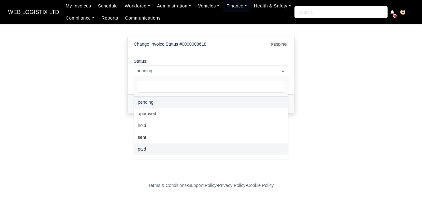
select select "paid"
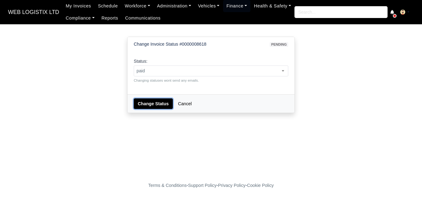
click at [156, 101] on button "Change Status" at bounding box center [153, 103] width 39 height 11
click at [173, 73] on span "pending" at bounding box center [211, 71] width 154 height 8
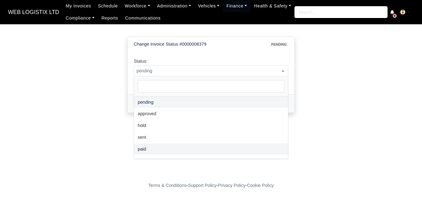
select select "paid"
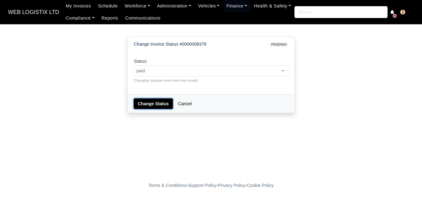
click at [156, 99] on button "Change Status" at bounding box center [153, 103] width 39 height 11
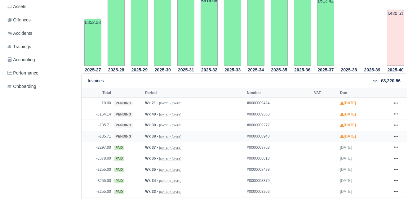
scroll to position [258, 0]
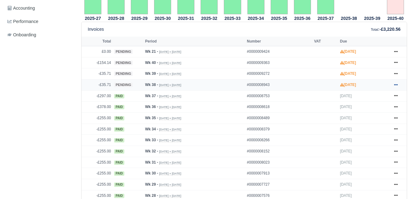
click at [395, 81] on link at bounding box center [396, 85] width 9 height 8
click at [393, 70] on link at bounding box center [396, 74] width 9 height 8
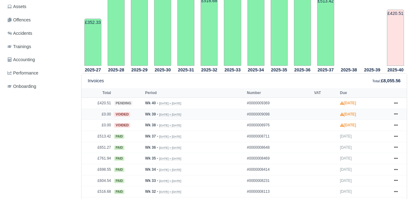
scroll to position [207, 0]
click at [395, 123] on icon at bounding box center [396, 125] width 4 height 4
click at [357, 31] on tr "2025-38" at bounding box center [349, 0] width 23 height 132
click at [398, 110] on link at bounding box center [396, 114] width 9 height 8
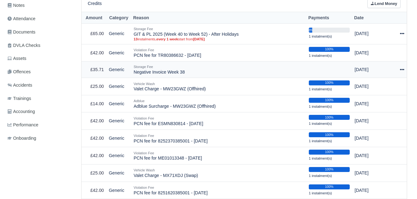
scroll to position [155, 0]
drag, startPoint x: 136, startPoint y: 66, endPoint x: 180, endPoint y: 66, distance: 44.1
click at [180, 66] on td "Storage Fee Negative Invoice Week 38" at bounding box center [218, 69] width 175 height 16
click at [164, 64] on div "Storage Fee" at bounding box center [219, 67] width 170 height 6
click at [158, 66] on td "Storage Fee Negative Invoice Week 38" at bounding box center [218, 69] width 175 height 16
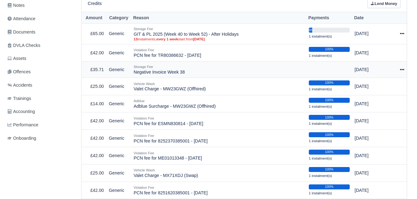
click at [158, 66] on td "Storage Fee Negative Invoice Week 38" at bounding box center [218, 69] width 175 height 16
copy tr "Negative Invoice Week 38"
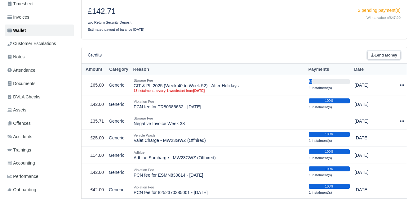
click at [380, 51] on link "Lend Money" at bounding box center [384, 55] width 33 height 9
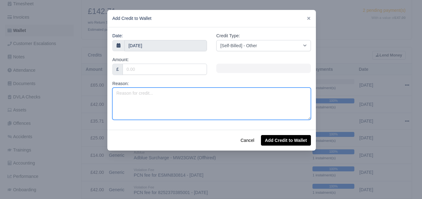
click at [186, 97] on textarea "Reason:" at bounding box center [211, 104] width 199 height 32
paste textarea "Negative Invoice Week 38"
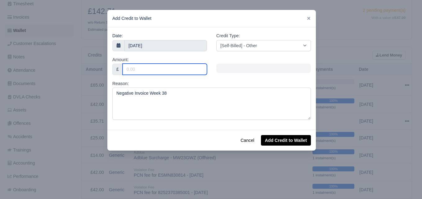
click at [174, 74] on input "Amount:" at bounding box center [165, 69] width 84 height 11
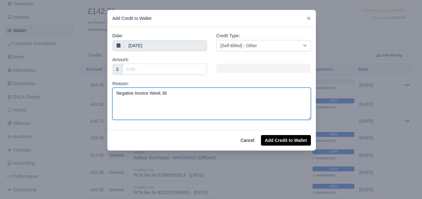
click at [172, 97] on textarea "Negative Invoice Week 38" at bounding box center [211, 104] width 199 height 32
type textarea "Negative Invoice Week 39"
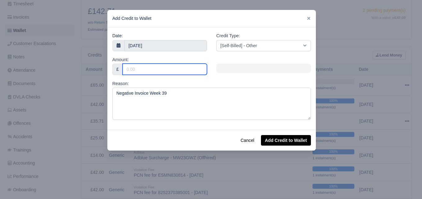
click at [166, 67] on input "Amount:" at bounding box center [165, 69] width 84 height 11
type input "35.71"
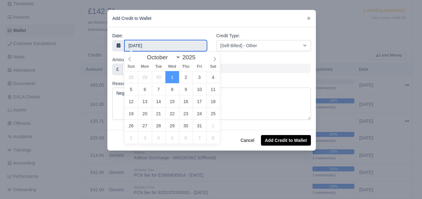
click at [172, 47] on input "1 October 2025" at bounding box center [165, 45] width 83 height 11
select select "8"
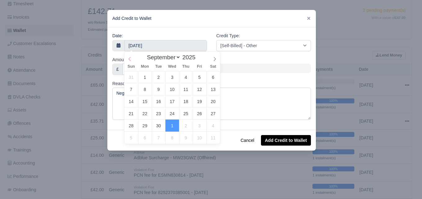
click at [127, 57] on span at bounding box center [129, 57] width 11 height 11
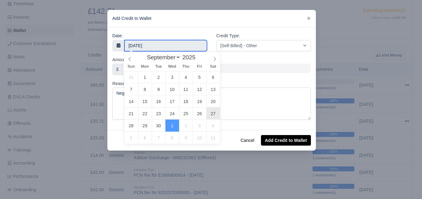
type input "27 September 2025"
click at [184, 49] on input "27 September 2025" at bounding box center [165, 45] width 83 height 11
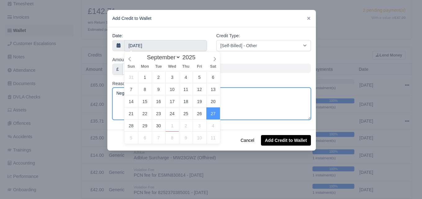
click at [253, 114] on textarea "Negative Invoice Week 39" at bounding box center [211, 104] width 199 height 32
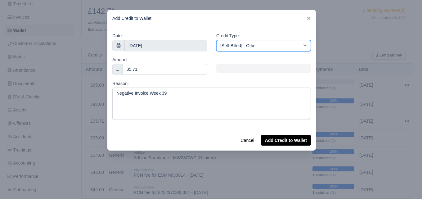
click at [277, 43] on select "[Self-Billed] - Other [Self-Billed] - Negative Invoice [Self-Billed] - Keychain…" at bounding box center [263, 45] width 95 height 11
click at [216, 40] on select "[Self-Billed] - Other [Self-Billed] - Negative Invoice [Self-Billed] - Keychain…" at bounding box center [263, 45] width 95 height 11
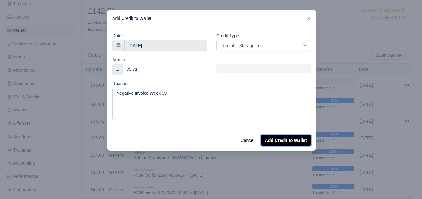
click at [280, 138] on button "Add Credit to Wallet" at bounding box center [286, 140] width 50 height 11
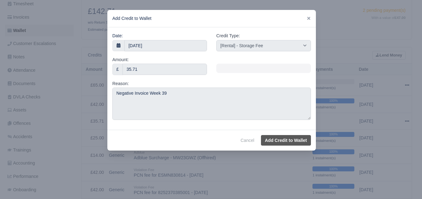
select select "other"
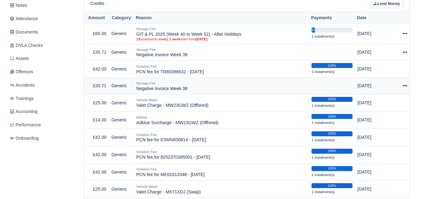
scroll to position [155, 0]
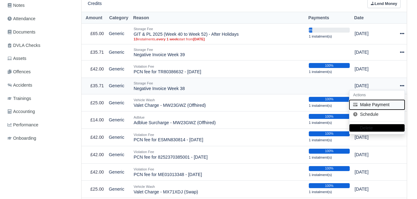
click at [386, 100] on button "Make Payment" at bounding box center [377, 105] width 55 height 10
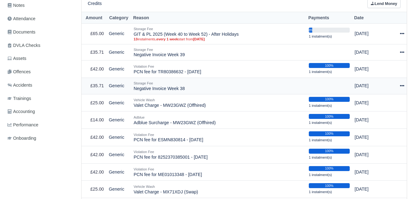
select select "7273"
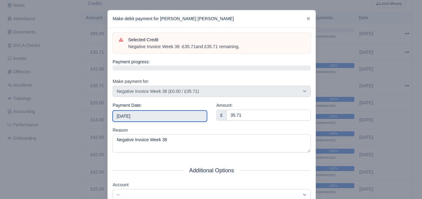
click at [154, 118] on input "2025-10-04" at bounding box center [160, 115] width 94 height 11
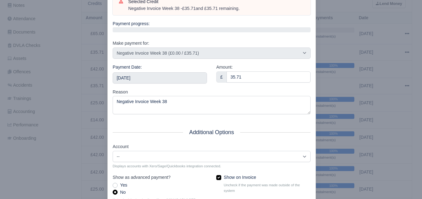
scroll to position [89, 0]
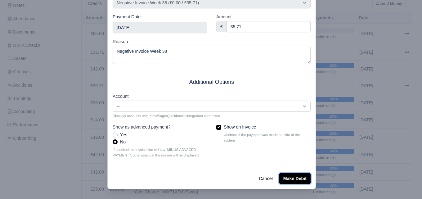
click at [294, 177] on button "Make Debit" at bounding box center [294, 178] width 31 height 11
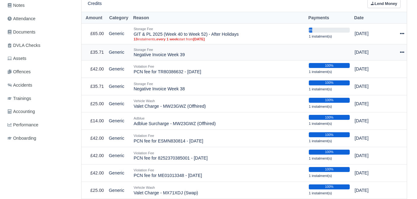
click at [400, 49] on div at bounding box center [399, 52] width 9 height 7
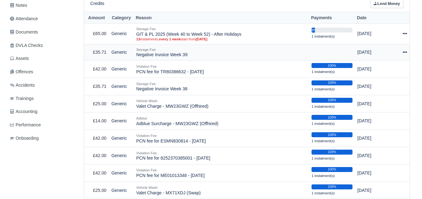
scroll to position [155, 0]
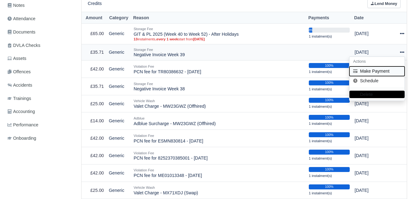
click at [395, 66] on button "Make Payment" at bounding box center [377, 71] width 55 height 10
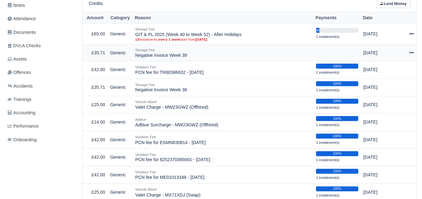
select select "7274"
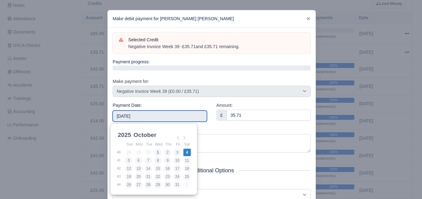
click at [174, 117] on input "[DATE]" at bounding box center [160, 115] width 94 height 11
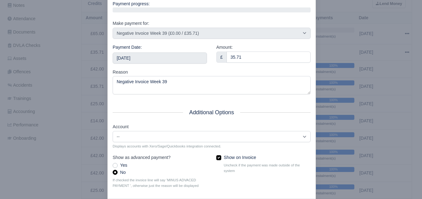
scroll to position [89, 0]
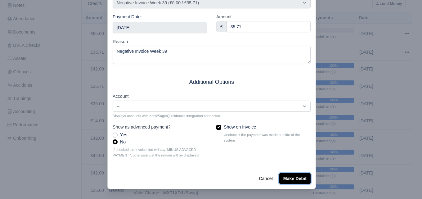
click at [299, 177] on button "Make Debit" at bounding box center [294, 178] width 31 height 11
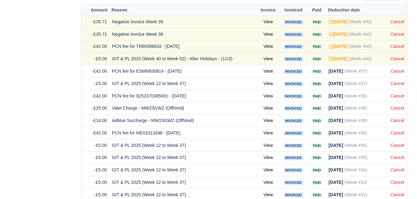
scroll to position [630, 0]
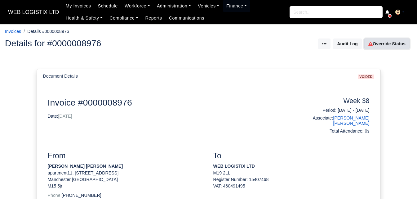
click at [381, 46] on link "Override Status" at bounding box center [387, 43] width 45 height 11
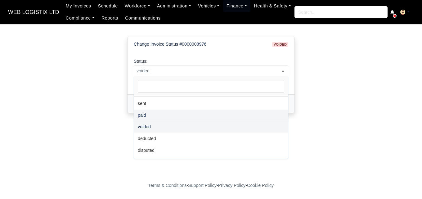
scroll to position [45, 0]
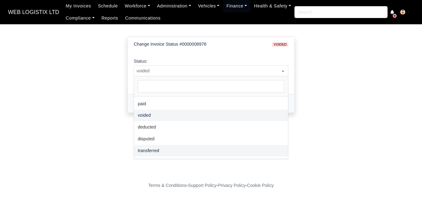
select select "transferred"
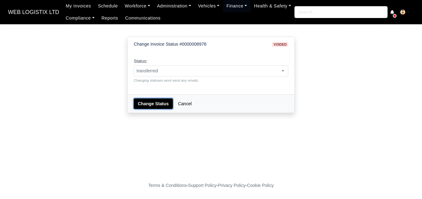
click at [152, 101] on button "Change Status" at bounding box center [153, 103] width 39 height 11
click at [176, 70] on span "voided" at bounding box center [211, 71] width 154 height 8
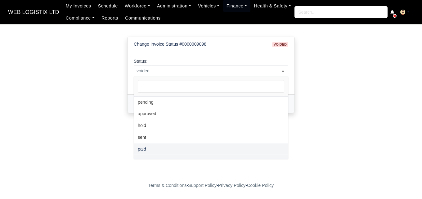
scroll to position [45, 0]
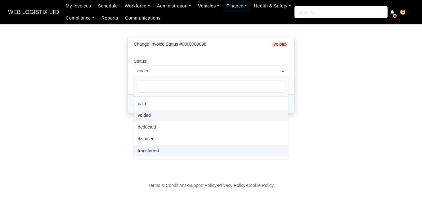
select select "transferred"
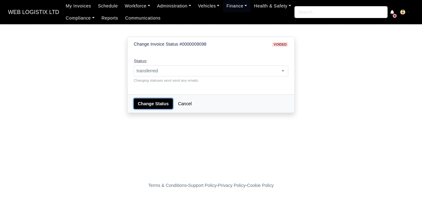
click at [162, 107] on button "Change Status" at bounding box center [153, 103] width 39 height 11
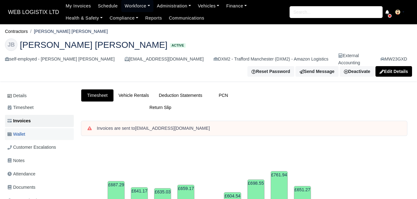
click at [38, 130] on link "Wallet" at bounding box center [39, 134] width 69 height 12
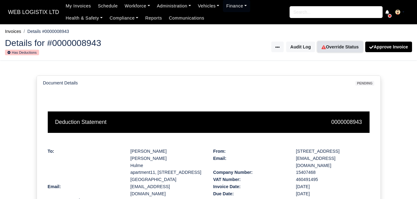
click at [345, 46] on link "Override Status" at bounding box center [340, 47] width 45 height 11
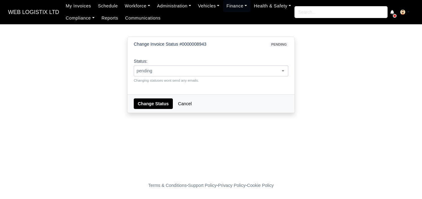
click at [222, 68] on span "pending" at bounding box center [211, 71] width 154 height 8
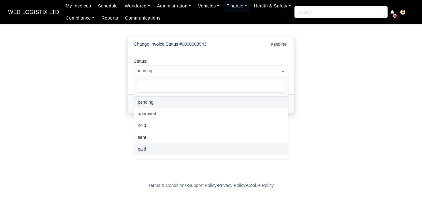
scroll to position [45, 0]
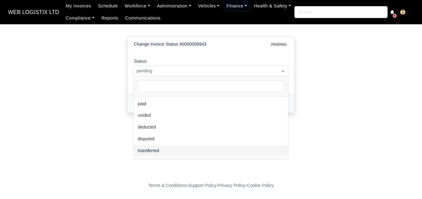
select select "transferred"
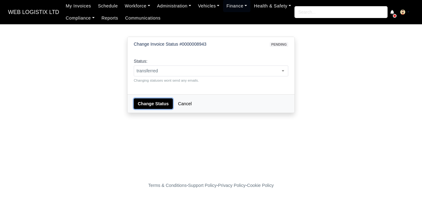
click at [155, 100] on button "Change Status" at bounding box center [153, 103] width 39 height 11
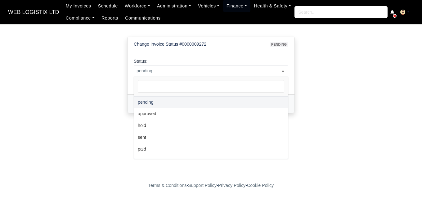
select select "transferred"
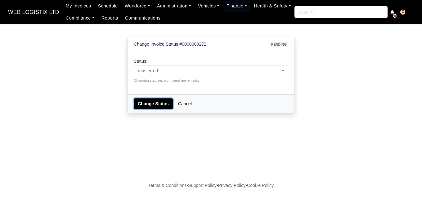
click at [149, 106] on button "Change Status" at bounding box center [153, 103] width 39 height 11
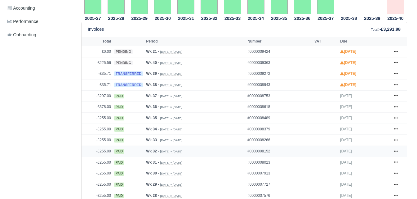
scroll to position [258, 0]
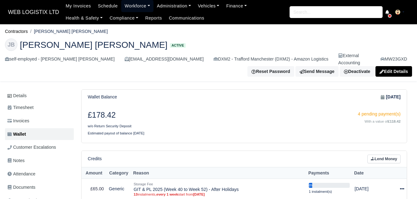
click at [141, 2] on link "Workforce" at bounding box center [137, 6] width 32 height 12
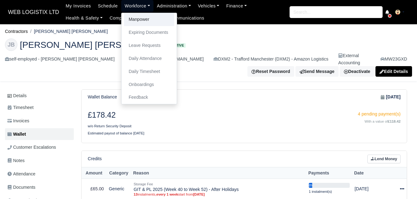
click at [139, 18] on link "Manpower" at bounding box center [149, 19] width 50 height 13
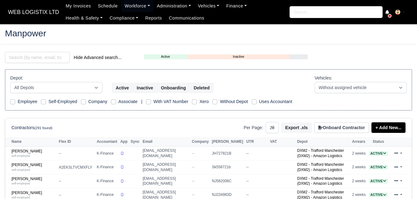
select select "25"
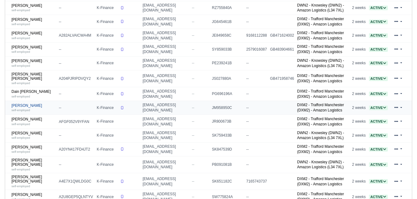
scroll to position [258, 0]
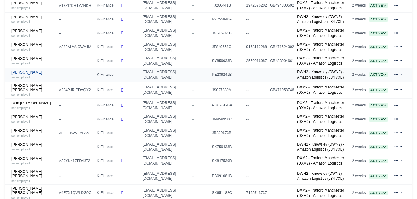
click at [24, 78] on link "Cameron Bradburn-Lewis self-employed" at bounding box center [33, 74] width 44 height 9
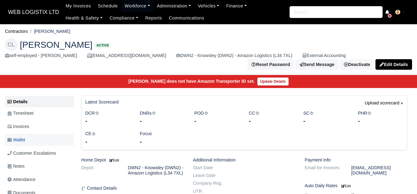
click at [37, 145] on link "Wallet" at bounding box center [39, 140] width 69 height 12
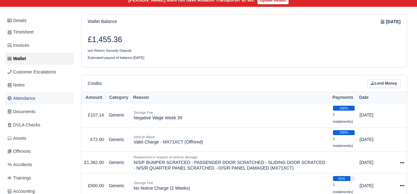
scroll to position [52, 0]
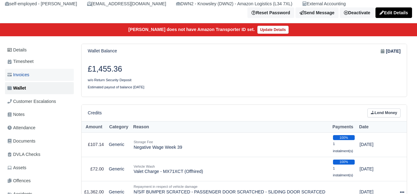
click at [36, 76] on link "Invoices" at bounding box center [39, 75] width 69 height 12
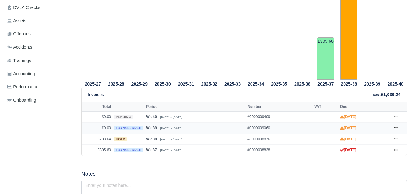
scroll to position [207, 0]
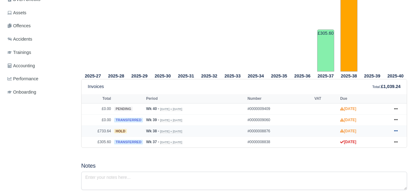
click at [396, 132] on icon at bounding box center [396, 131] width 4 height 1
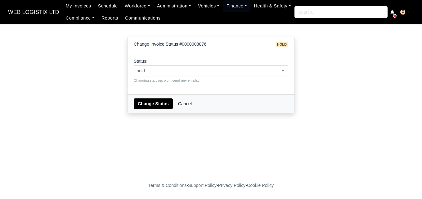
click at [157, 76] on span "hold" at bounding box center [211, 70] width 155 height 11
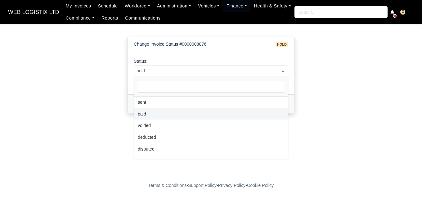
scroll to position [45, 0]
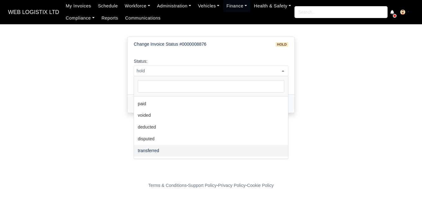
select select "transferred"
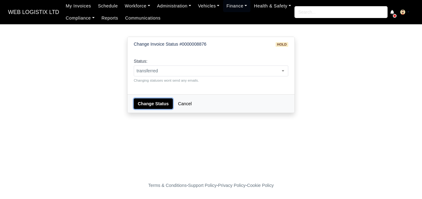
click at [148, 107] on button "Change Status" at bounding box center [153, 103] width 39 height 11
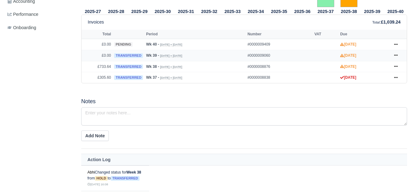
scroll to position [310, 0]
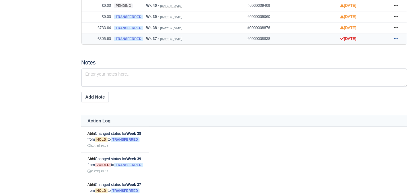
click at [398, 39] on icon at bounding box center [396, 39] width 4 height 4
click at [396, 26] on link at bounding box center [396, 28] width 9 height 8
click at [398, 16] on icon at bounding box center [396, 17] width 4 height 4
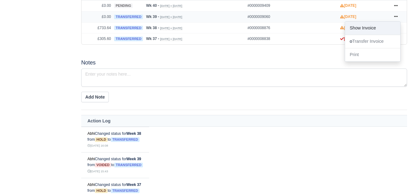
drag, startPoint x: 376, startPoint y: 29, endPoint x: 352, endPoint y: 32, distance: 24.7
click at [352, 32] on link "Show Invoice" at bounding box center [372, 28] width 55 height 13
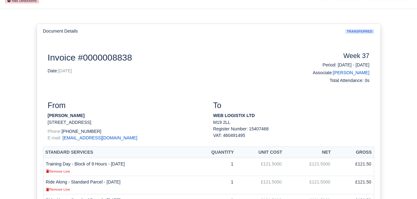
scroll to position [103, 0]
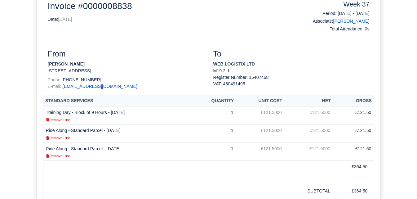
drag, startPoint x: 48, startPoint y: 61, endPoint x: 100, endPoint y: 63, distance: 51.8
click at [85, 63] on strong "[PERSON_NAME]" at bounding box center [66, 63] width 37 height 5
copy strong "[PERSON_NAME]"
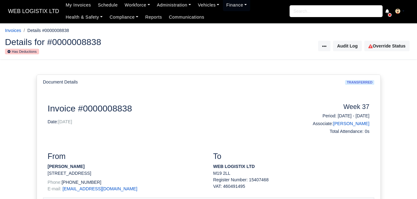
scroll to position [0, 0]
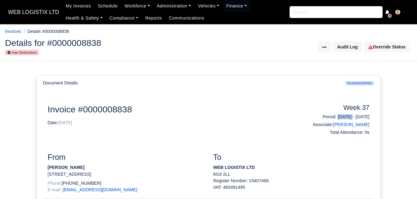
drag, startPoint x: 320, startPoint y: 118, endPoint x: 343, endPoint y: 118, distance: 23.6
click at [343, 118] on h6 "Period: [DATE] - [DATE]" at bounding box center [333, 116] width 74 height 5
copy h6 "[DATE]"
drag, startPoint x: 348, startPoint y: 117, endPoint x: 384, endPoint y: 117, distance: 36.3
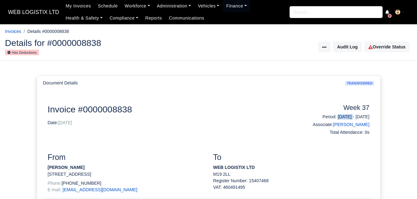
copy h6 "[DATE]"
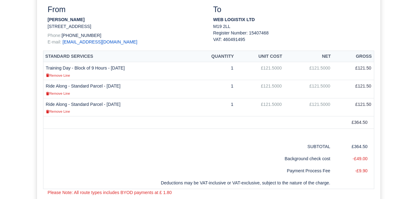
scroll to position [155, 0]
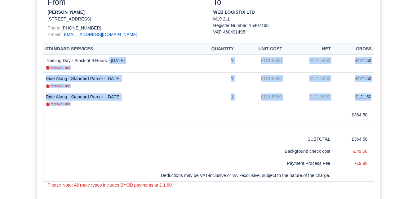
drag, startPoint x: 46, startPoint y: 61, endPoint x: 371, endPoint y: 96, distance: 327.8
click at [371, 96] on tbody "Training Day - Block of 9 Hours - 09/09/2025 Remove Line 1 £121.5000 £121.5000 …" at bounding box center [208, 82] width 331 height 54
copy tbody "Training Day - Block of 9 Hours - 09/09/2025 Remove Line 1 £121.5000 £121.5000 …"
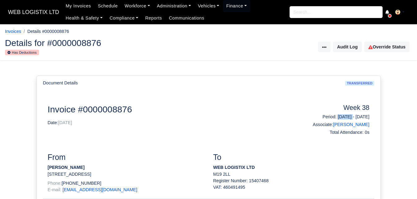
drag, startPoint x: 320, startPoint y: 117, endPoint x: 341, endPoint y: 117, distance: 21.1
click at [341, 117] on h6 "Period: 14/09/2025 - 20/09/2025" at bounding box center [333, 116] width 74 height 5
copy h6 "14/09/2025"
drag, startPoint x: 347, startPoint y: 116, endPoint x: 373, endPoint y: 116, distance: 26.1
click at [373, 116] on div "Week 38 Period: 14/09/2025 - 20/09/2025 Associate: Cameron Bradburn-Lewis Total…" at bounding box center [333, 121] width 83 height 34
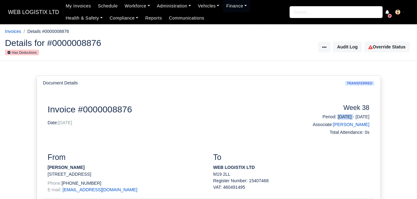
copy h6 "20/09/2025"
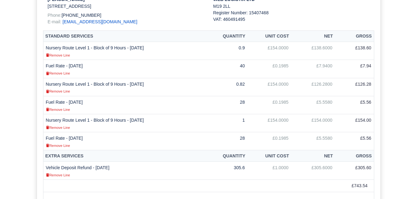
scroll to position [155, 0]
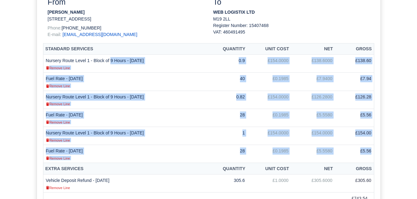
drag, startPoint x: 46, startPoint y: 61, endPoint x: 372, endPoint y: 151, distance: 338.6
click at [372, 151] on tbody "Nursery Route Level 1 - Block of 9 Hours - 18/09/2025 Remove Line 0.9 £154.0000…" at bounding box center [208, 109] width 331 height 108
copy tbody "Nursery Route Level 1 - Block of 9 Hours - 18/09/2025 Remove Line 0.9 £154.0000…"
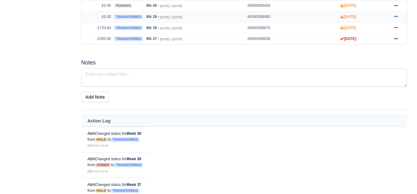
scroll to position [310, 0]
click at [393, 17] on link at bounding box center [396, 17] width 9 height 8
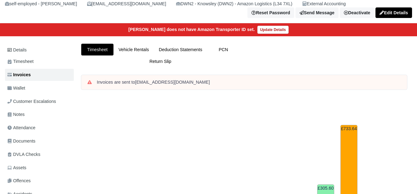
scroll to position [0, 0]
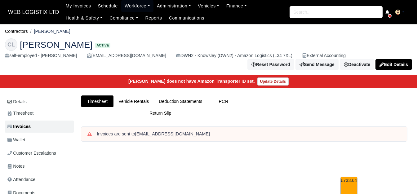
drag, startPoint x: 36, startPoint y: 29, endPoint x: 84, endPoint y: 30, distance: 48.4
click at [70, 30] on li "[PERSON_NAME]" at bounding box center [49, 31] width 43 height 7
copy li "[PERSON_NAME]"
click at [54, 30] on li "[PERSON_NAME]" at bounding box center [49, 31] width 43 height 7
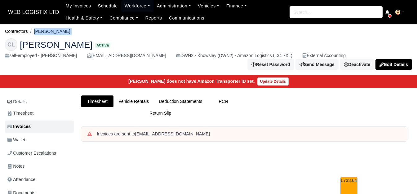
click at [54, 30] on li "[PERSON_NAME]" at bounding box center [49, 31] width 43 height 7
click at [50, 33] on li "[PERSON_NAME]" at bounding box center [49, 31] width 43 height 7
drag, startPoint x: 36, startPoint y: 32, endPoint x: 86, endPoint y: 30, distance: 49.7
click at [86, 30] on ol "Contractors Cameron Bradburn-Lewis" at bounding box center [208, 32] width 407 height 10
copy li "[PERSON_NAME]"
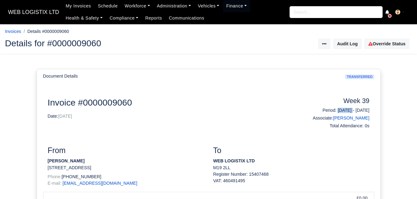
drag, startPoint x: 320, startPoint y: 113, endPoint x: 342, endPoint y: 114, distance: 21.7
click at [342, 113] on h6 "Period: [DATE] - [DATE]" at bounding box center [333, 110] width 74 height 5
copy h6 "[DATE]"
drag, startPoint x: 348, startPoint y: 112, endPoint x: 372, endPoint y: 113, distance: 24.2
click at [372, 113] on div "Week 39 Period: [DATE] - [DATE] Associate: [PERSON_NAME] Total Attendance: 0s" at bounding box center [333, 114] width 83 height 34
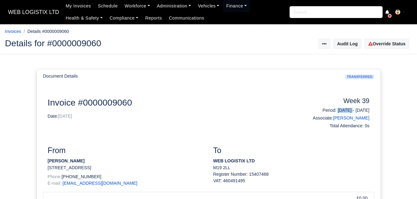
copy h6 "[DATE]"
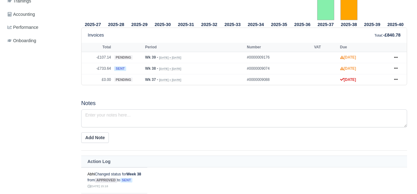
scroll to position [258, 0]
drag, startPoint x: 393, startPoint y: 70, endPoint x: 386, endPoint y: 70, distance: 7.1
click at [393, 70] on link at bounding box center [396, 69] width 9 height 8
click at [283, 99] on div "2025-27 2025-28 2025-29 2025-30 2025-31 2025-32 2025-33 2025-34 2025-35" at bounding box center [244, 53] width 335 height 331
click at [397, 57] on icon at bounding box center [396, 58] width 4 height 4
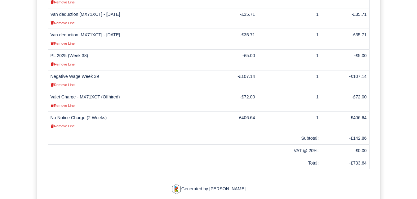
scroll to position [258, 0]
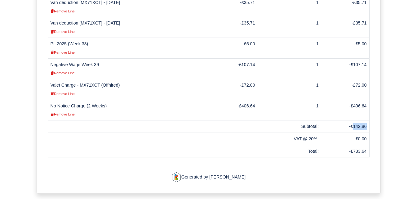
drag, startPoint x: 355, startPoint y: 127, endPoint x: 366, endPoint y: 127, distance: 11.2
click at [366, 127] on td "-£142.86" at bounding box center [345, 126] width 48 height 12
copy td "142.86"
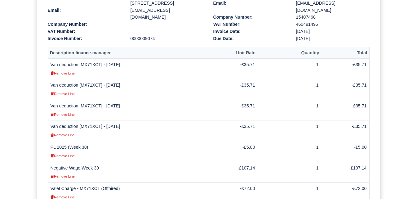
scroll to position [207, 0]
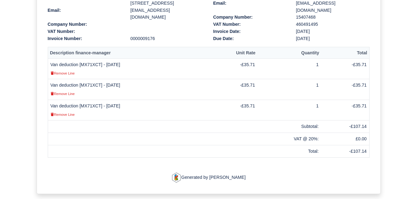
scroll to position [155, 0]
drag, startPoint x: 107, startPoint y: 105, endPoint x: 124, endPoint y: 107, distance: 17.8
click at [124, 107] on td "Van deduction [MX71XCT] - 23/09/2025 Remove Line" at bounding box center [128, 110] width 160 height 21
drag, startPoint x: 106, startPoint y: 107, endPoint x: 131, endPoint y: 107, distance: 25.1
click at [131, 107] on td "Van deduction [MX71XCT] - 23/09/2025 Remove Line" at bounding box center [128, 110] width 160 height 21
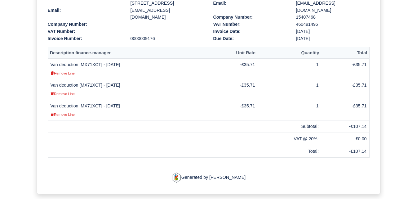
copy td "23/09/2025"
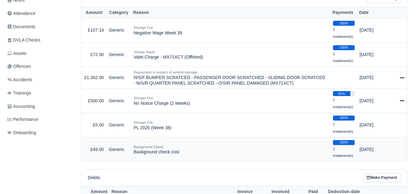
scroll to position [155, 0]
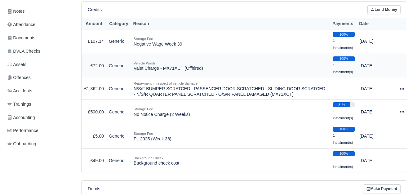
drag, startPoint x: 164, startPoint y: 69, endPoint x: 203, endPoint y: 70, distance: 39.4
click at [203, 70] on td "Vehicle Wash Valet Charge - MX71XCT (Offhired)" at bounding box center [231, 66] width 200 height 25
drag, startPoint x: 246, startPoint y: 96, endPoint x: 264, endPoint y: 96, distance: 17.4
click at [264, 96] on td "Repayment in respect of vehicle damage N/S/F BUMPER SCRATCED - PASSENGER DOOR S…" at bounding box center [231, 89] width 200 height 22
copy td "MX71XCT"
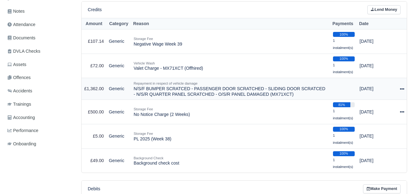
click at [251, 97] on td "Repayment in respect of vehicle damage N/S/F BUMPER SCRATCED - PASSENGER DOOR S…" at bounding box center [231, 89] width 200 height 22
copy td "MX71XCT"
drag, startPoint x: 133, startPoint y: 116, endPoint x: 208, endPoint y: 115, distance: 74.5
click at [208, 115] on td "Storage Fee No Notice Charge (2 Weeks)" at bounding box center [231, 112] width 200 height 25
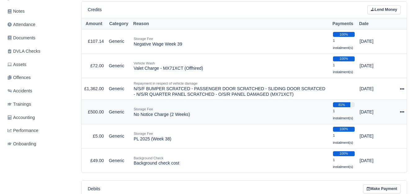
copy td "No Notice Charge (2 Weeks)"
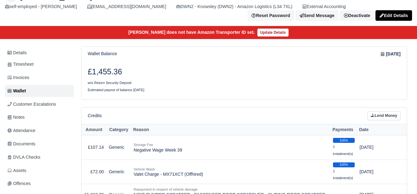
scroll to position [0, 0]
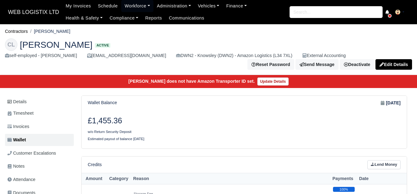
drag, startPoint x: 36, startPoint y: 29, endPoint x: 85, endPoint y: 31, distance: 48.7
click at [70, 31] on li "[PERSON_NAME]" at bounding box center [49, 31] width 43 height 7
copy li "[PERSON_NAME]"
